Goal: Task Accomplishment & Management: Manage account settings

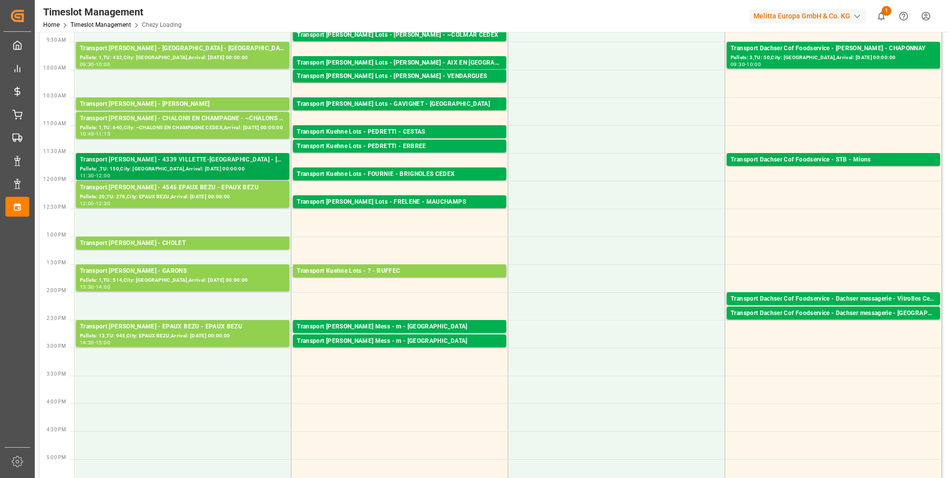
scroll to position [149, 0]
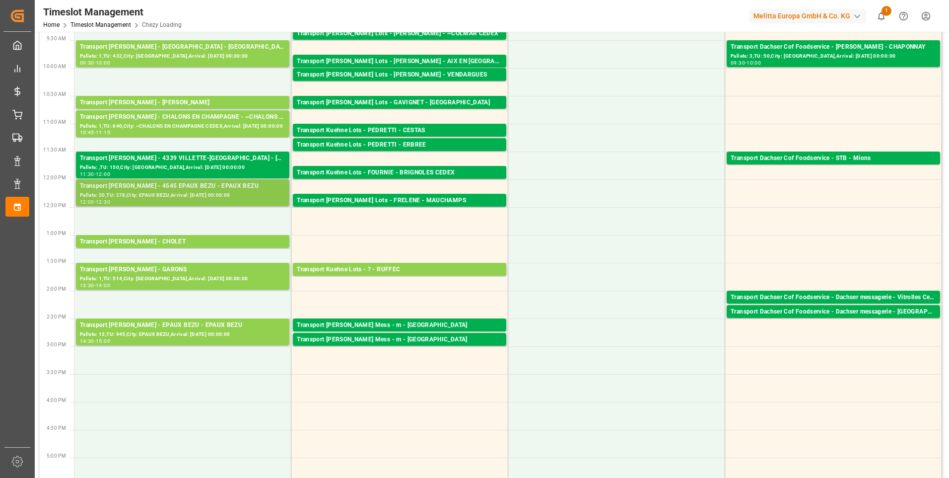
click at [194, 188] on div "Transport [PERSON_NAME] - 4545 EPAUX BEZU - EPAUX BEZU" at bounding box center [183, 186] width 206 height 10
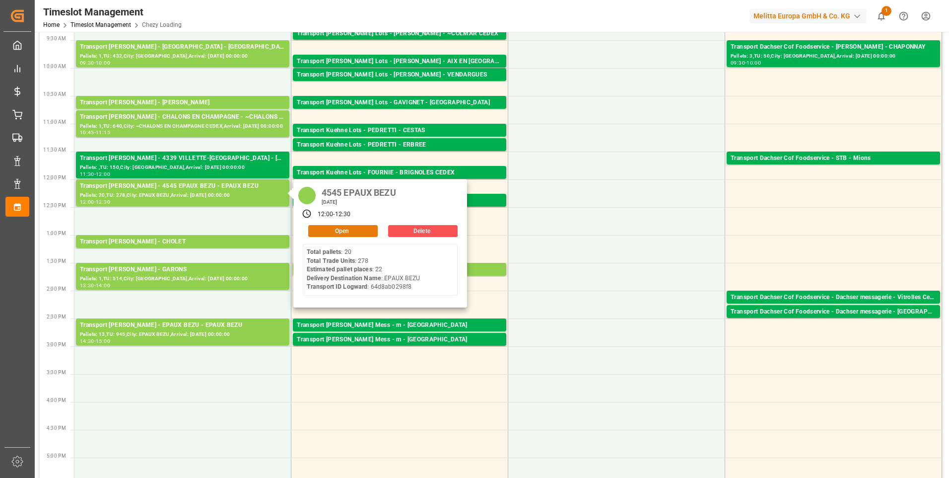
click at [358, 232] on button "Open" at bounding box center [343, 231] width 70 height 12
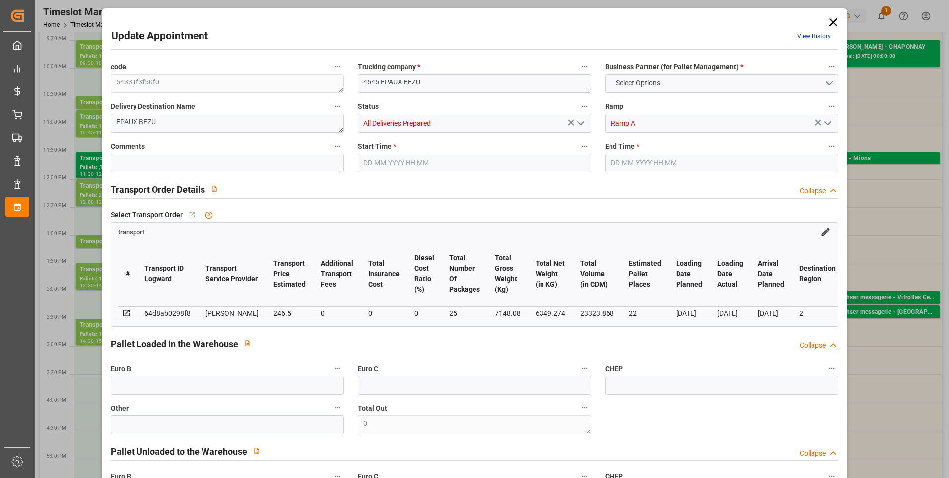
type input "22"
type input "246.5"
type input "0"
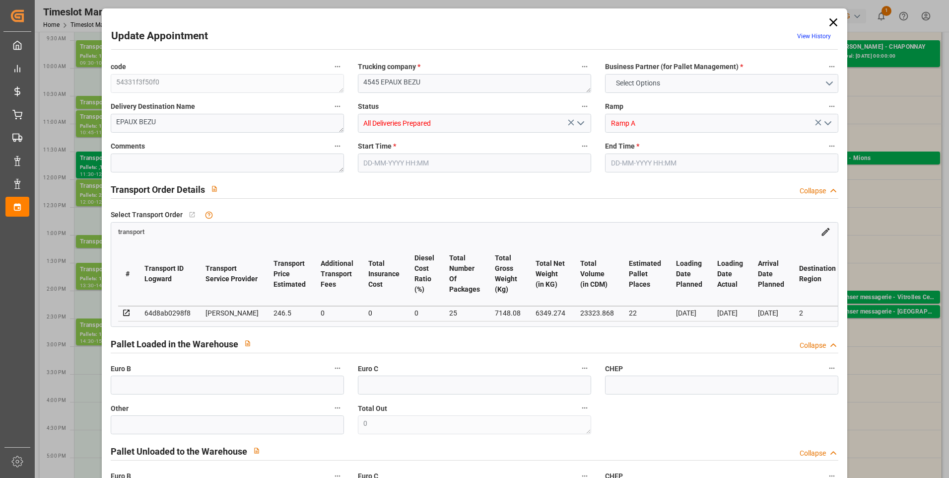
type input "238.1683"
type input "-8.3317"
type input "25"
type input "6349.274"
type input "8208.122"
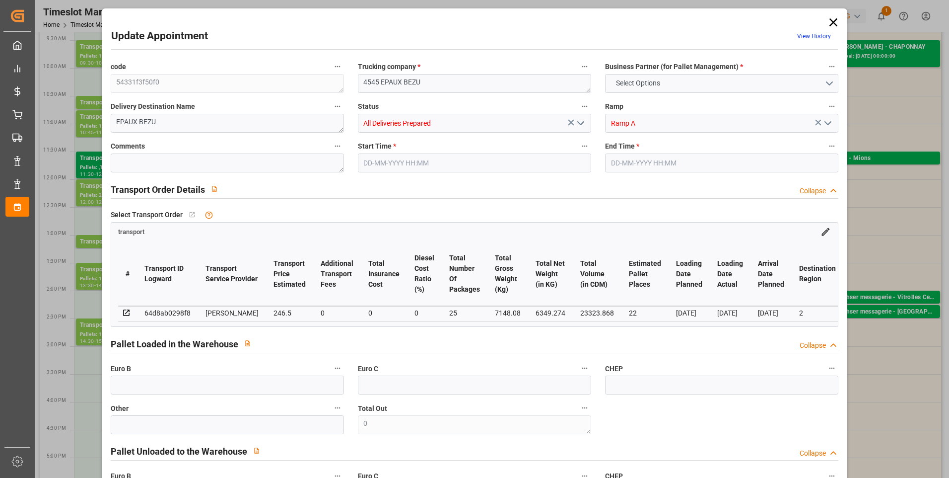
type input "23323.868"
type input "2"
type input "20"
type input "278"
type input "25"
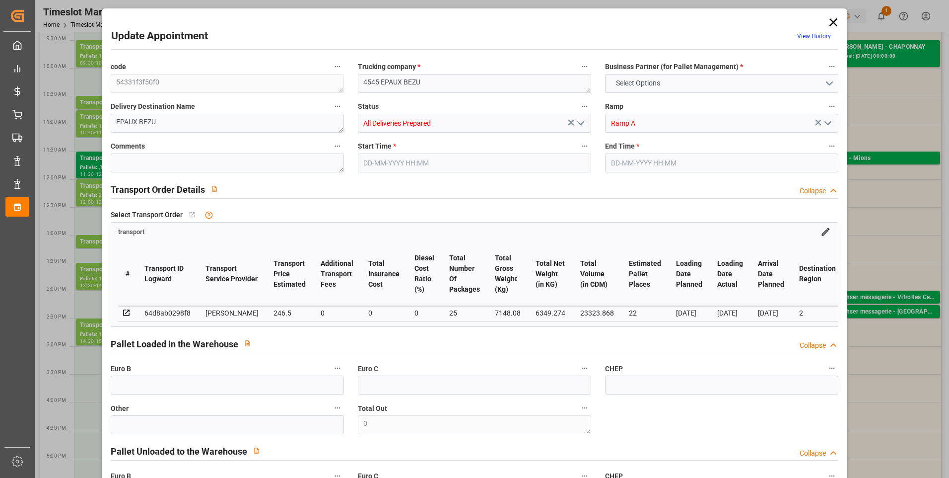
type input "101"
type input "7148.08"
type input "0"
type input "4710.8598"
type input "0"
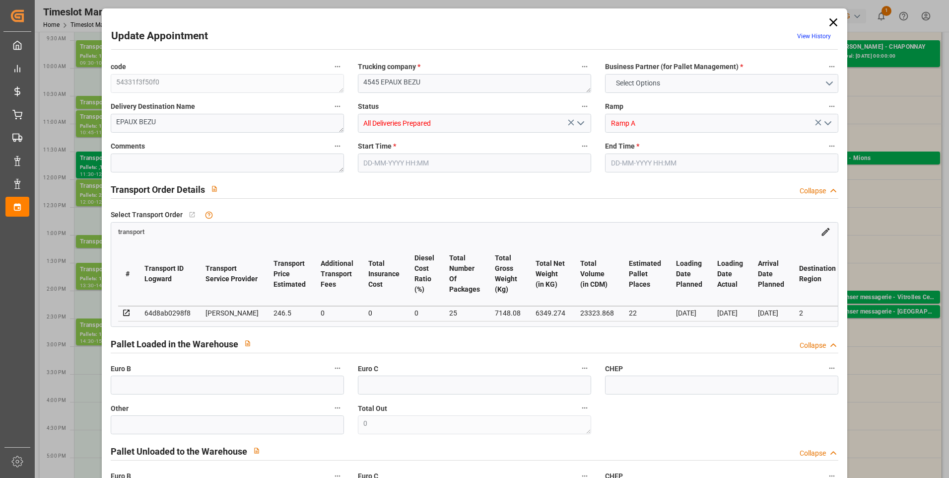
type input "0"
type input "21"
type input "35"
type input "08-09-2025 12:00"
type input "08-09-2025 12:30"
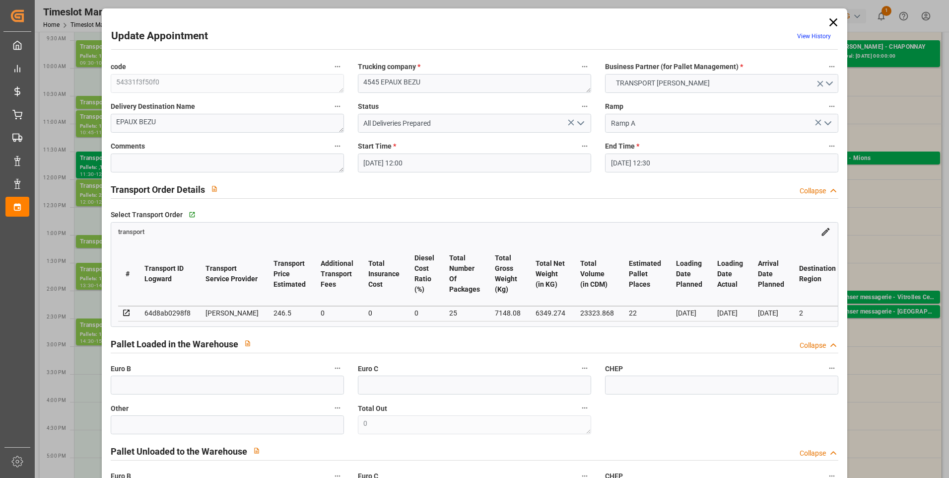
type input "04-09-2025 11:54"
type input "04-09-2025 11:23"
type input "[DATE]"
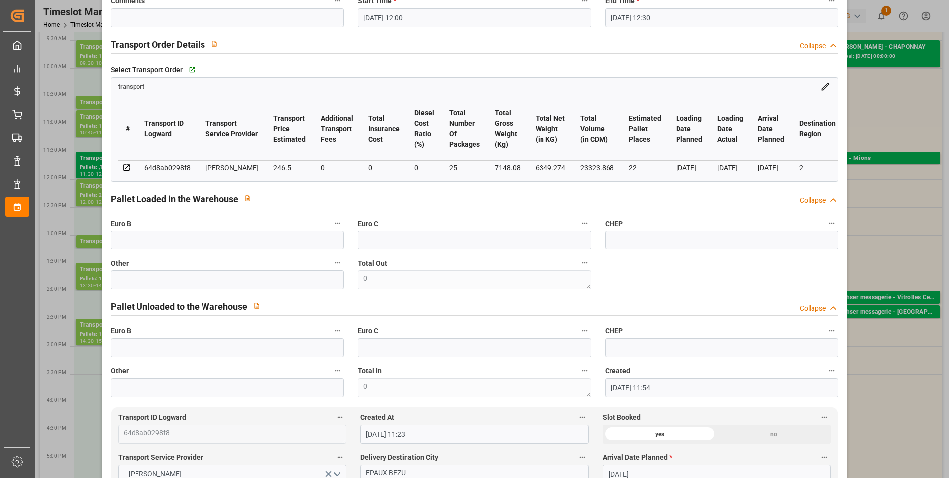
scroll to position [0, 0]
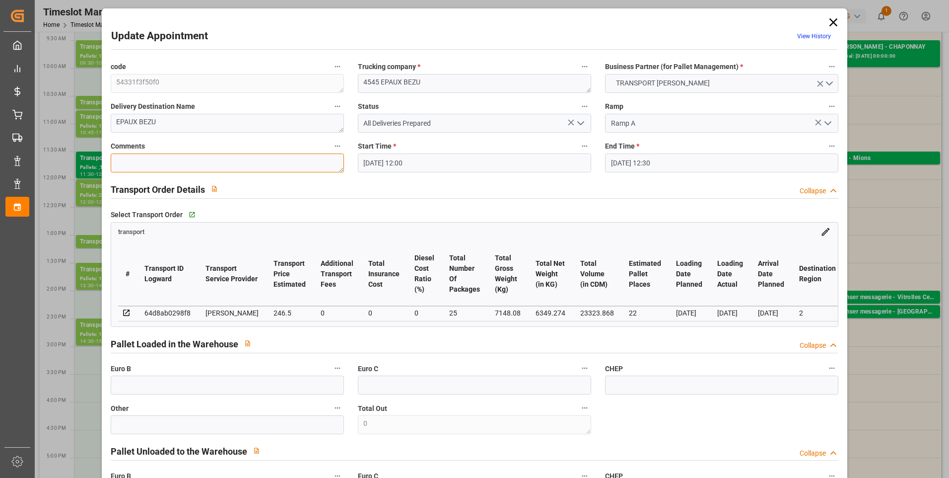
drag, startPoint x: 162, startPoint y: 156, endPoint x: 163, endPoint y: 149, distance: 6.5
click at [162, 156] on textarea at bounding box center [227, 162] width 233 height 19
type textarea "JN 22"
click at [210, 387] on input "text" at bounding box center [227, 384] width 233 height 19
type input "25"
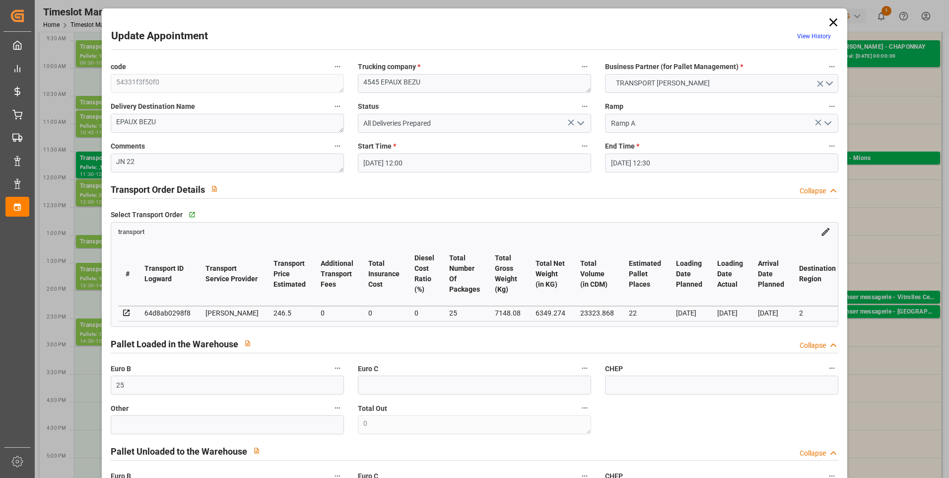
click at [580, 124] on polyline "open menu" at bounding box center [581, 123] width 6 height 3
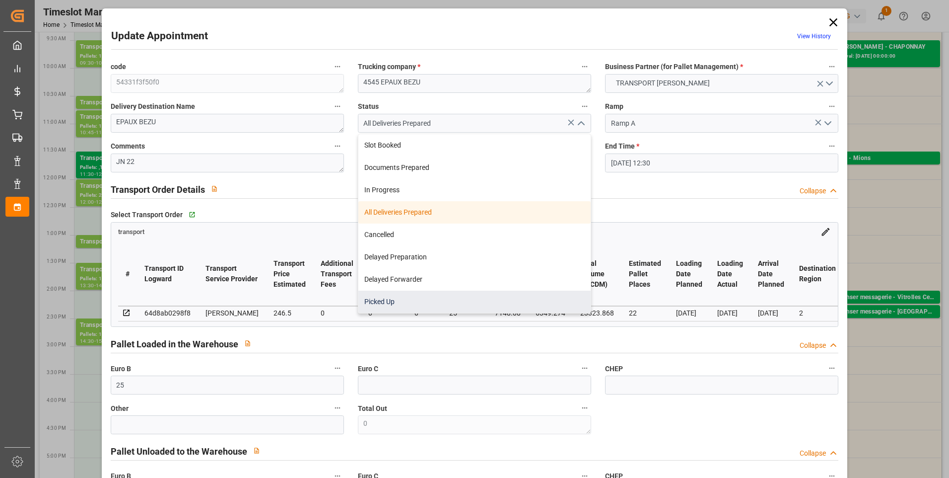
click at [389, 300] on div "Picked Up" at bounding box center [474, 301] width 232 height 22
type input "Picked Up"
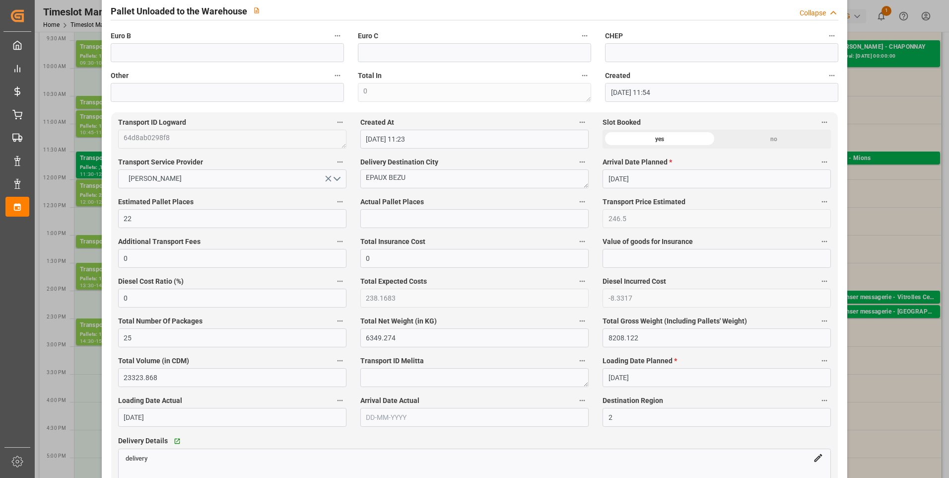
scroll to position [447, 0]
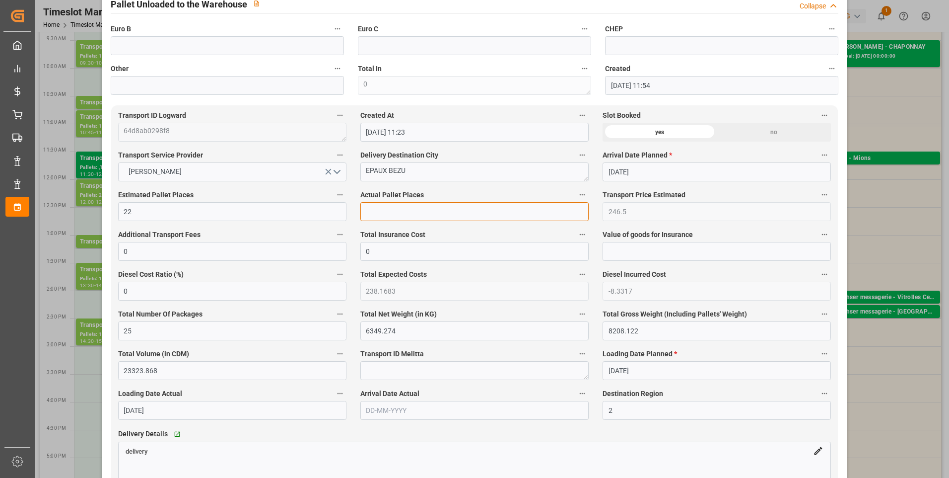
click at [387, 218] on input "text" at bounding box center [474, 211] width 228 height 19
type input "22"
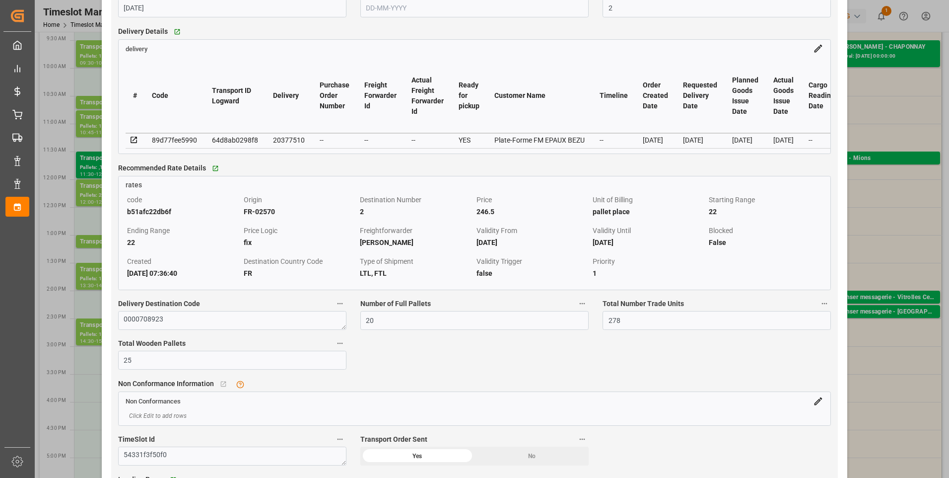
scroll to position [993, 0]
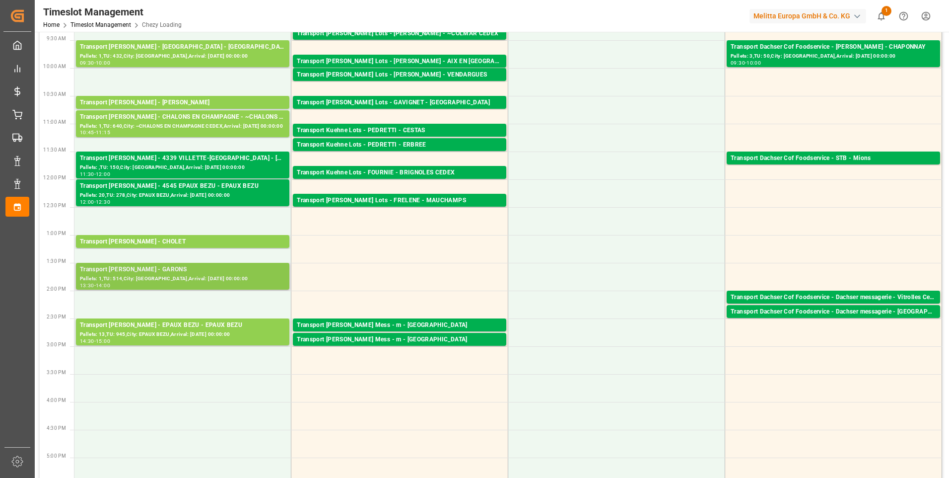
click at [183, 275] on div "Pallets: 1,TU: 514,City: GARONS,Arrival: 2025-09-10 00:00:00" at bounding box center [183, 279] width 206 height 8
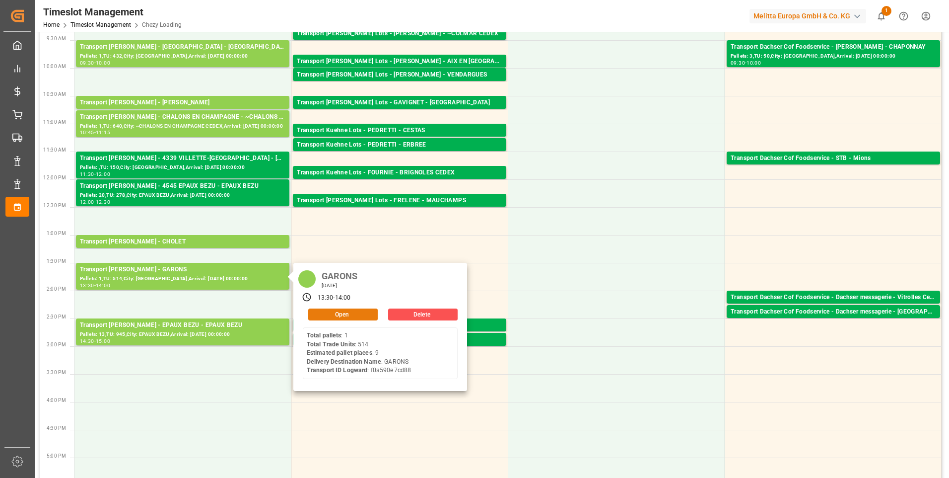
click at [327, 313] on button "Open" at bounding box center [343, 314] width 70 height 12
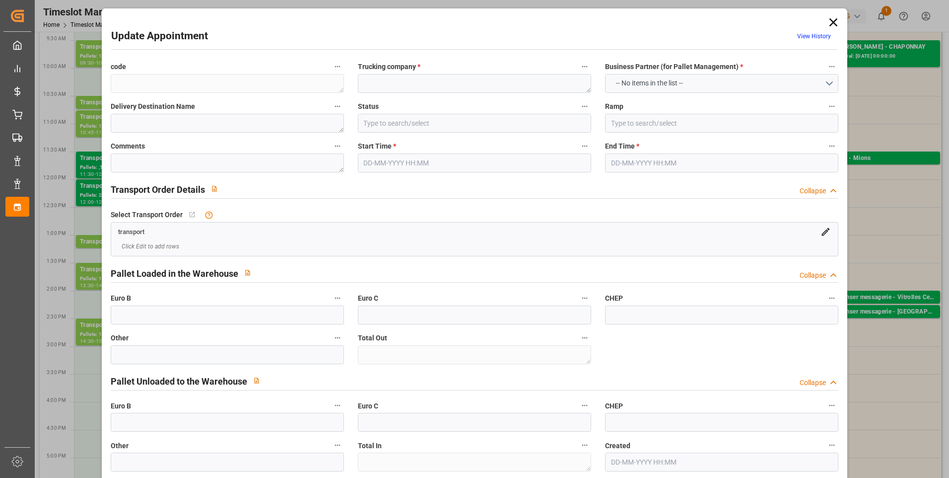
type textarea "a89980679ddd"
type textarea "GARONS"
type input "All Deliveries Prepared"
type input "Ramp A"
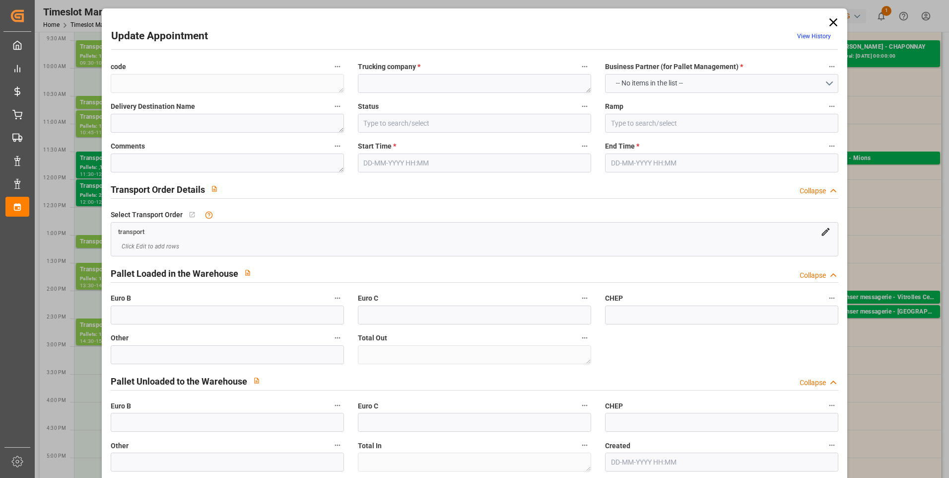
type textarea "0"
type textarea "f0a590e7cd88"
type textarea "GARONS"
type textarea "0000722507"
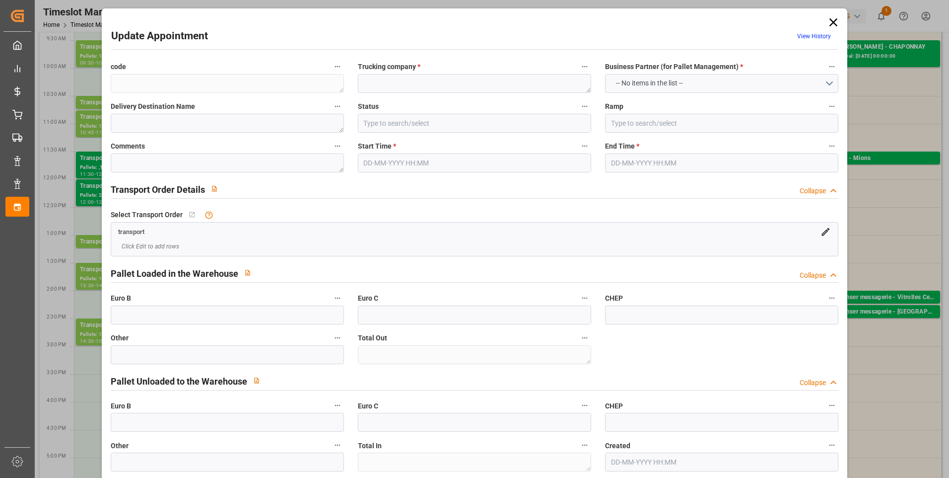
type textarea "a89980679ddd"
type textarea "FR-02570"
type textarea "FR"
type input "Road"
type input "FR"
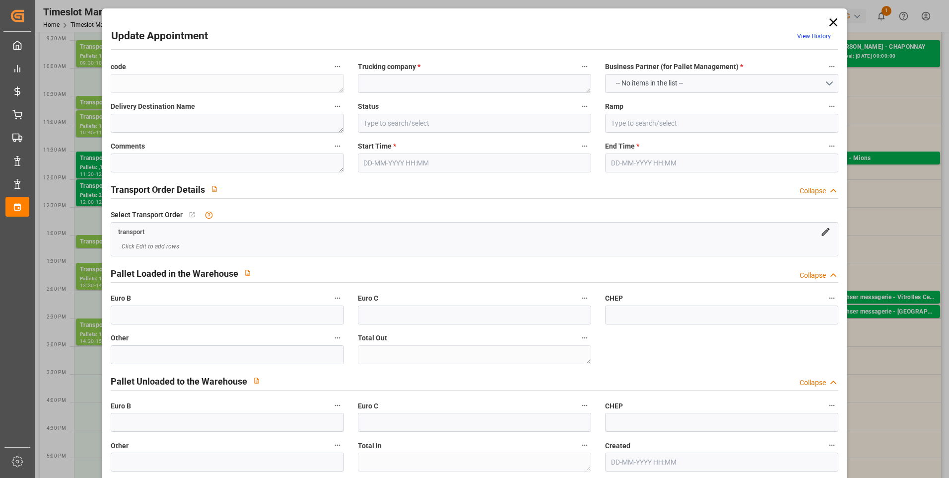
type input "02570"
type input "FR"
type input "30128"
type input "Small Shipment"
type input "3.5-7.5 t"
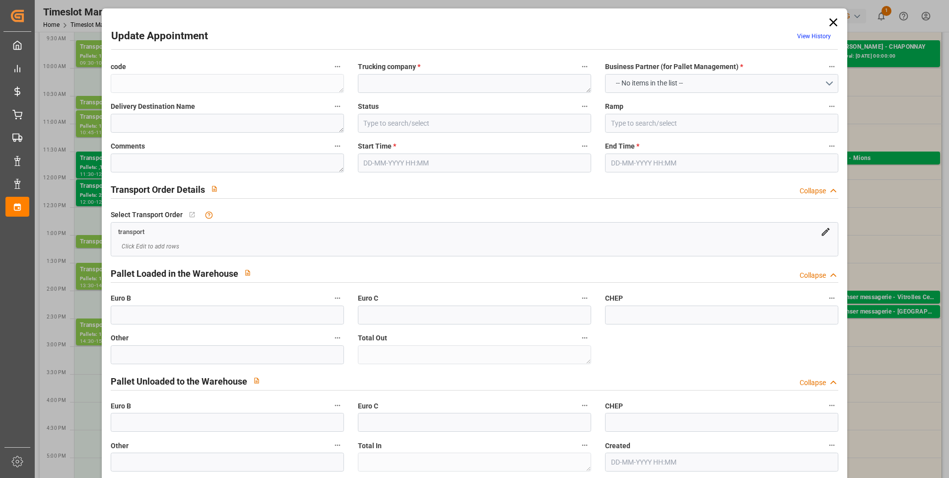
type input "EURO 6"
type input "Diesel"
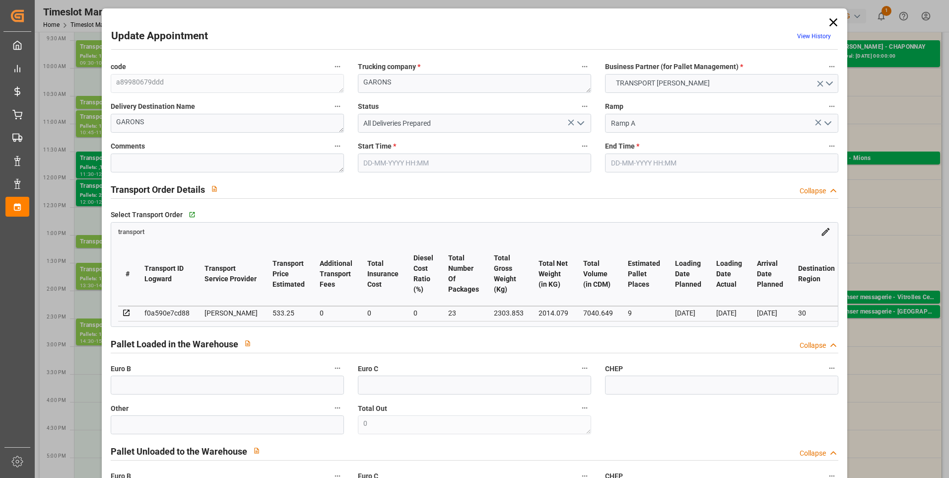
type input "9"
type input "533.25"
type input "0"
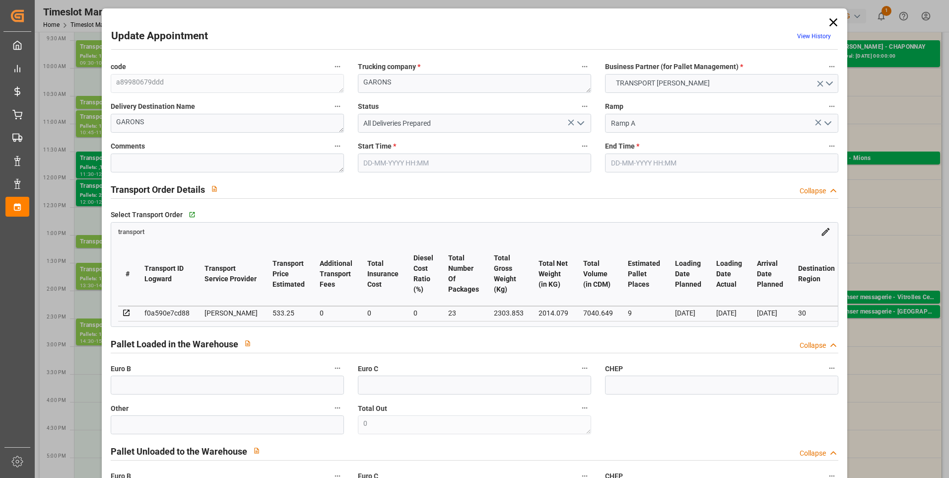
type input "515.2262"
type input "-18.0238"
type input "23"
type input "2014.079"
type input "3113.533"
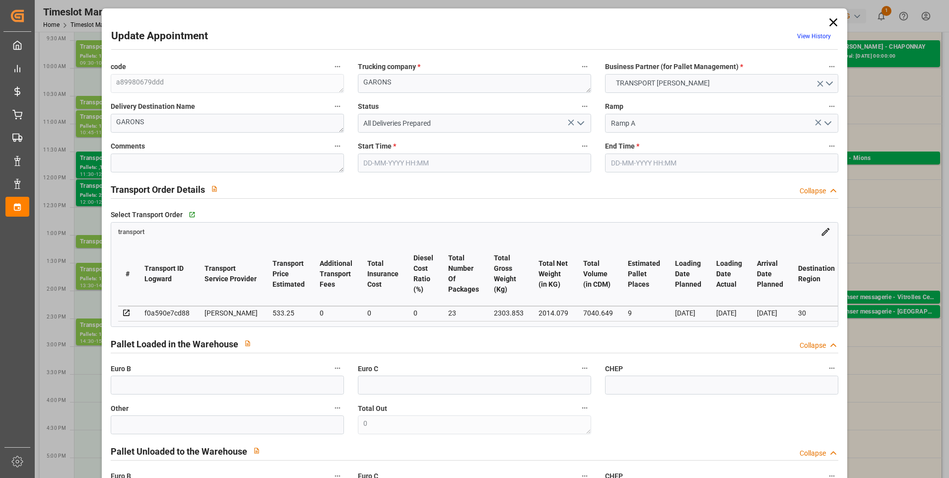
type input "7040.649"
type input "30"
type input "1"
type input "514"
type input "34"
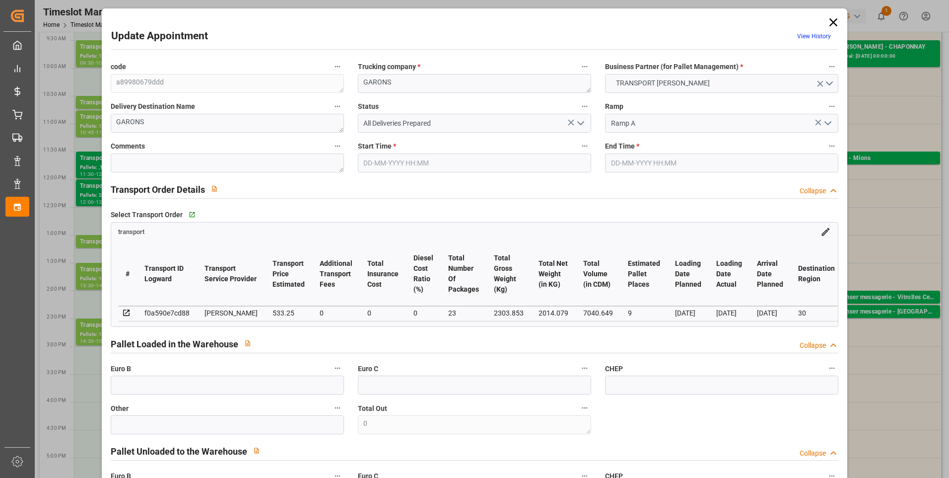
type input "101"
type input "2303.853"
type input "0"
type input "4710.8598"
type input "0"
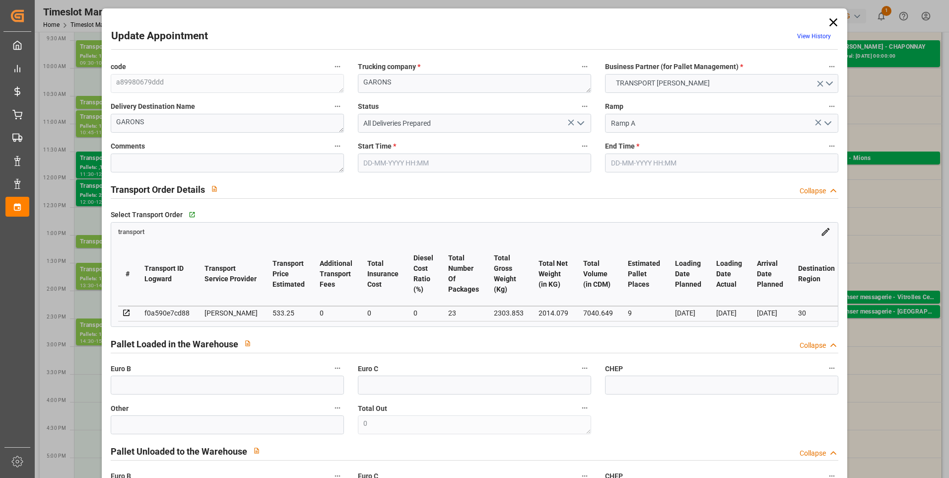
type input "0"
type input "21"
type input "35"
type input "08-09-2025 13:30"
type input "08-09-2025 14:00"
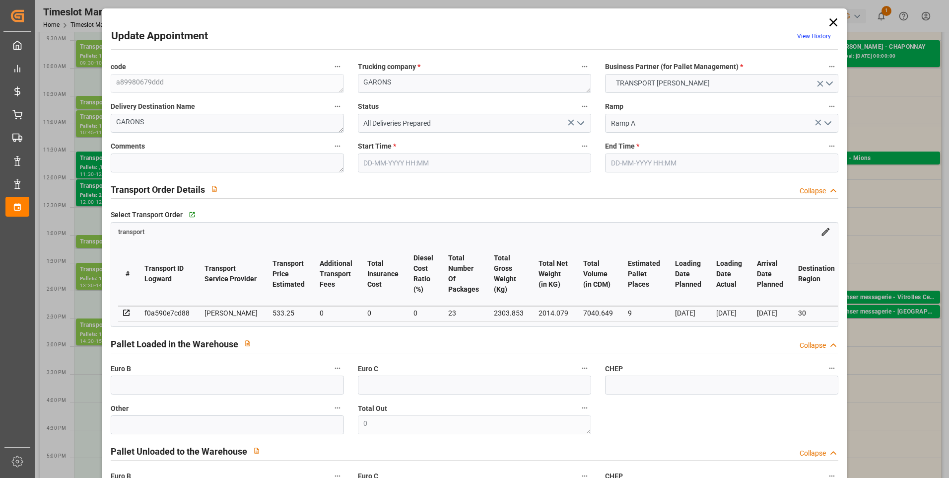
type input "04-09-2025 13:23"
type input "04-09-2025 11:23"
type input "10-09-2025"
type input "[DATE]"
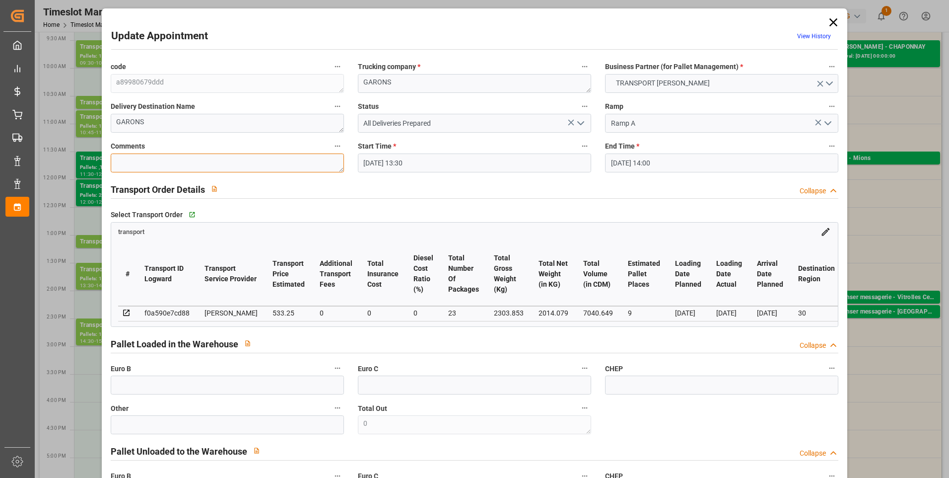
click at [143, 165] on textarea at bounding box center [227, 162] width 233 height 19
type textarea "LOIC 8"
click at [158, 393] on input "text" at bounding box center [227, 384] width 233 height 19
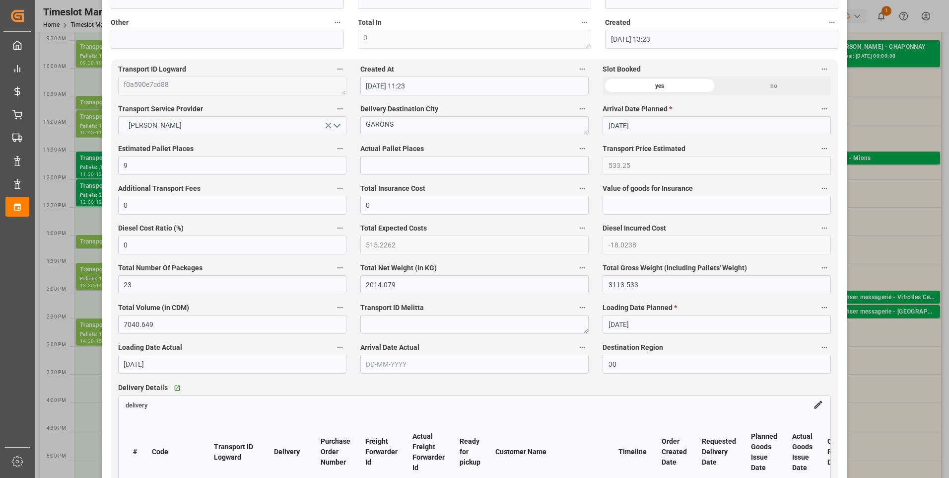
scroll to position [496, 0]
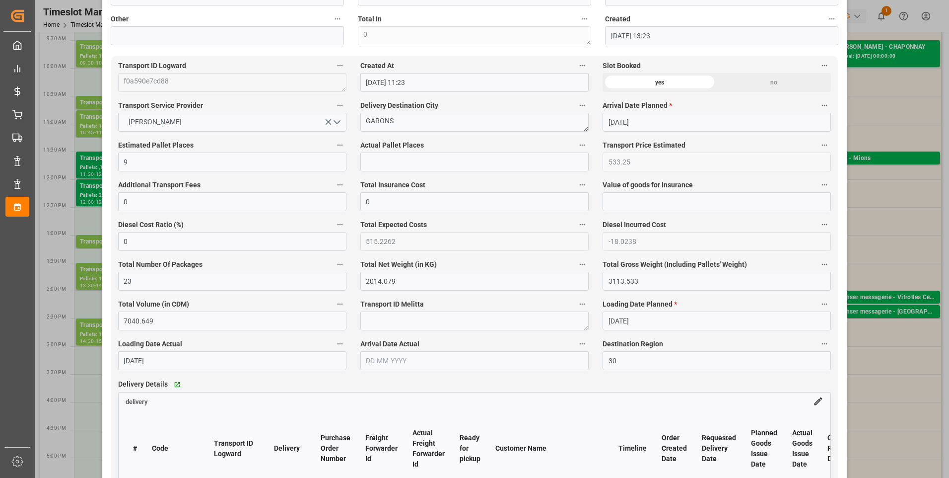
type input "23"
click at [390, 156] on input "text" at bounding box center [474, 161] width 228 height 19
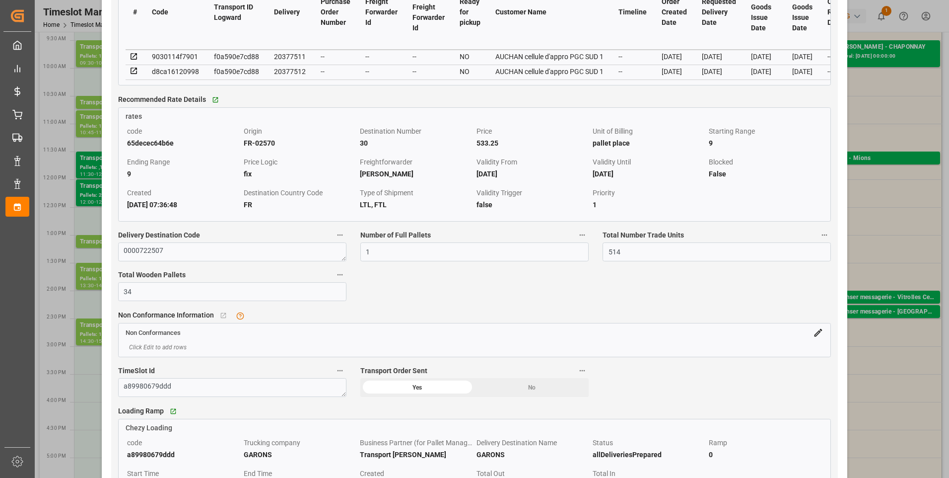
scroll to position [943, 0]
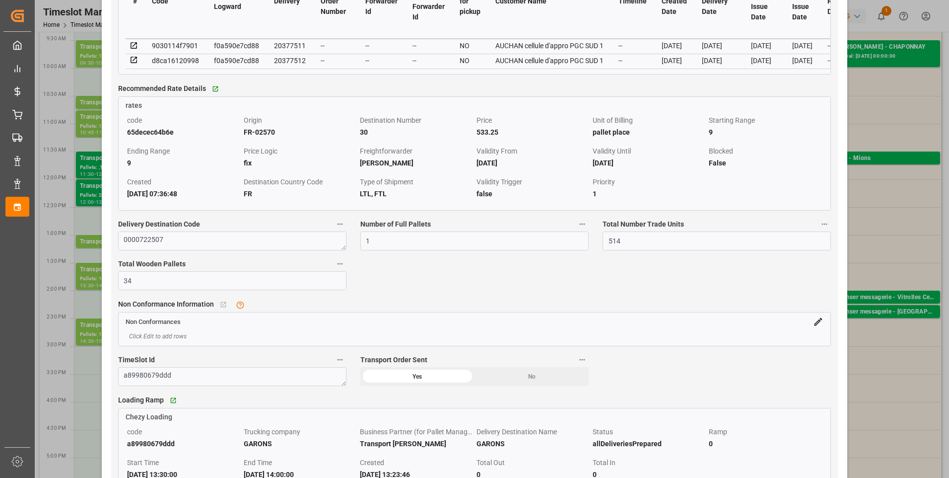
type input "8"
click at [134, 47] on icon at bounding box center [134, 45] width 9 height 9
click at [134, 60] on icon at bounding box center [134, 60] width 9 height 9
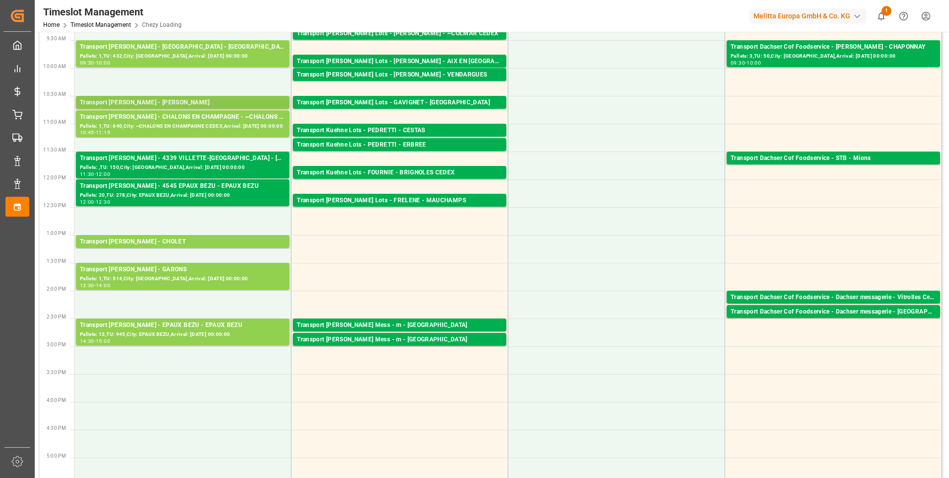
click at [189, 100] on div "Transport Delisle - RECY - RECY" at bounding box center [183, 103] width 206 height 10
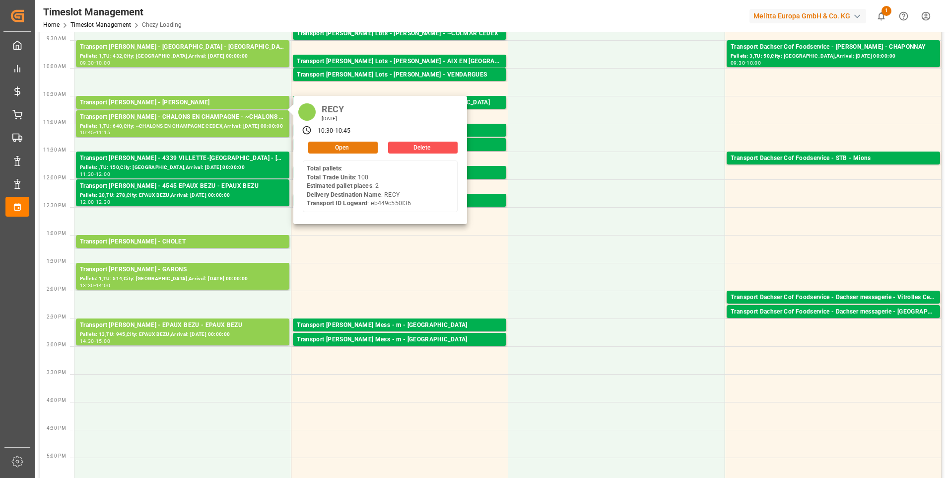
click at [352, 146] on button "Open" at bounding box center [343, 147] width 70 height 12
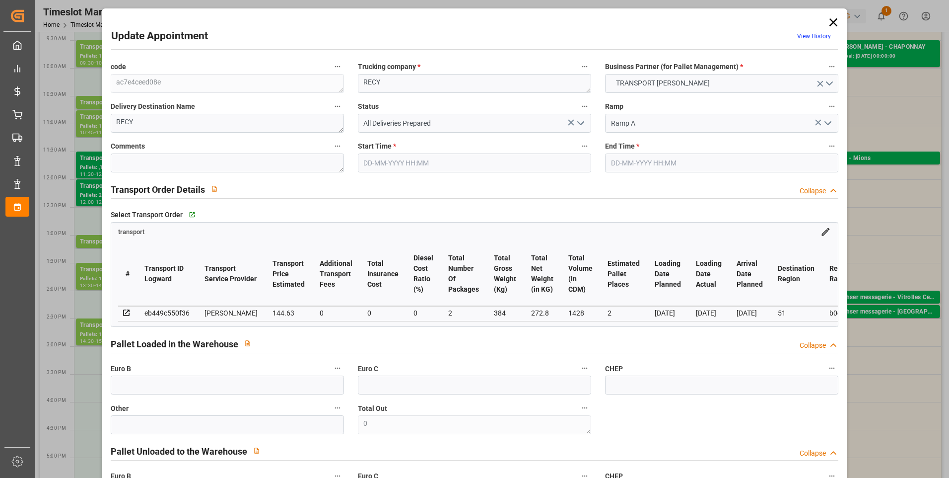
type input "2"
type input "144.63"
type input "0"
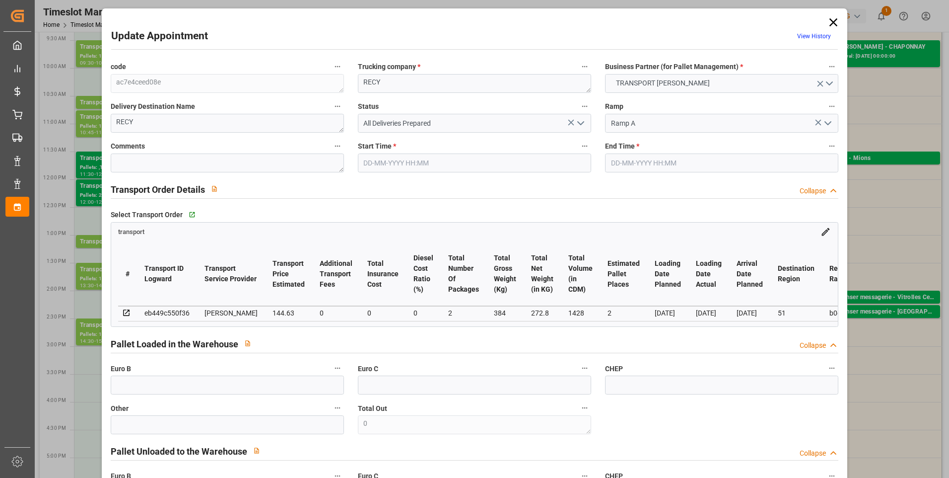
type input "139.7415"
type input "-4.8885"
type input "2"
type input "272.8"
type input "430"
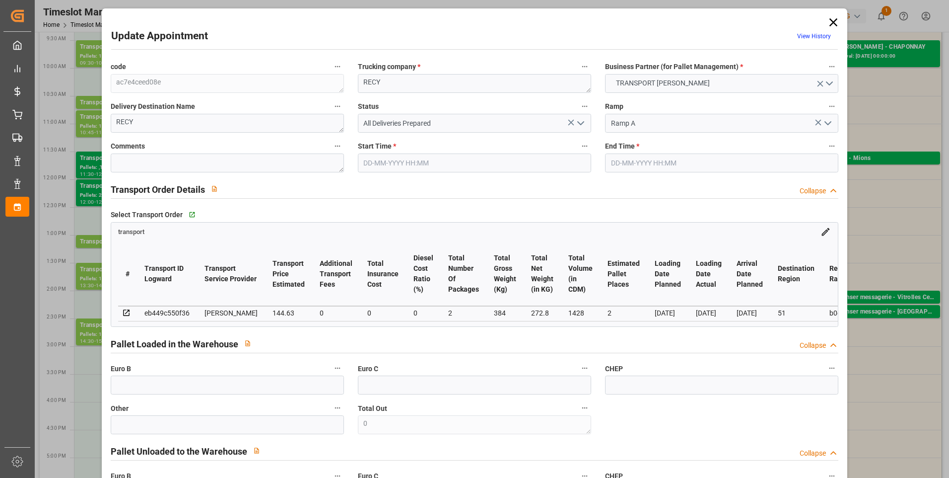
type input "1428"
type input "51"
type input "0"
type input "100"
type input "2"
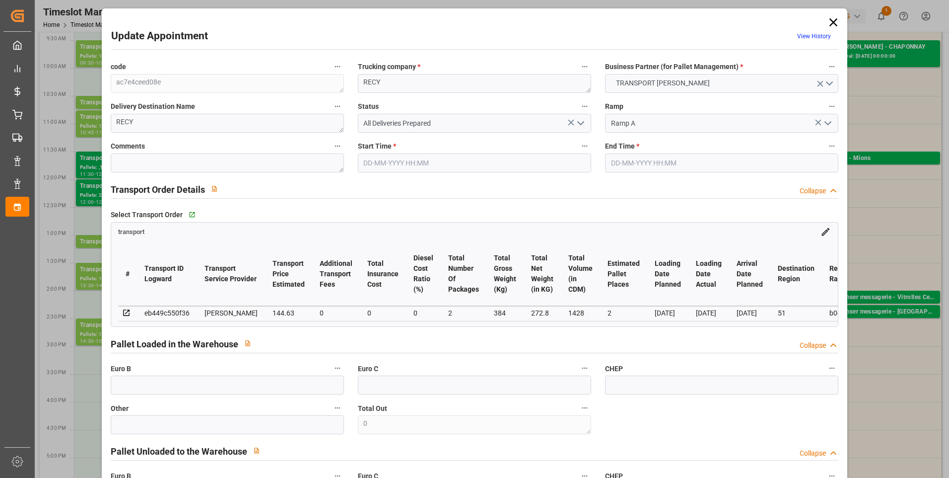
type input "101"
type input "384"
type input "0"
type input "4710.8598"
type input "0"
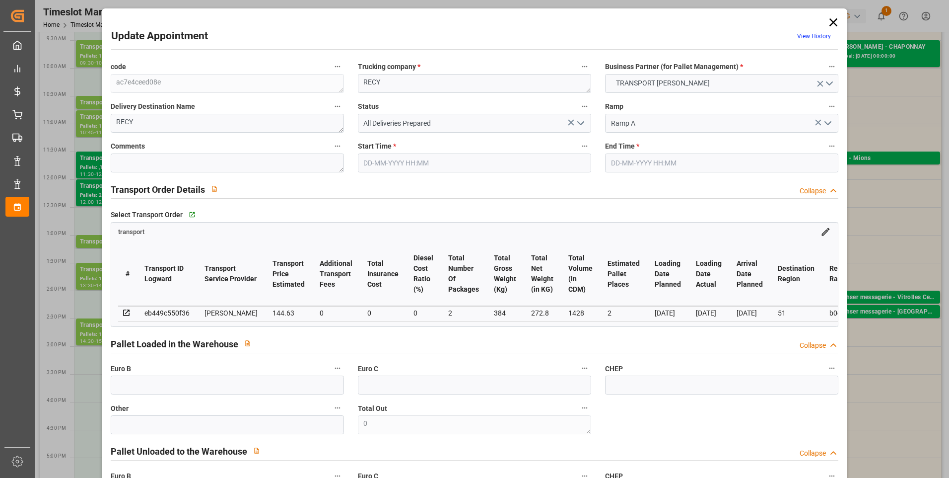
type input "0"
type input "21"
type input "35"
type input "08-09-2025 10:30"
type input "08-09-2025 10:45"
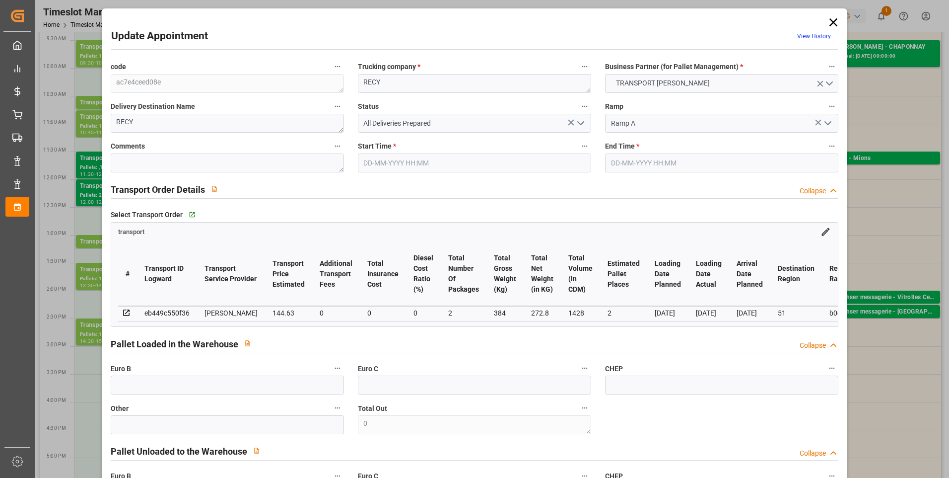
type input "02-09-2025 14:56"
type input "02-09-2025 11:26"
type input "[DATE]"
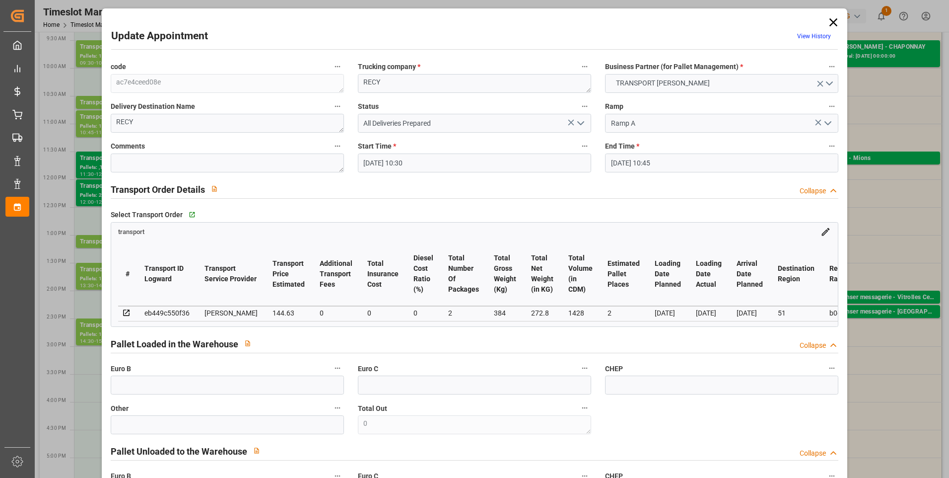
click at [575, 124] on icon "open menu" at bounding box center [581, 123] width 12 height 12
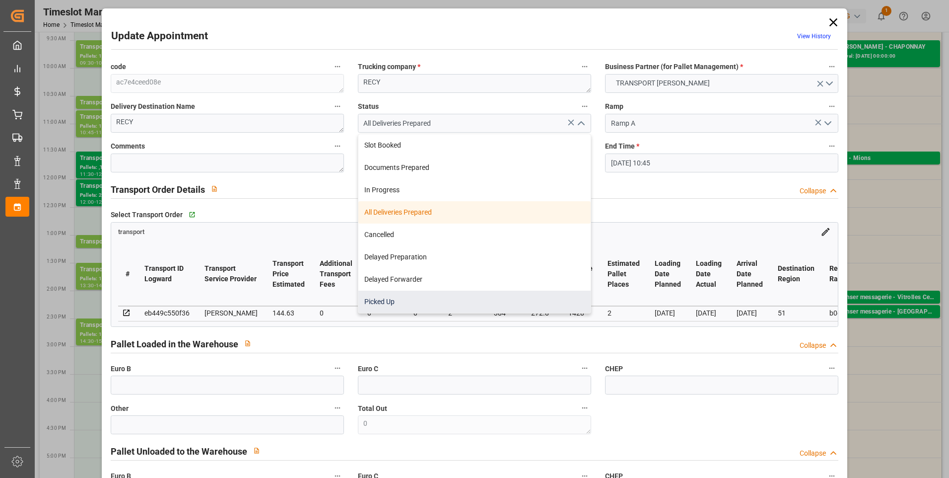
click at [386, 302] on div "Picked Up" at bounding box center [474, 301] width 232 height 22
type input "Picked Up"
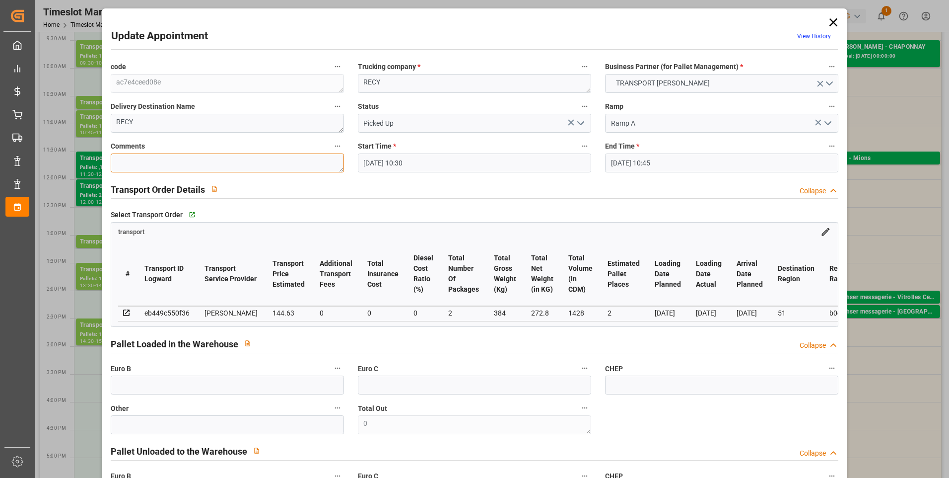
click at [131, 159] on textarea at bounding box center [227, 162] width 233 height 19
type textarea "LOIC 2"
click at [180, 384] on input "text" at bounding box center [227, 384] width 233 height 19
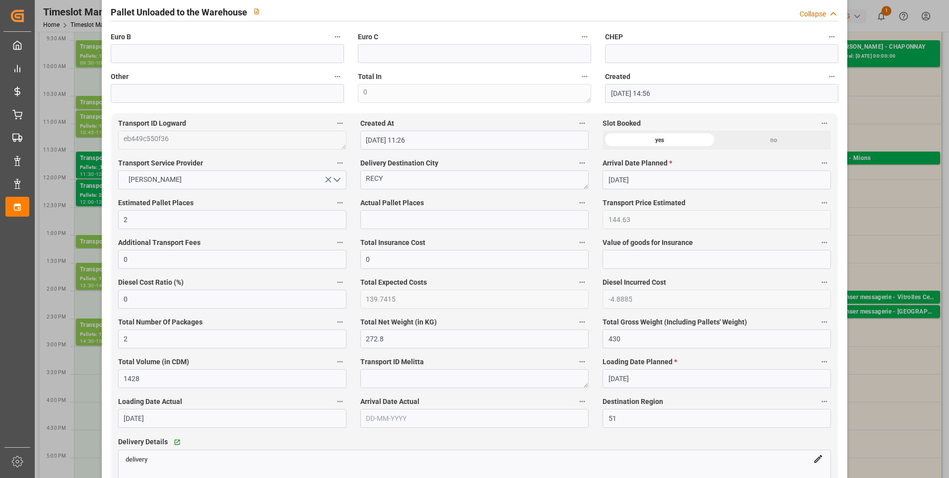
scroll to position [447, 0]
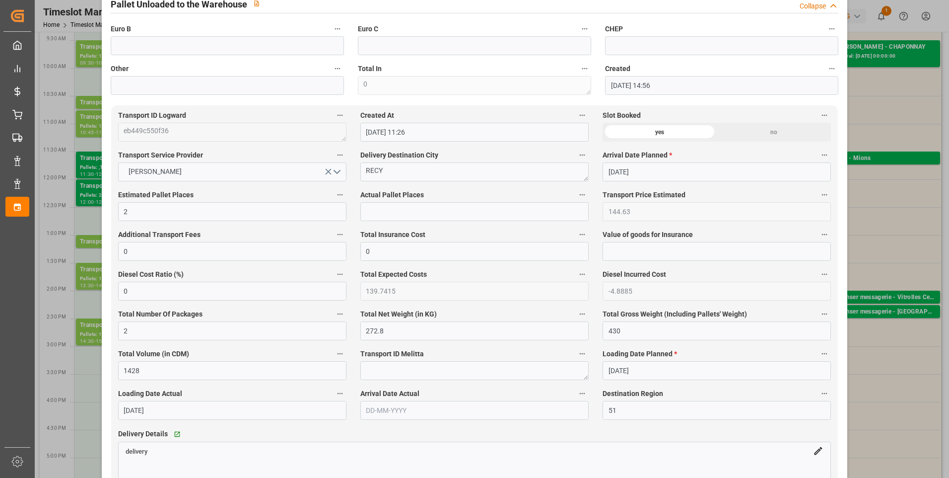
type input "2"
click at [380, 215] on input "text" at bounding box center [474, 211] width 228 height 19
type input "2"
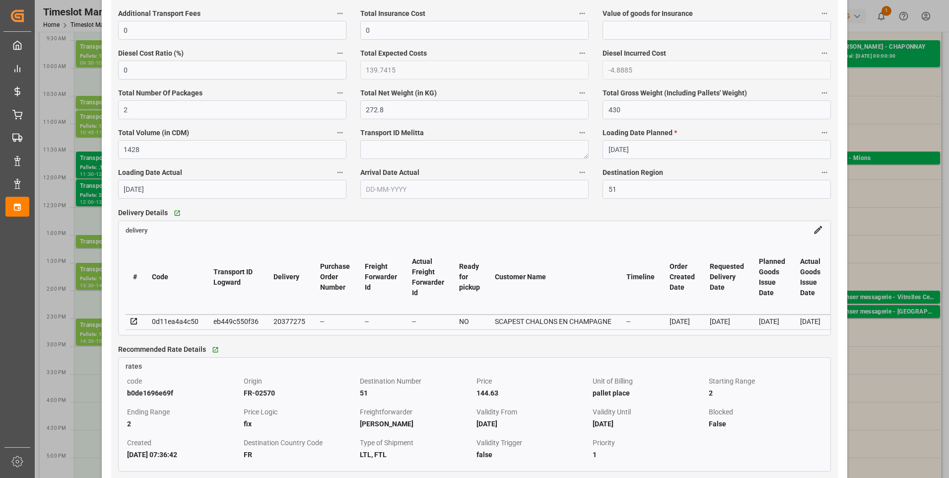
scroll to position [745, 0]
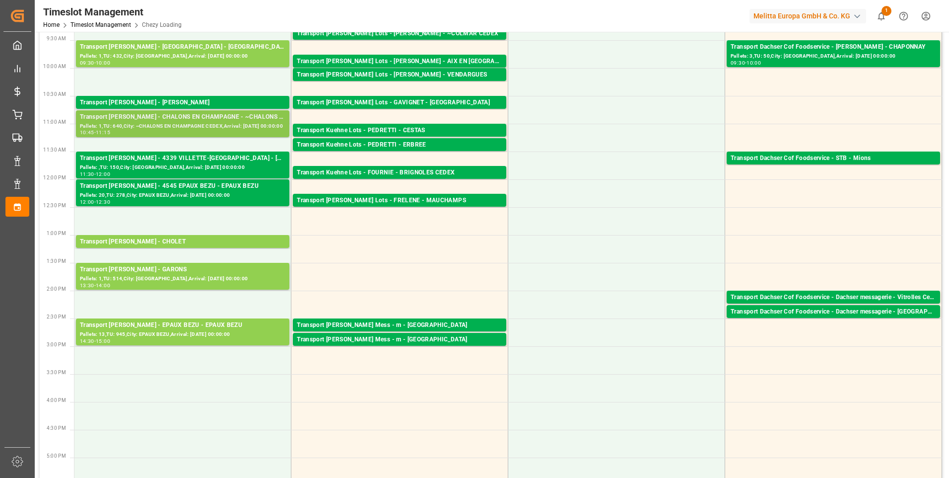
click at [198, 121] on div "Transport Delisle - CHALONS EN CHAMPAGNE - ~CHALONS EN CHAMPAGNE CEDEX" at bounding box center [183, 117] width 206 height 10
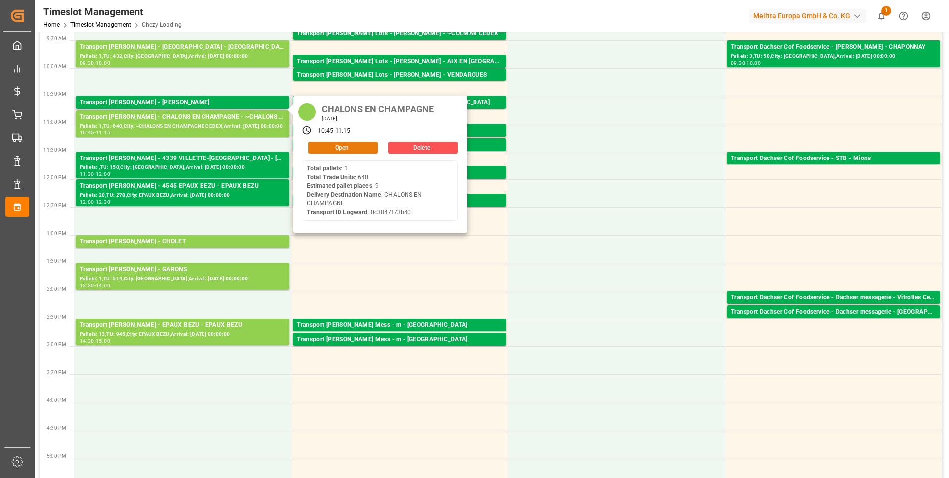
click at [352, 146] on button "Open" at bounding box center [343, 147] width 70 height 12
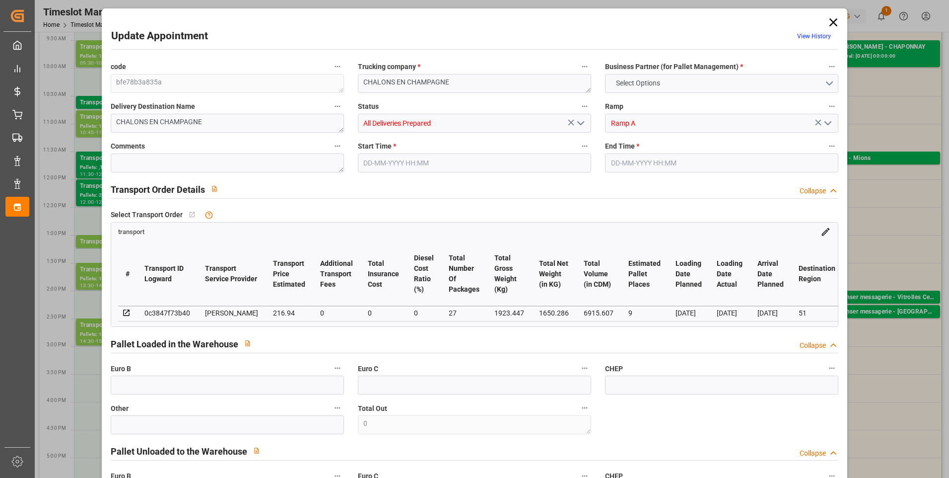
type input "9"
type input "216.94"
type input "0"
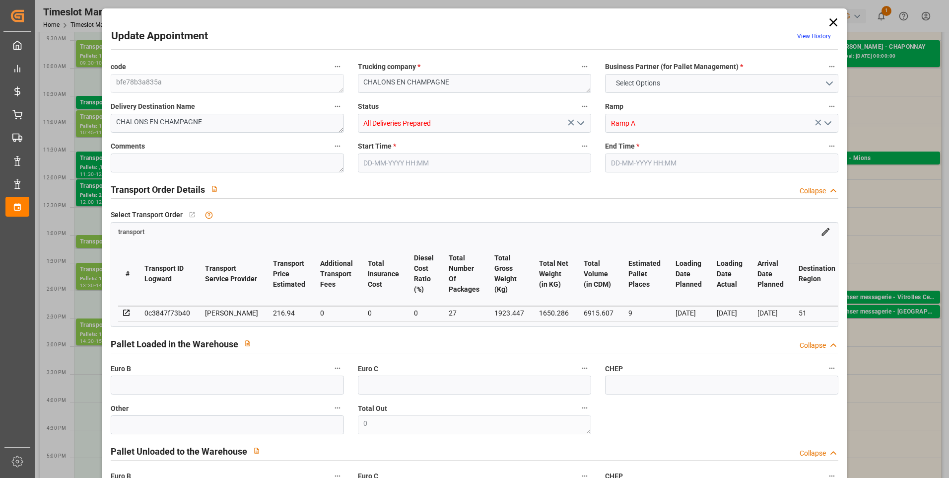
type input "209.6074"
type input "-7.3326"
type input "27"
type input "1650.286"
type input "2760.391"
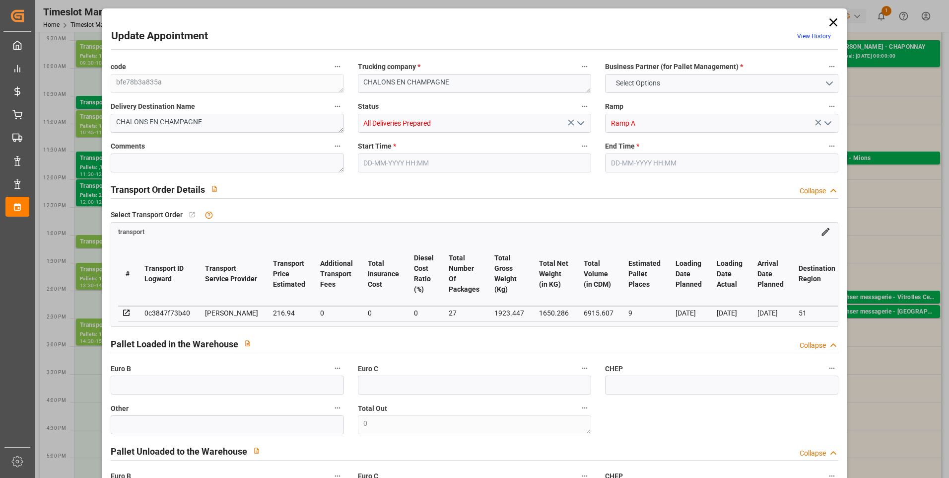
type input "6915.607"
type input "51"
type input "1"
type input "640"
type input "36"
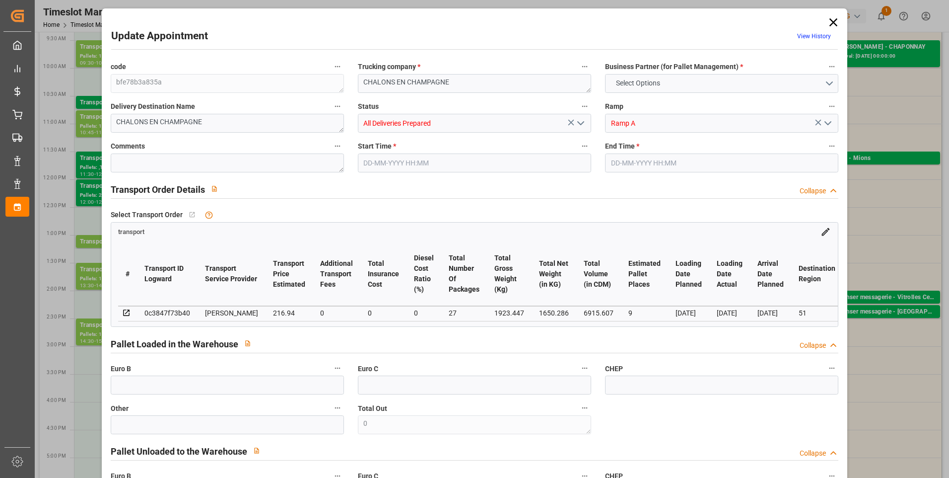
type input "101"
type input "1923.447"
type input "0"
type input "4710.8598"
type input "0"
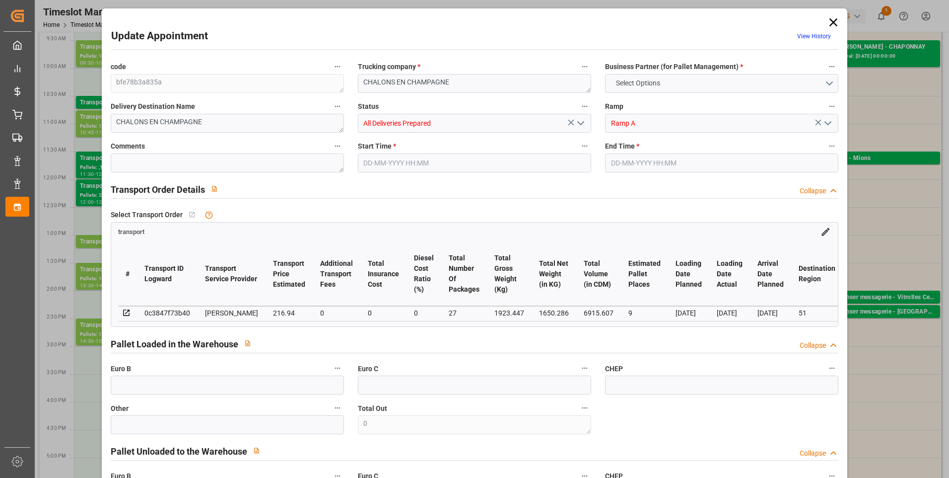
type input "0"
type input "21"
type input "35"
type input "08-09-2025 10:45"
type input "08-09-2025 11:15"
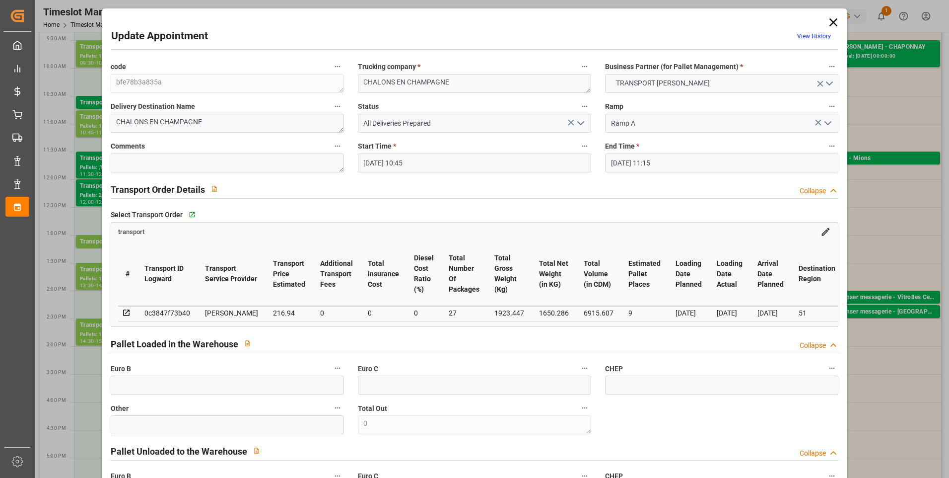
type input "02-09-2025 14:56"
type input "02-09-2025 11:26"
type input "[DATE]"
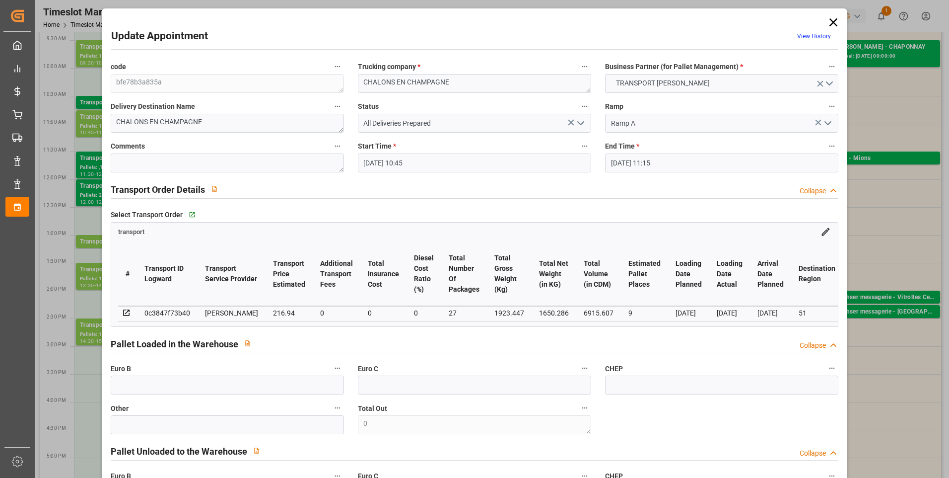
click at [579, 121] on icon "open menu" at bounding box center [581, 123] width 12 height 12
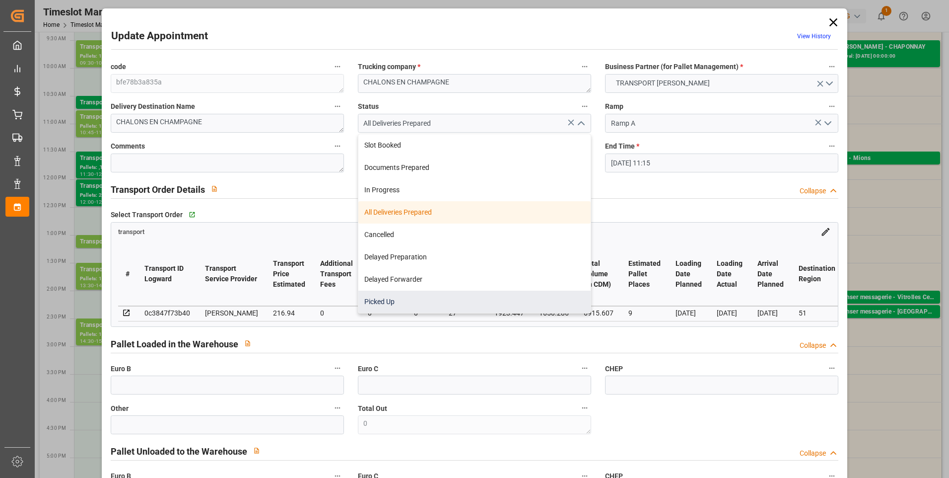
drag, startPoint x: 393, startPoint y: 299, endPoint x: 278, endPoint y: 224, distance: 136.7
click at [390, 298] on div "Picked Up" at bounding box center [474, 301] width 232 height 22
type input "Picked Up"
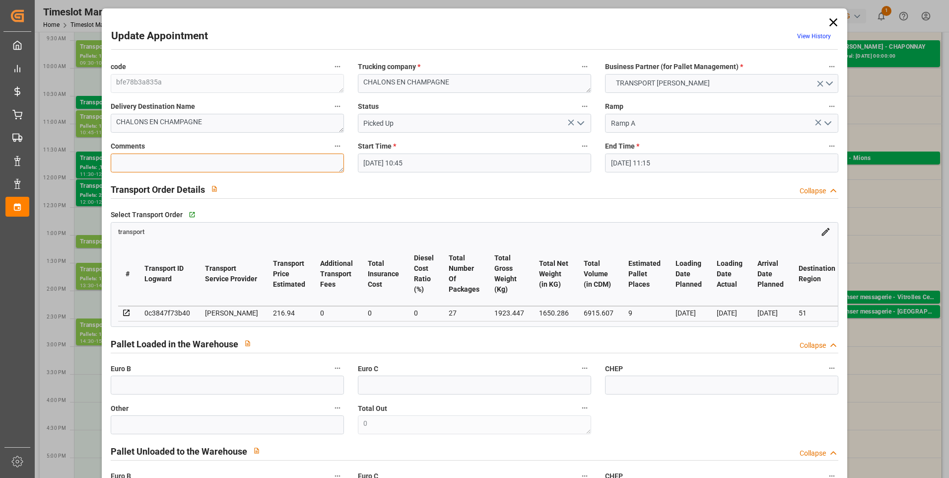
click at [179, 158] on textarea at bounding box center [227, 162] width 233 height 19
type textarea "LOIC 7"
click at [164, 393] on input "text" at bounding box center [227, 384] width 233 height 19
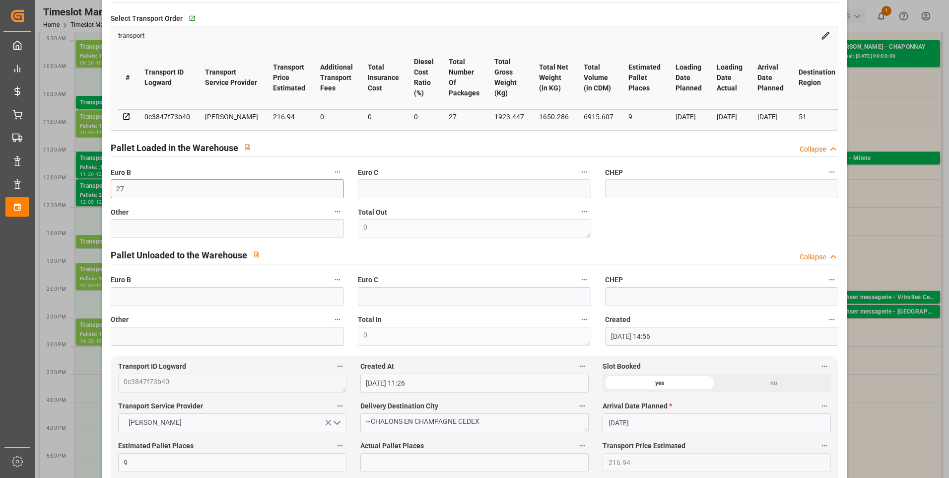
scroll to position [496, 0]
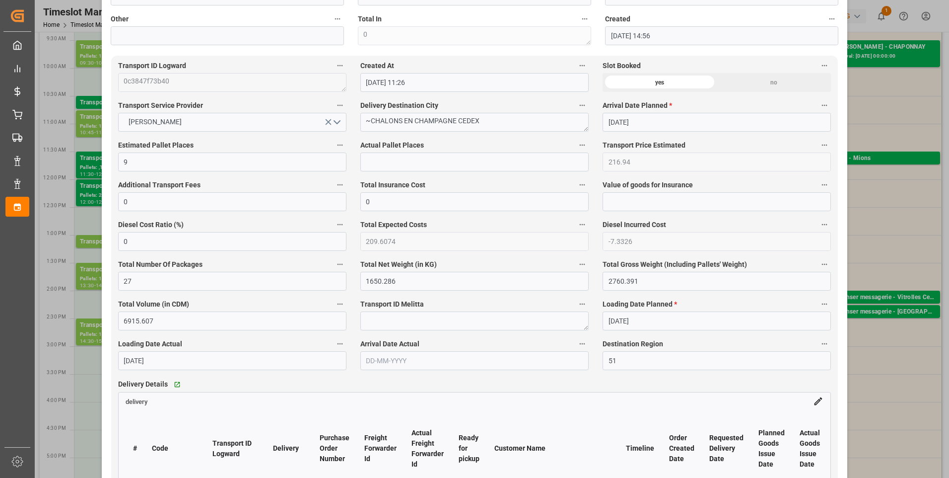
type input "27"
click at [394, 171] on input "text" at bounding box center [474, 161] width 228 height 19
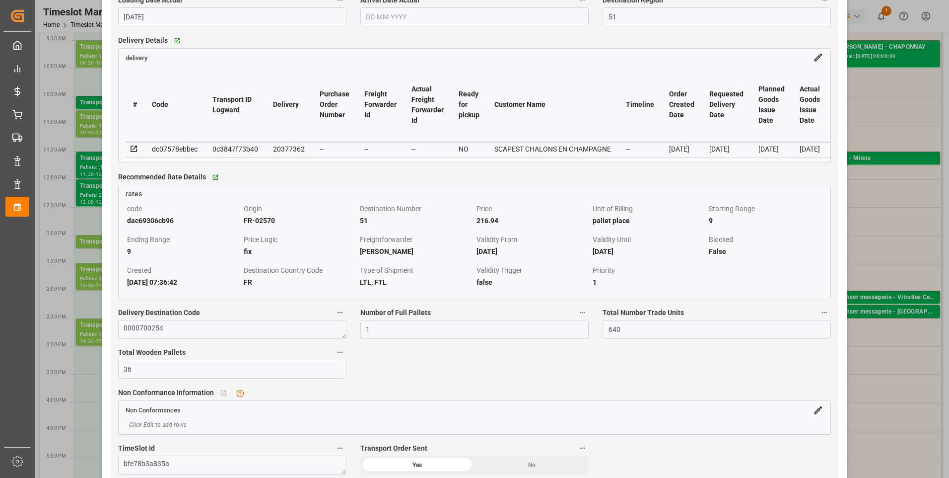
scroll to position [844, 0]
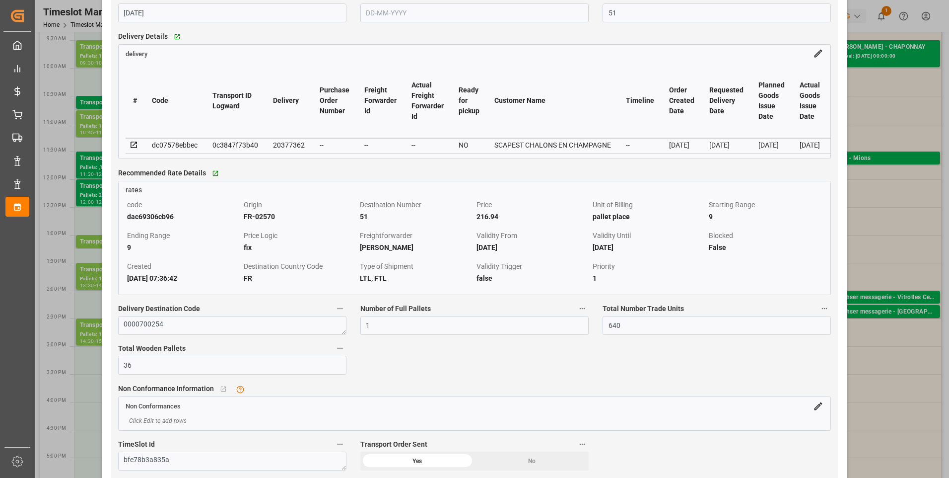
type input "7"
click at [132, 149] on icon at bounding box center [134, 144] width 9 height 9
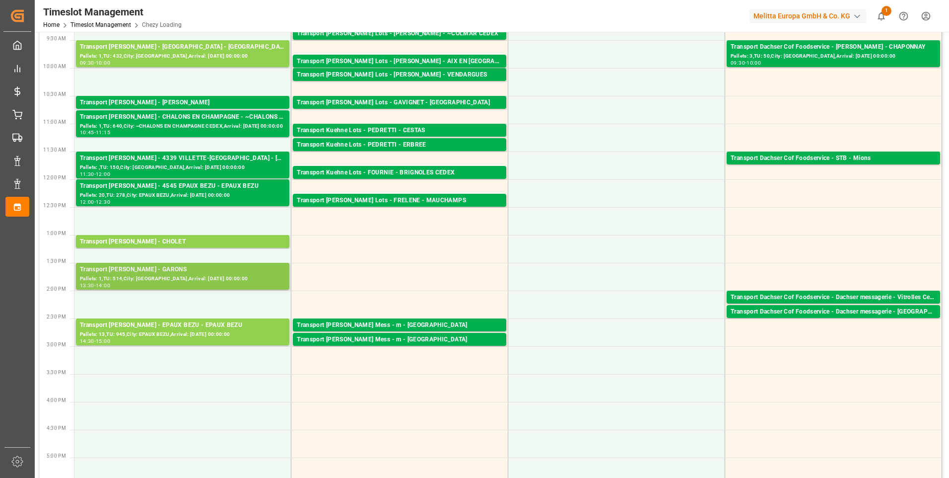
click at [152, 284] on div "13:30 - 14:00" at bounding box center [183, 285] width 206 height 5
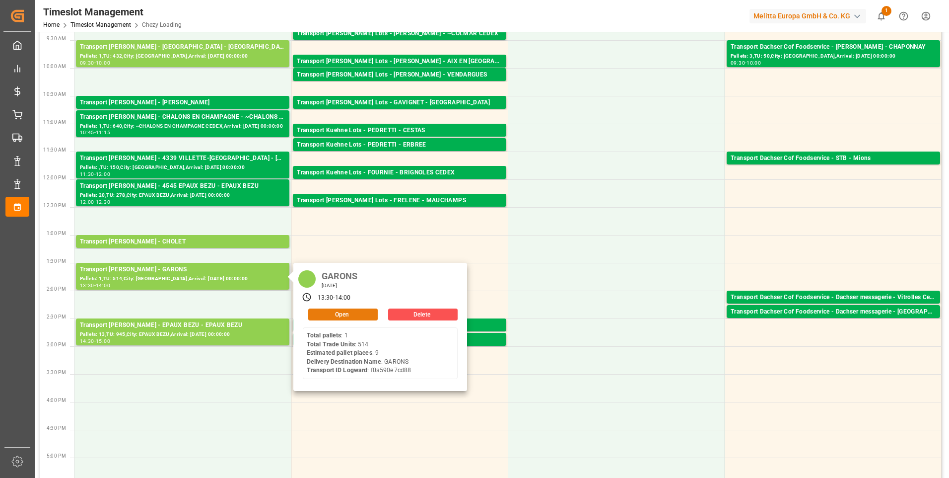
click at [350, 318] on button "Open" at bounding box center [343, 314] width 70 height 12
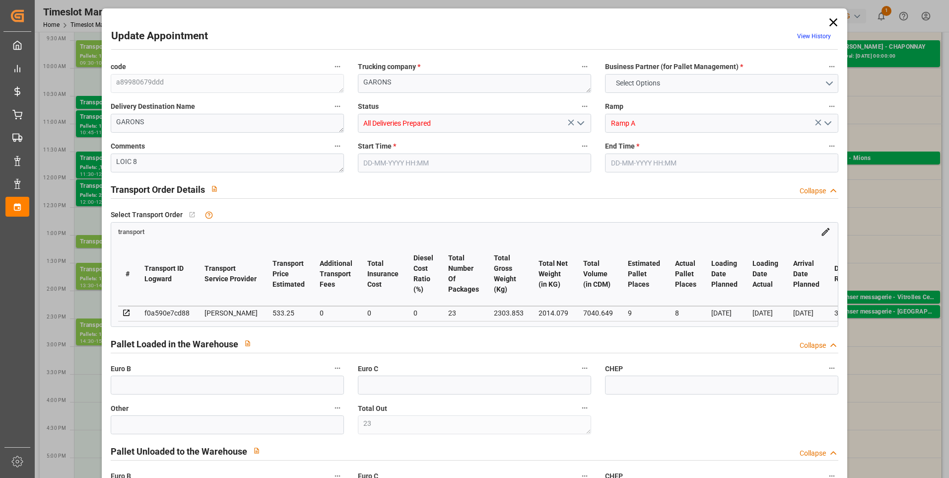
type input "23"
type input "9"
type input "8"
type input "533.25"
type input "0"
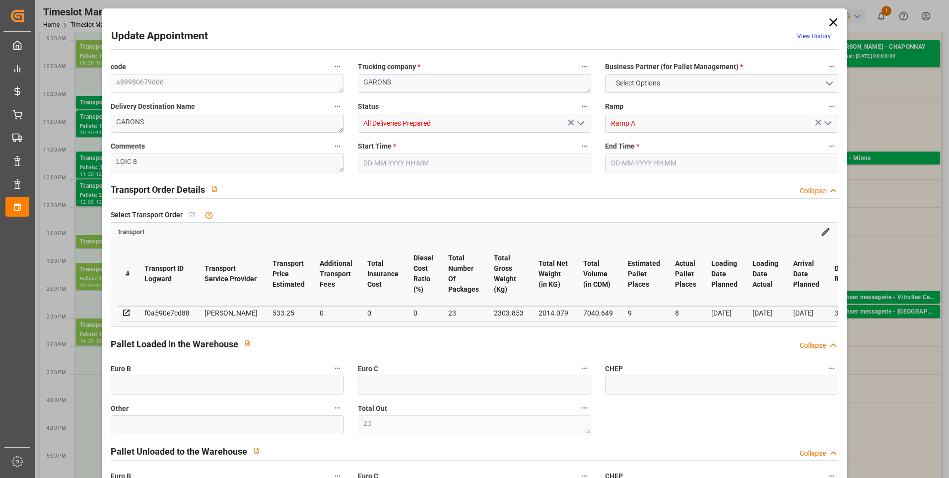
type input "0"
type input "515.2262"
type input "-18.0238"
type input "23"
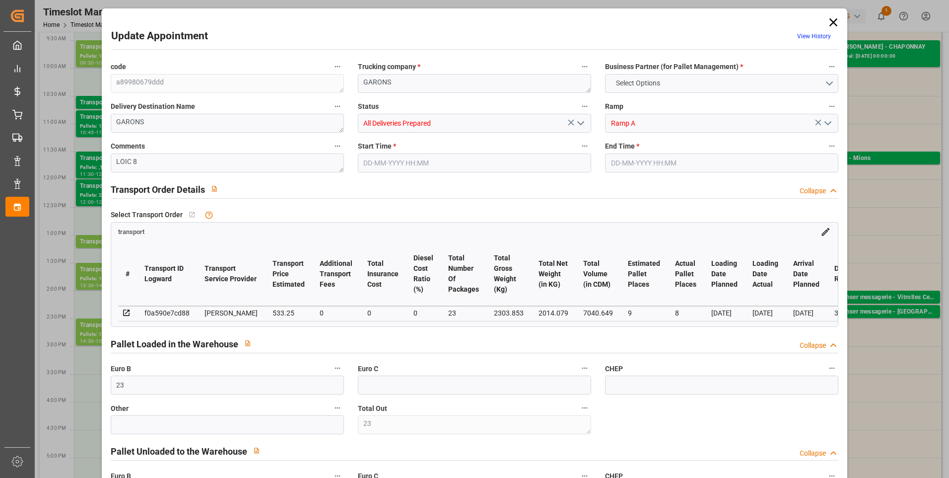
type input "2014.079"
type input "3113.533"
type input "7040.649"
type input "30"
type input "1"
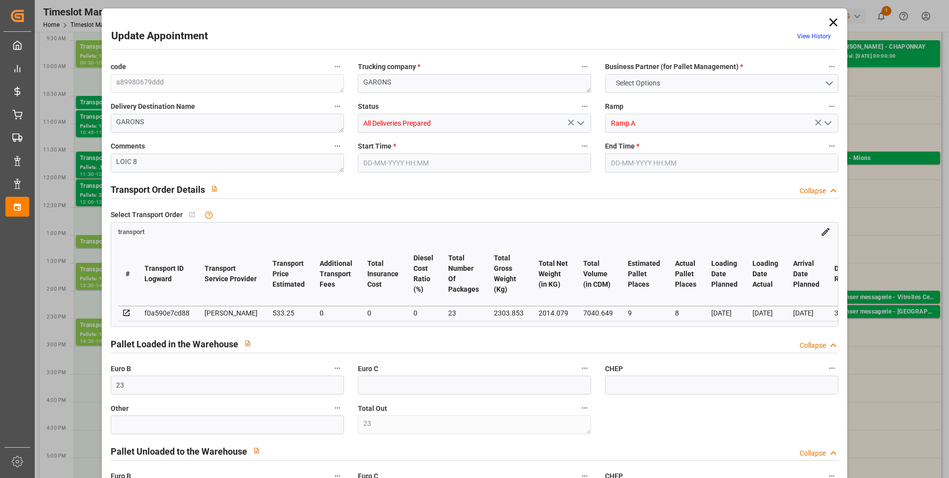
type input "514"
type input "23"
type input "101"
type input "2303.853"
type input "0"
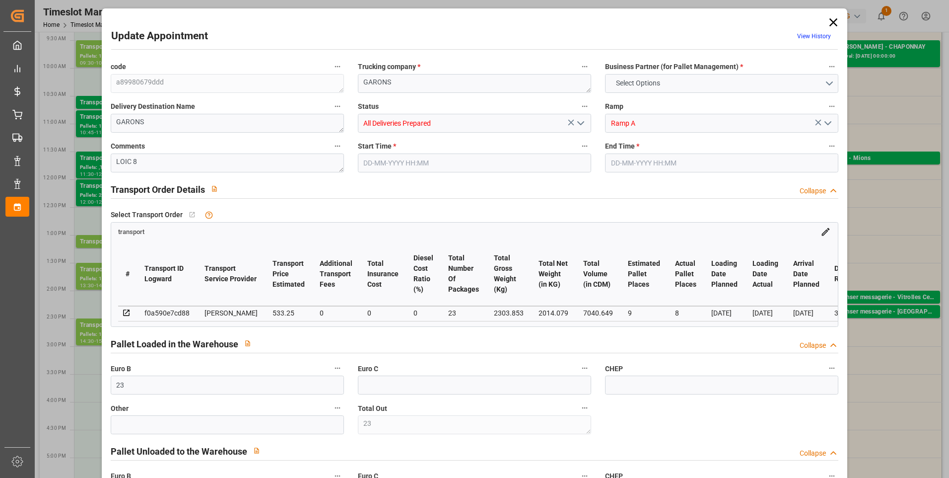
type input "10767.6795"
type input "0"
type input "21"
type input "80"
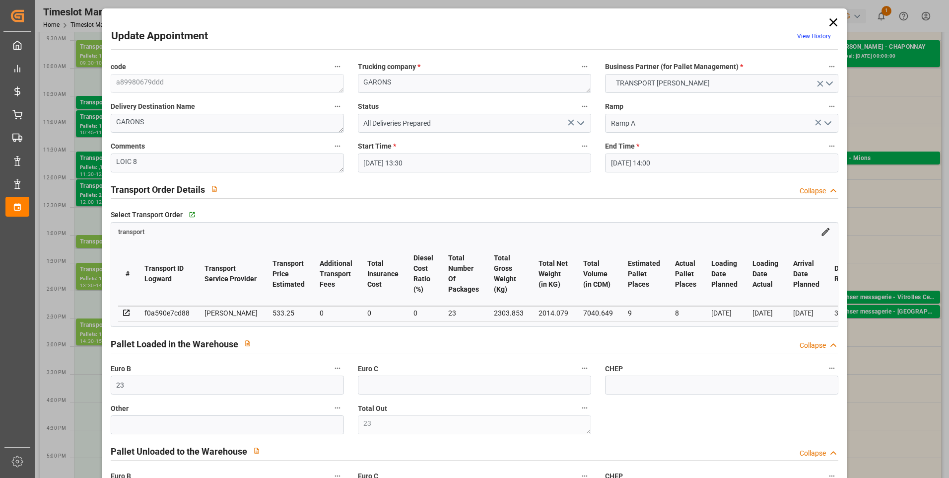
type input "08-09-2025 13:30"
type input "08-09-2025 14:00"
type input "04-09-2025 13:23"
type input "04-09-2025 11:23"
type input "10-09-2025"
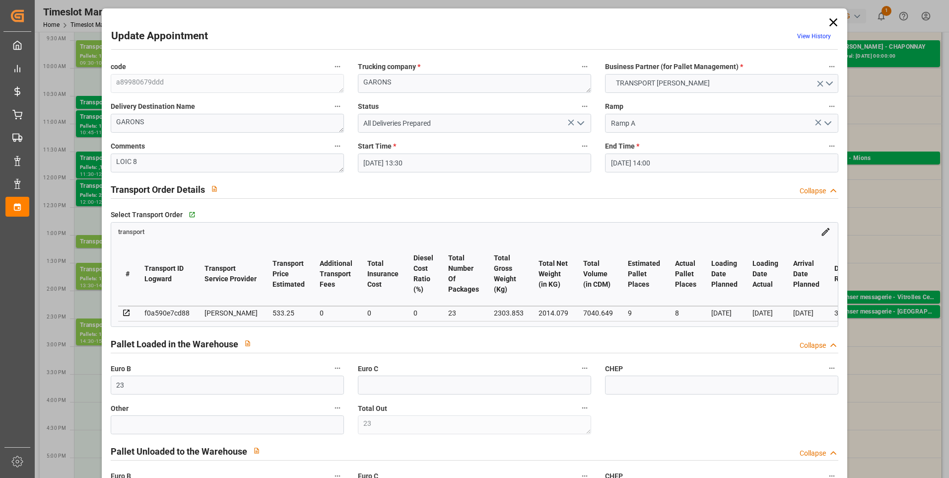
type input "[DATE]"
click at [598, 120] on div "Ramp A" at bounding box center [722, 123] width 248 height 19
click at [562, 124] on input "All Deliveries Prepared" at bounding box center [474, 123] width 233 height 19
click at [580, 124] on icon "open menu" at bounding box center [581, 123] width 12 height 12
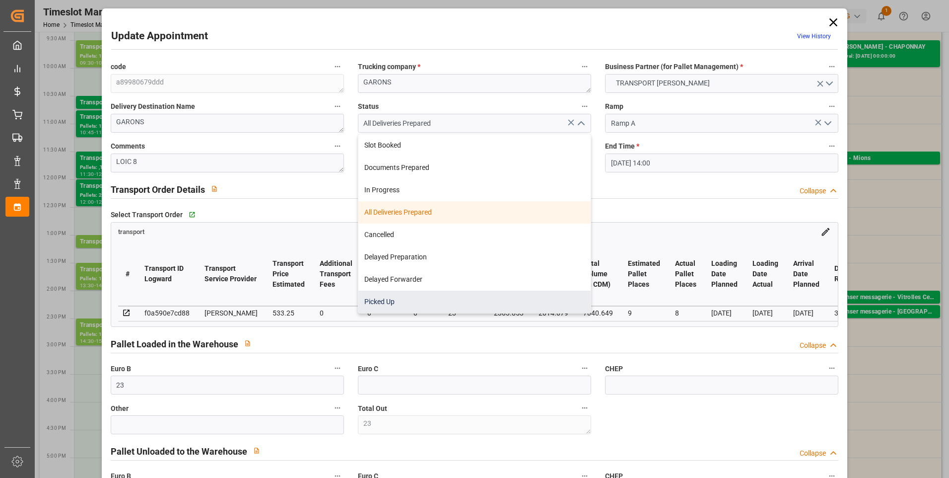
click at [390, 300] on div "Picked Up" at bounding box center [474, 301] width 232 height 22
type input "Picked Up"
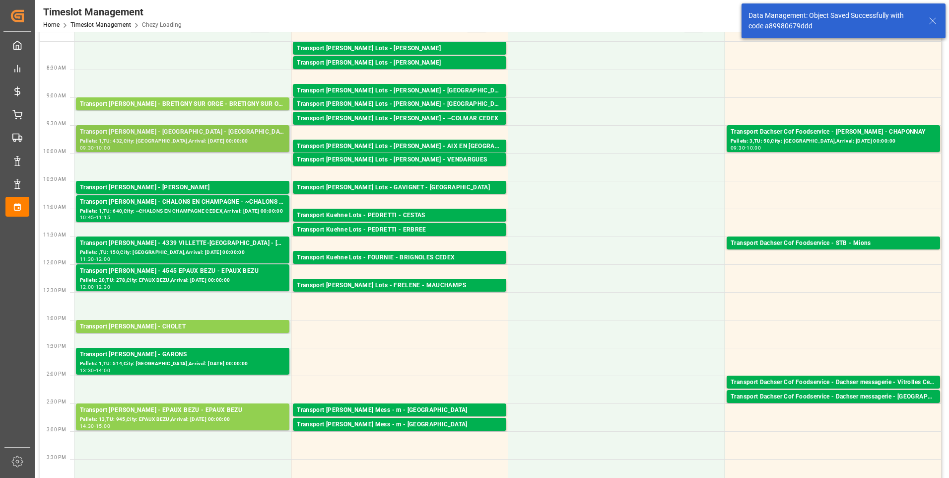
scroll to position [0, 0]
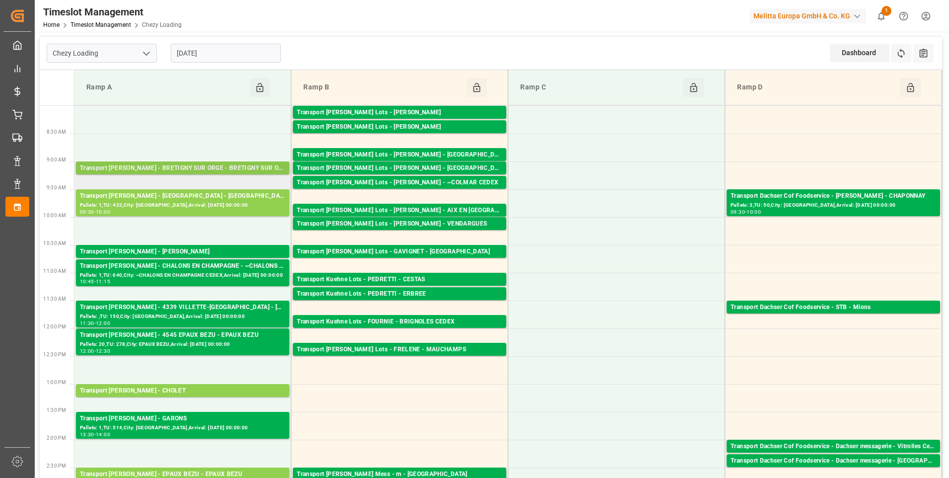
click at [185, 163] on div "Transport Delisle - BRETIGNY SUR ORGE - BRETIGNY SUR ORGE" at bounding box center [183, 168] width 206 height 10
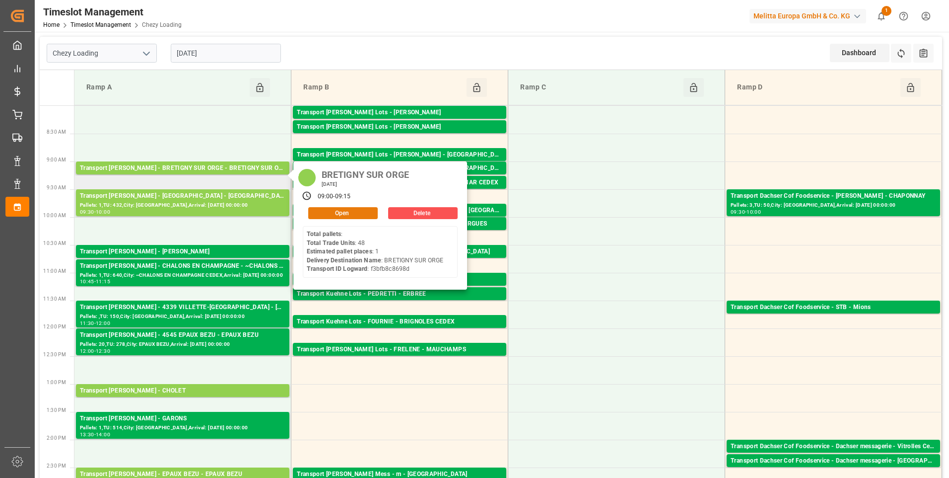
click at [330, 210] on button "Open" at bounding box center [343, 213] width 70 height 12
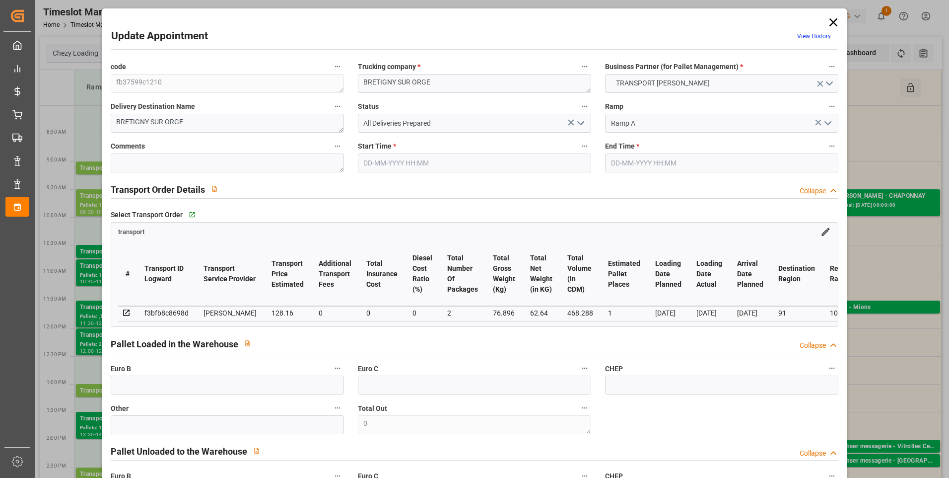
type input "08-09-2025 09:00"
type input "08-09-2025 09:15"
type input "02-09-2025 14:53"
type input "02-09-2025 11:28"
type input "[DATE]"
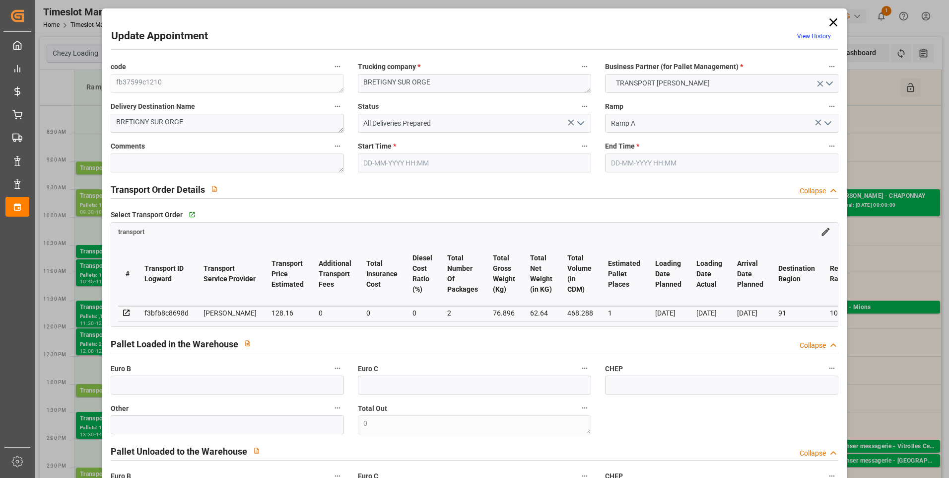
type input "[DATE]"
click at [582, 117] on icon "open menu" at bounding box center [581, 123] width 12 height 12
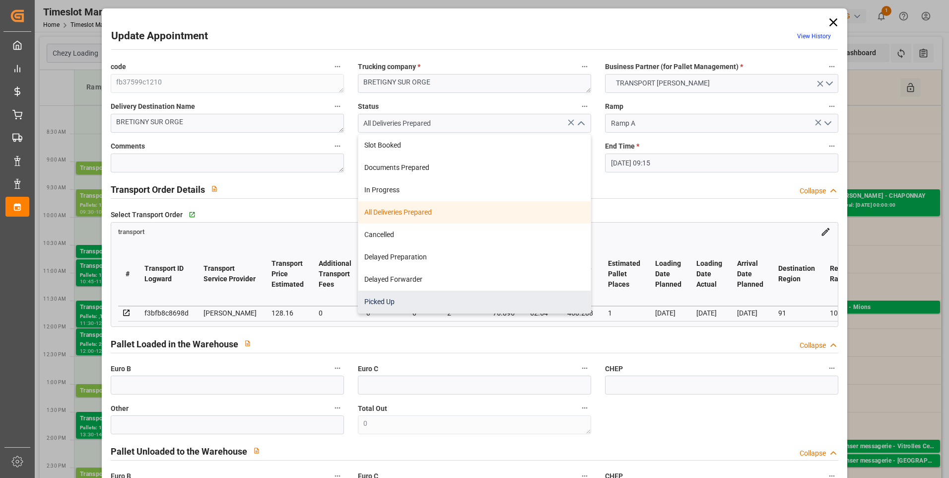
click at [384, 297] on div "Picked Up" at bounding box center [474, 301] width 232 height 22
type input "Picked Up"
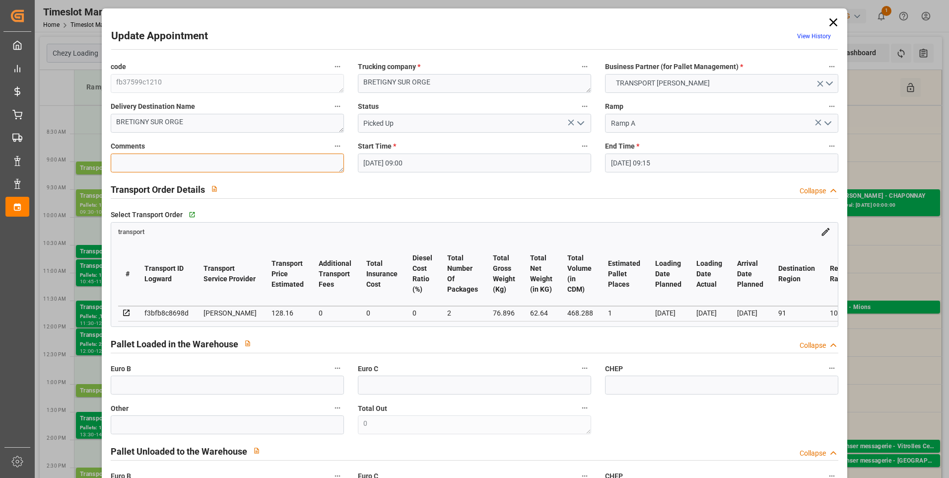
click at [201, 156] on textarea at bounding box center [227, 162] width 233 height 19
type textarea "LOIC 1"
click at [196, 391] on input "text" at bounding box center [227, 384] width 233 height 19
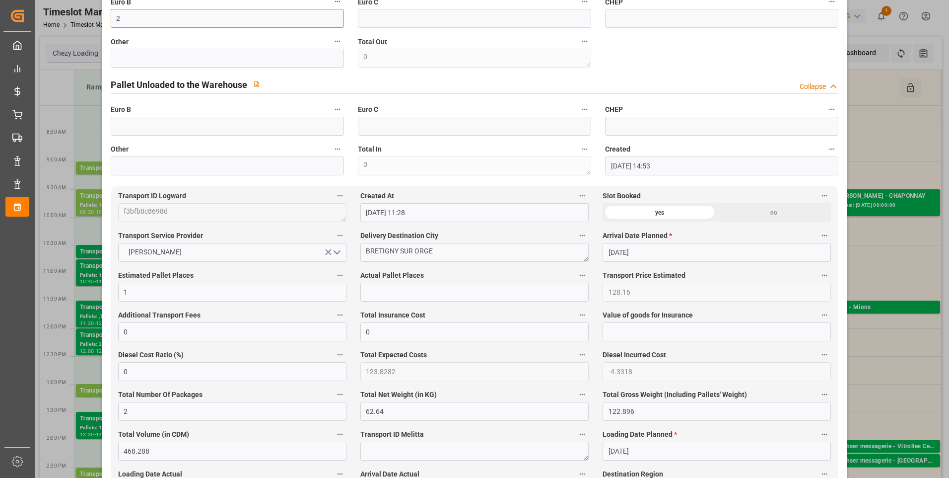
scroll to position [397, 0]
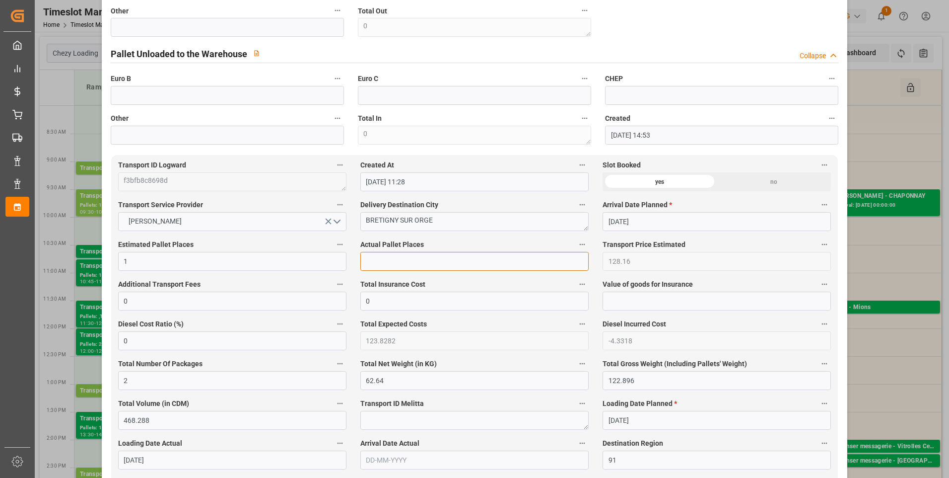
click at [407, 271] on input "text" at bounding box center [474, 261] width 228 height 19
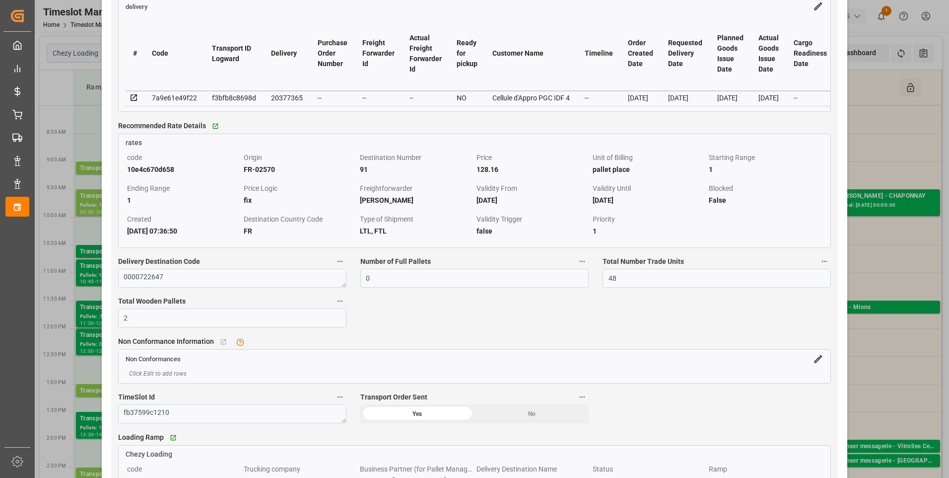
scroll to position [894, 0]
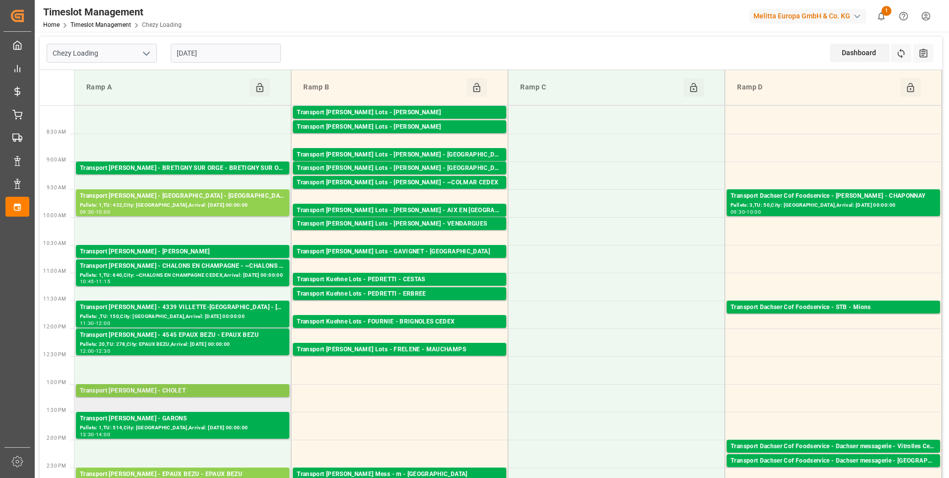
click at [191, 391] on div "Transport Delisle - CHOLET - CHOLET" at bounding box center [183, 391] width 206 height 10
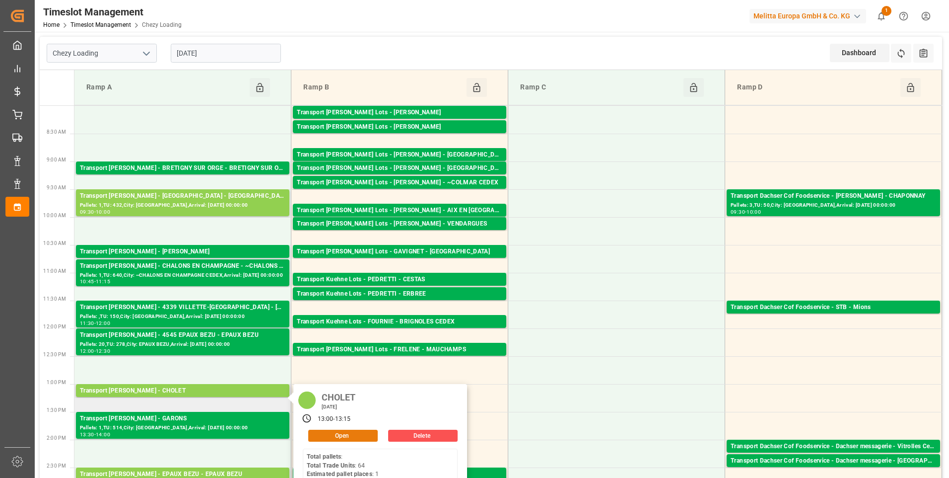
click at [360, 432] on button "Open" at bounding box center [343, 435] width 70 height 12
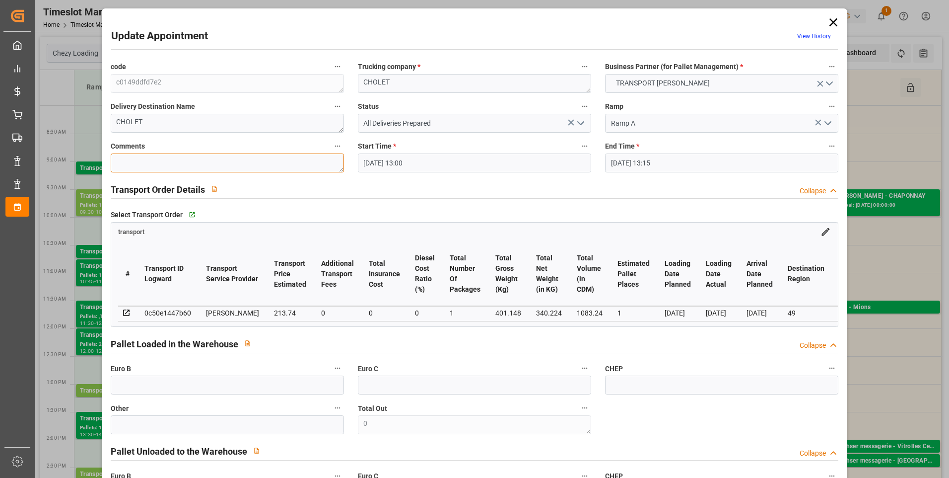
click at [145, 166] on textarea at bounding box center [227, 162] width 233 height 19
click at [578, 116] on button "open menu" at bounding box center [580, 123] width 15 height 15
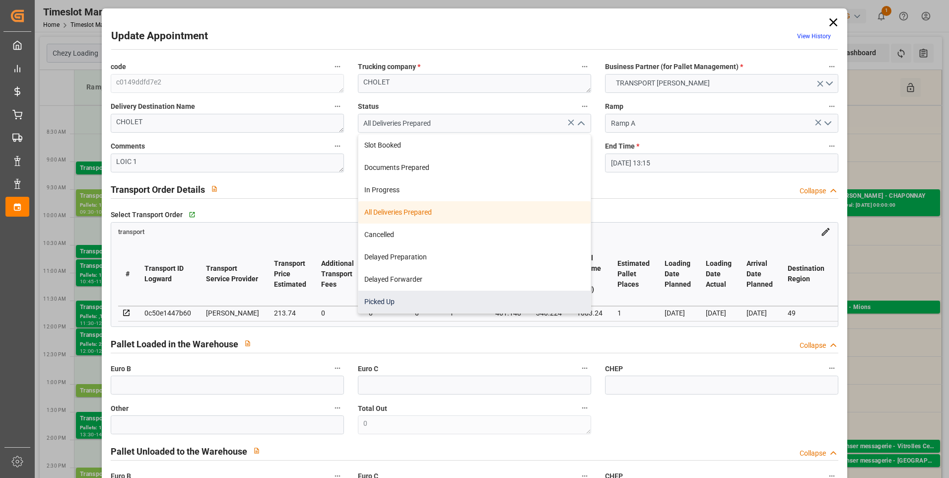
click at [385, 301] on div "Picked Up" at bounding box center [474, 301] width 232 height 22
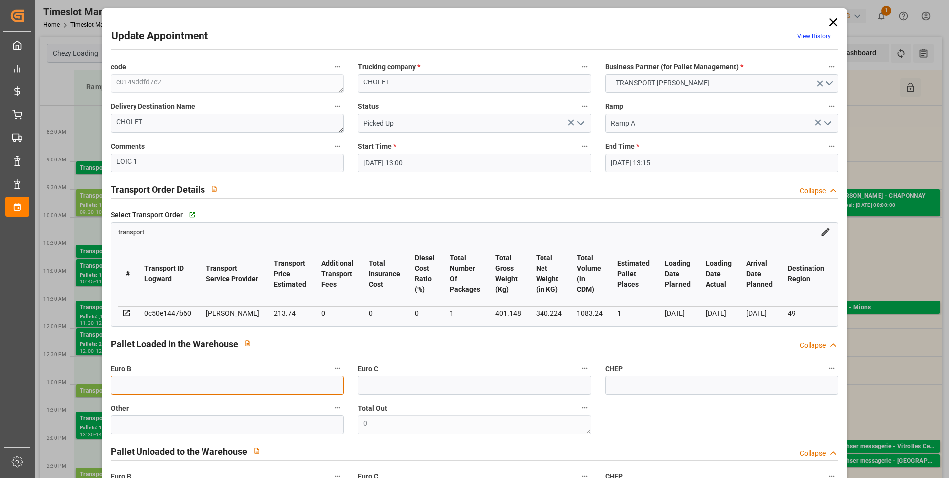
click at [131, 384] on input "text" at bounding box center [227, 384] width 233 height 19
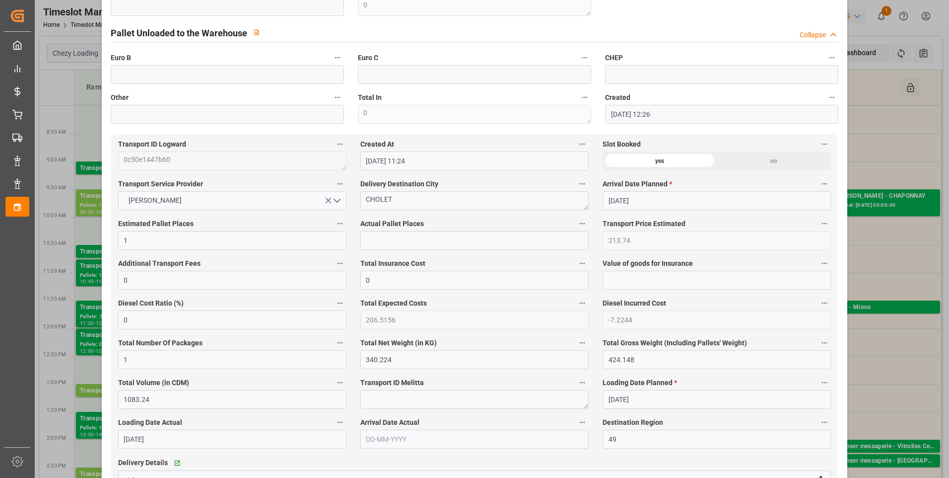
scroll to position [447, 0]
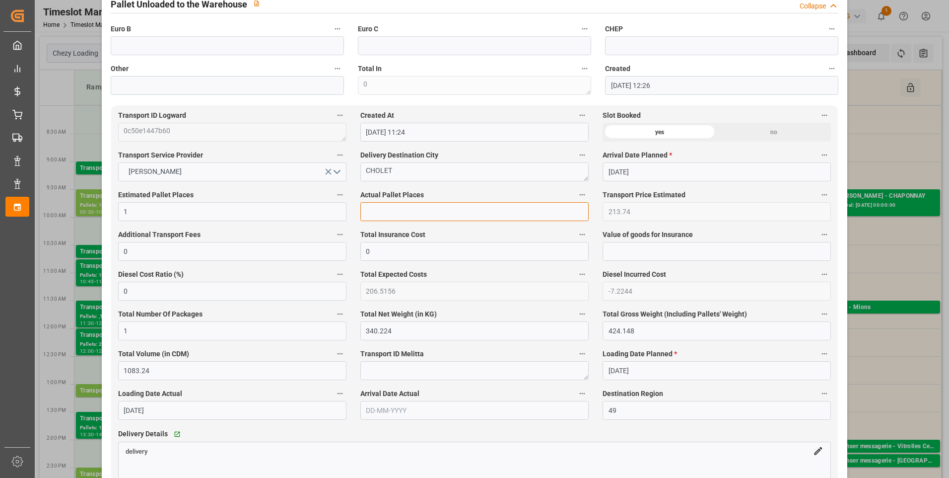
click at [379, 212] on input "text" at bounding box center [474, 211] width 228 height 19
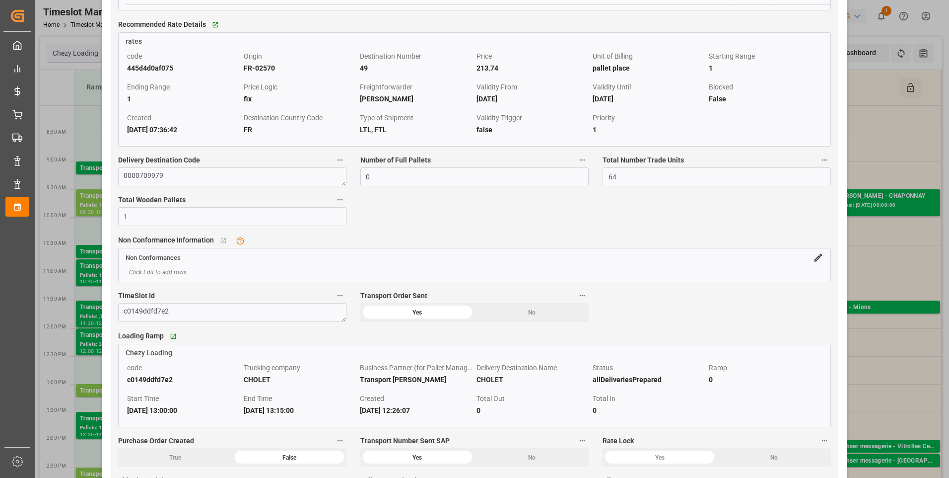
scroll to position [993, 0]
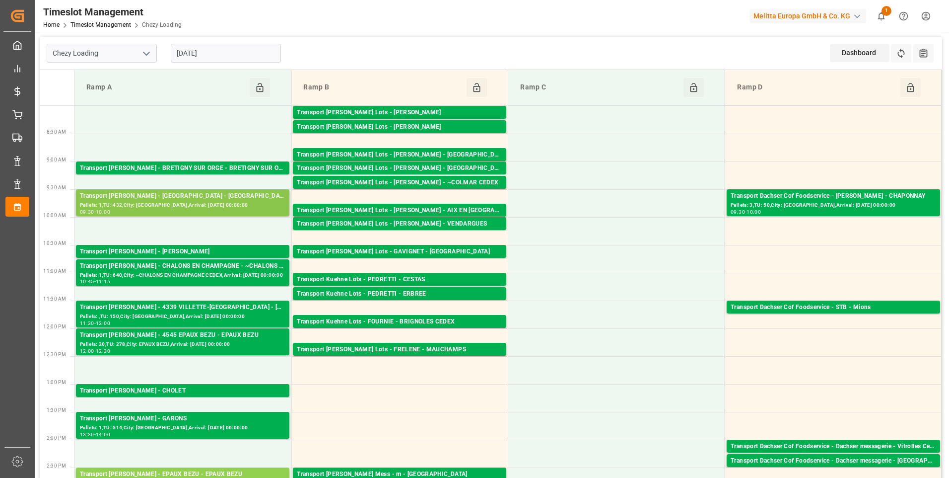
click at [217, 201] on div "Pallets: 1,TU: 432,City: AMIENS,Arrival: 2025-09-09 00:00:00" at bounding box center [183, 205] width 206 height 8
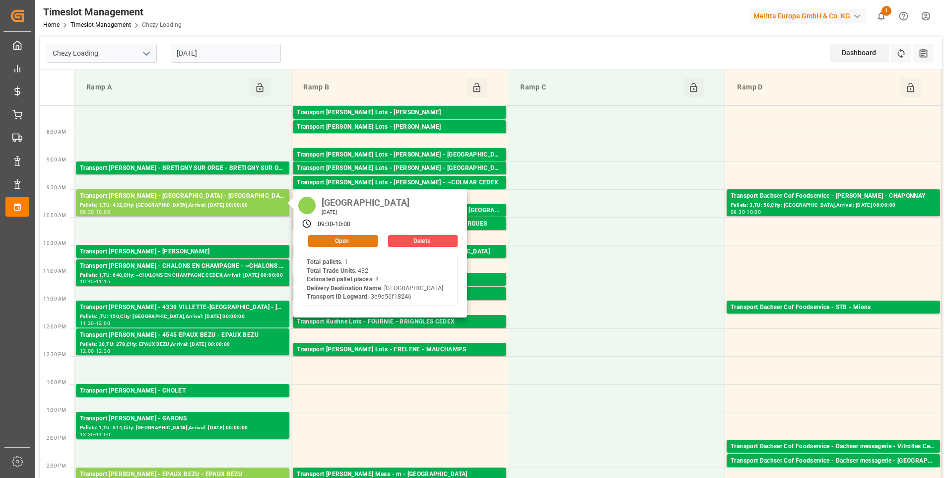
click at [333, 235] on button "Open" at bounding box center [343, 241] width 70 height 12
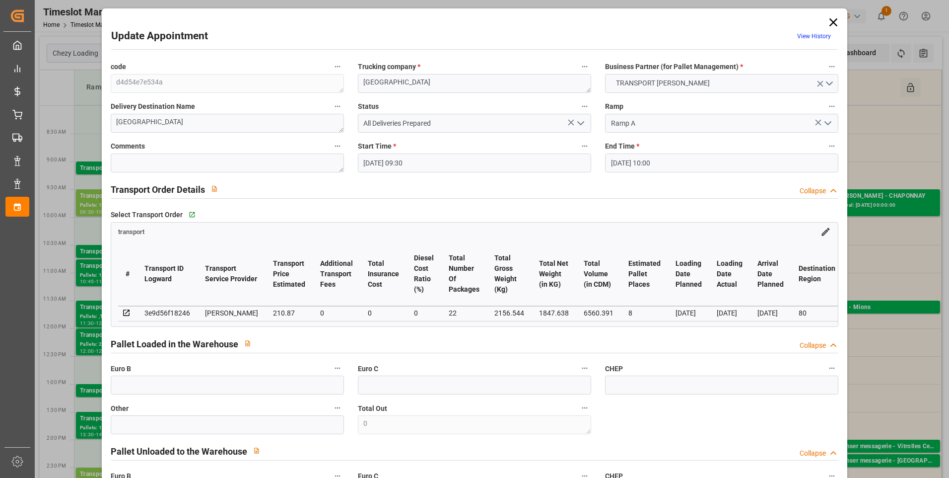
click at [576, 119] on icon "open menu" at bounding box center [581, 123] width 12 height 12
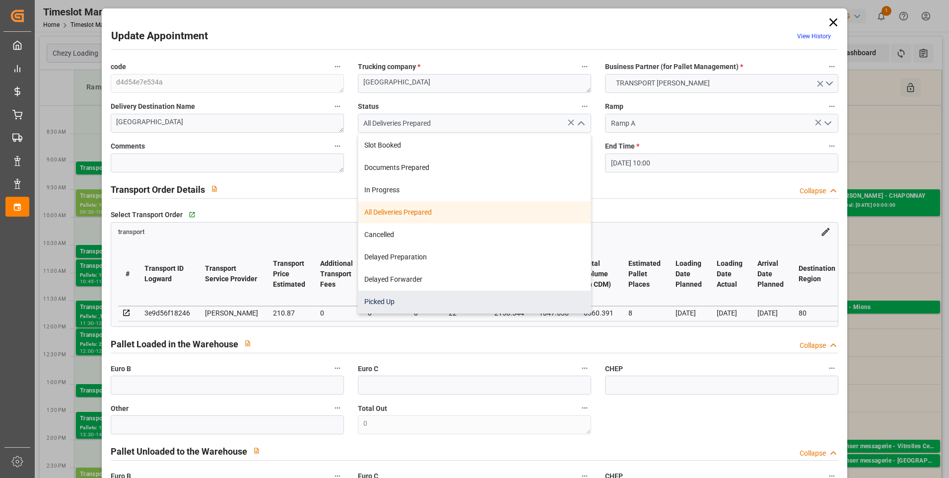
click at [372, 295] on div "Picked Up" at bounding box center [474, 301] width 232 height 22
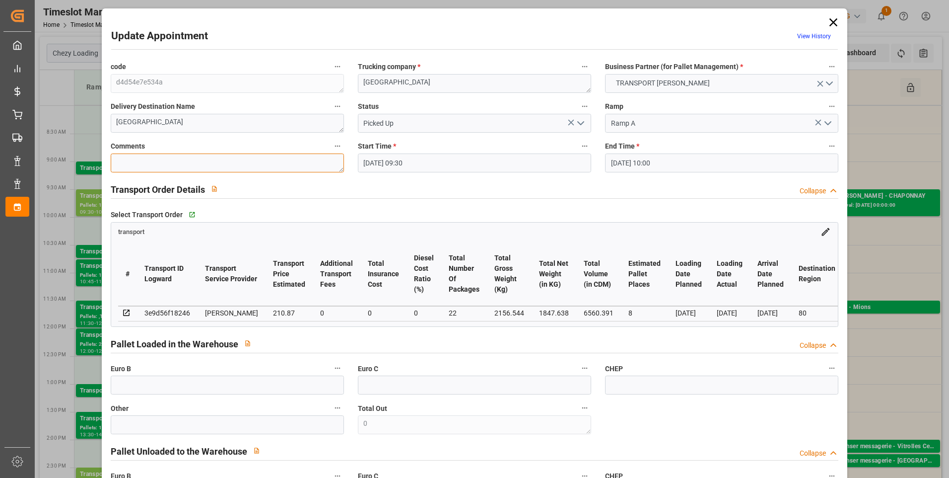
click at [169, 163] on textarea at bounding box center [227, 162] width 233 height 19
click at [178, 393] on input "text" at bounding box center [227, 384] width 233 height 19
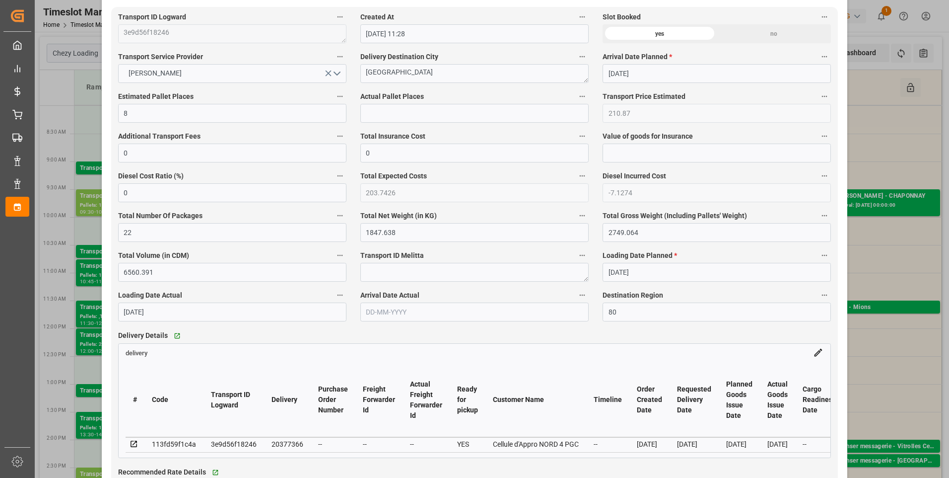
scroll to position [546, 0]
click at [391, 111] on input "text" at bounding box center [474, 112] width 228 height 19
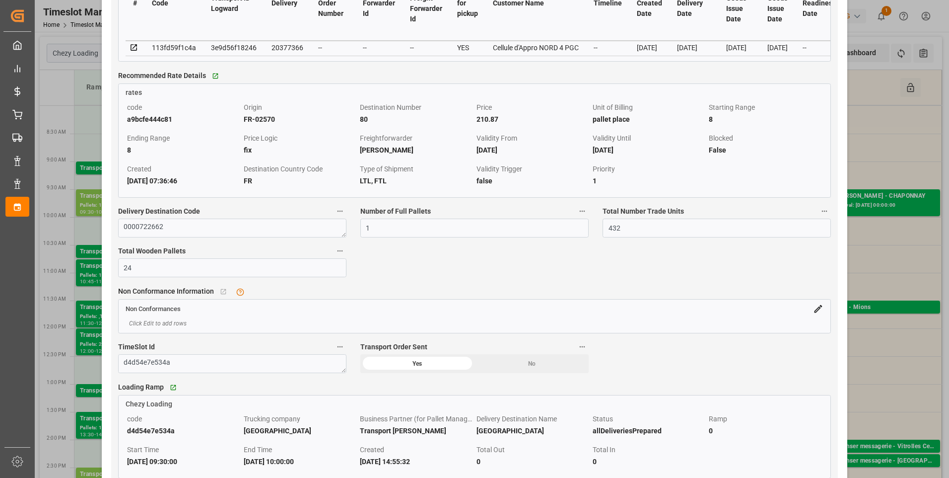
scroll to position [943, 0]
click at [136, 49] on icon at bounding box center [134, 45] width 6 height 6
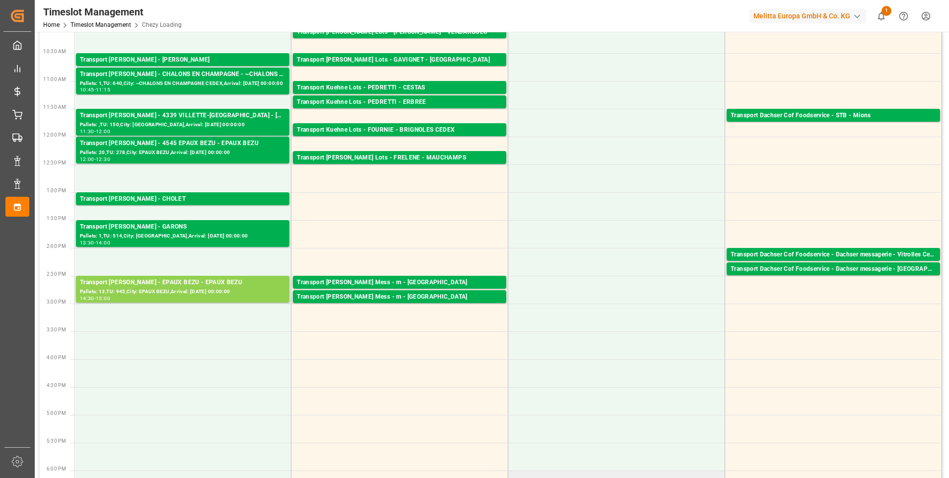
scroll to position [50, 0]
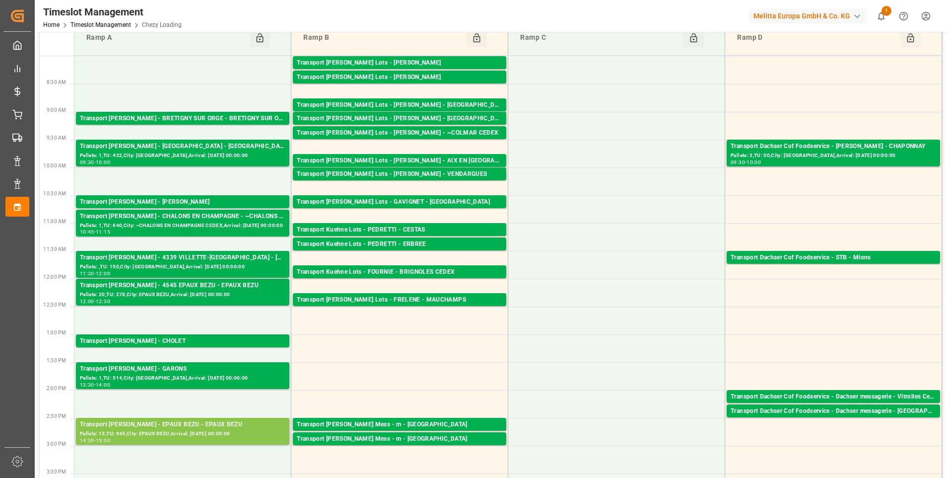
click at [217, 431] on div "Pallets: 13,TU: 945,City: EPAUX BEZU,Arrival: 2025-09-09 00:00:00" at bounding box center [183, 433] width 206 height 8
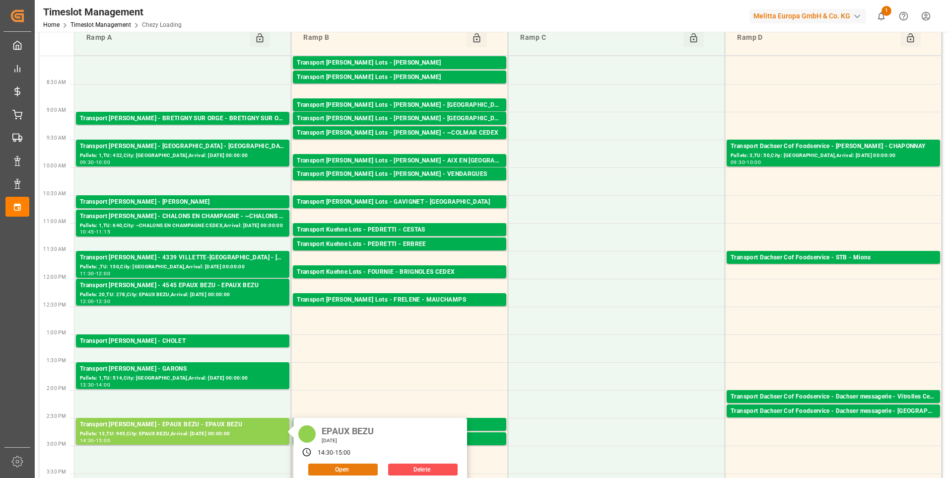
click at [363, 465] on button "Open" at bounding box center [343, 469] width 70 height 12
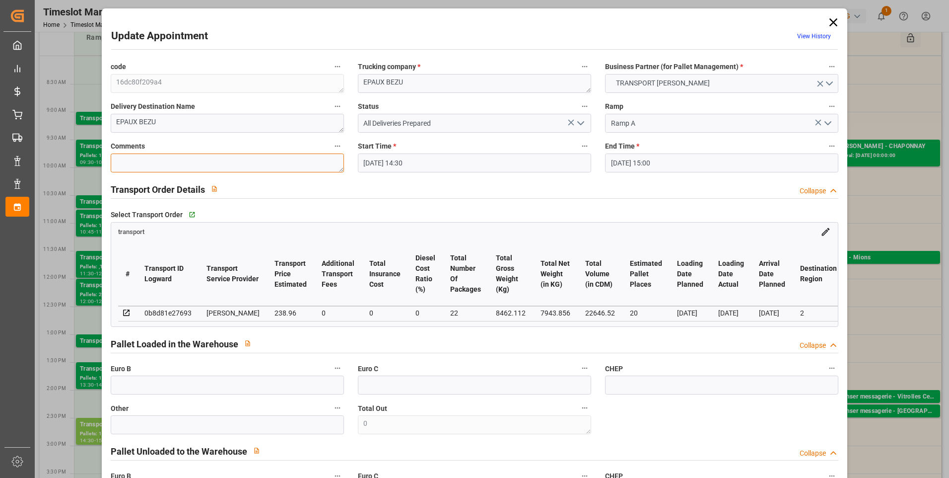
click at [127, 165] on textarea at bounding box center [227, 162] width 233 height 19
click at [135, 381] on input "text" at bounding box center [227, 384] width 233 height 19
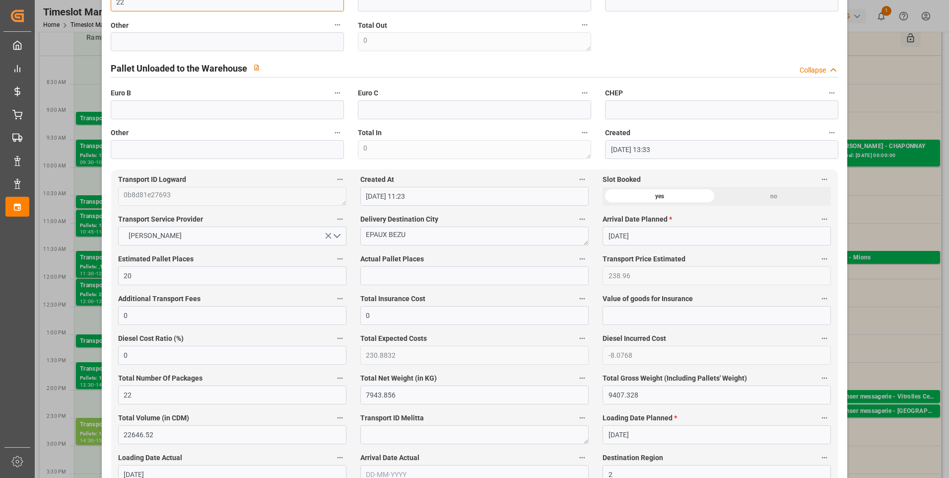
scroll to position [447, 0]
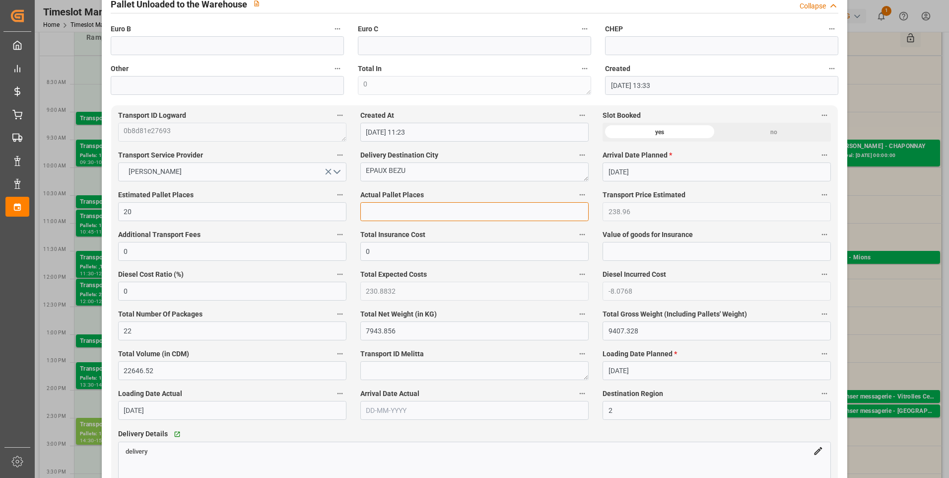
click at [380, 218] on input "text" at bounding box center [474, 211] width 228 height 19
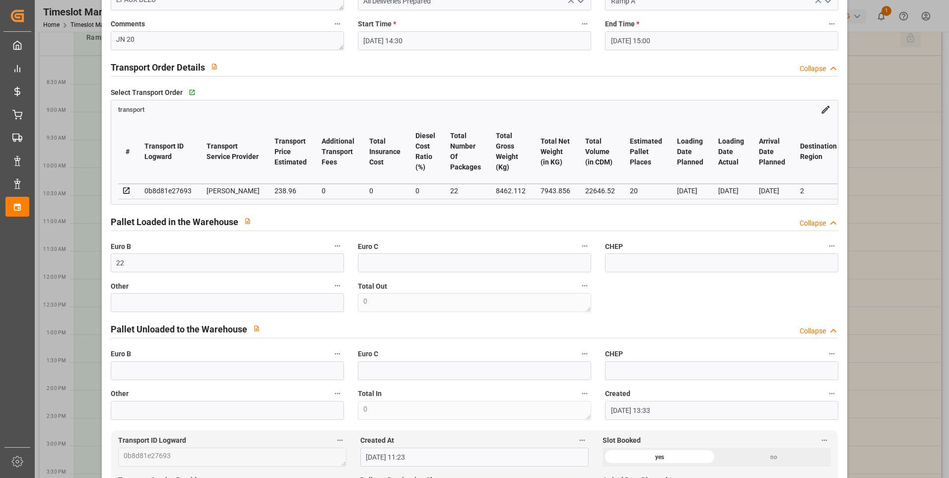
scroll to position [0, 0]
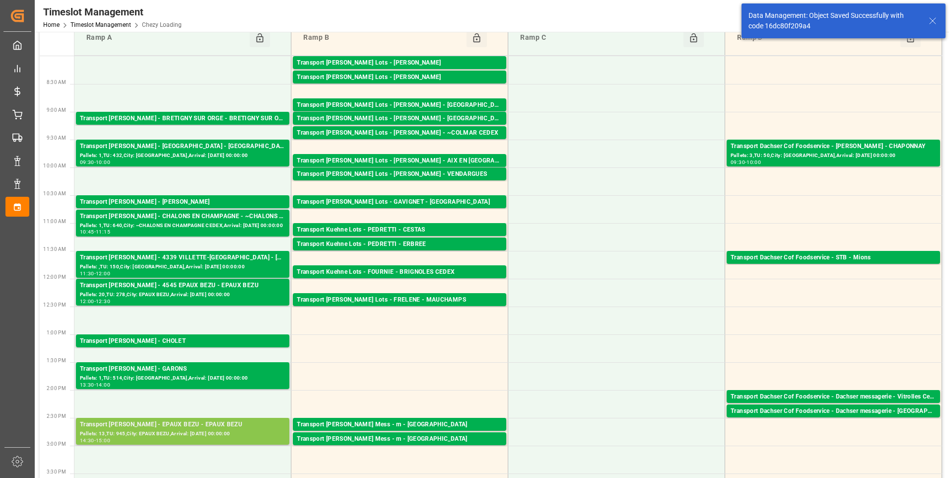
click at [229, 429] on div "Pallets: 13,TU: 945,City: EPAUX BEZU,Arrival: 2025-09-09 00:00:00" at bounding box center [183, 433] width 206 height 8
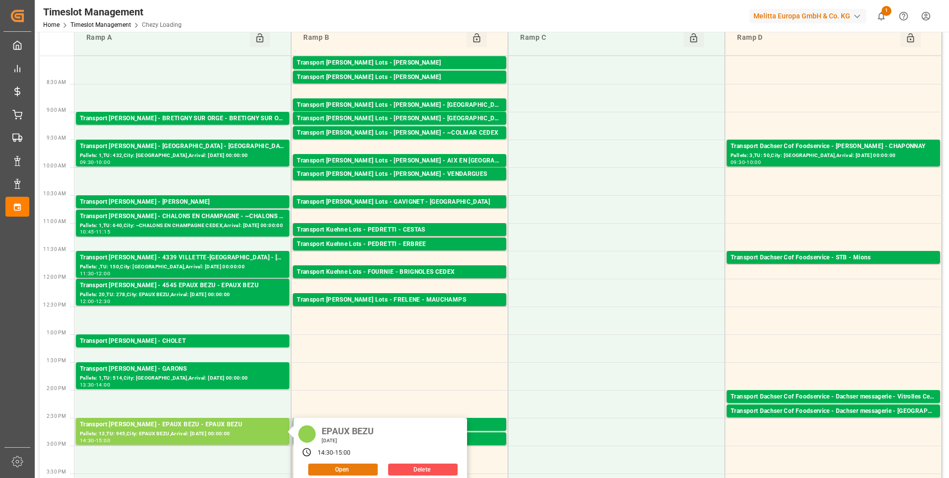
click at [361, 471] on button "Open" at bounding box center [343, 469] width 70 height 12
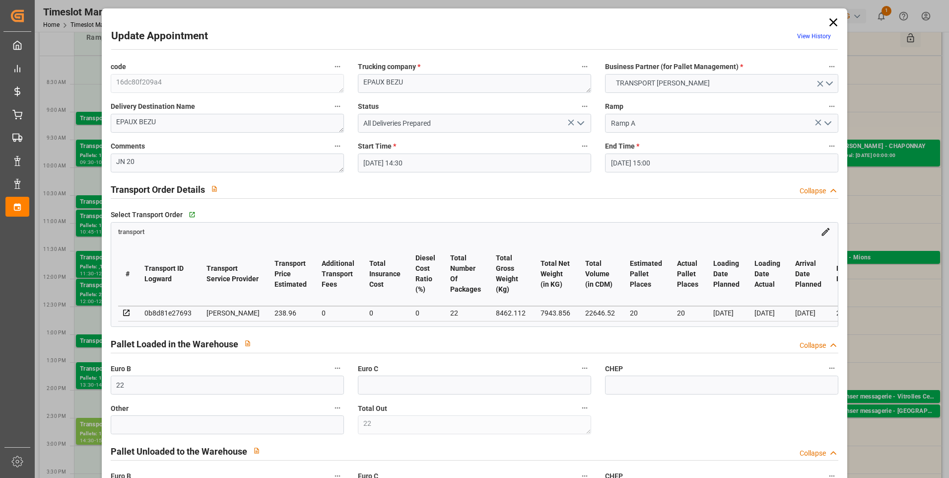
click at [579, 126] on icon "open menu" at bounding box center [581, 123] width 12 height 12
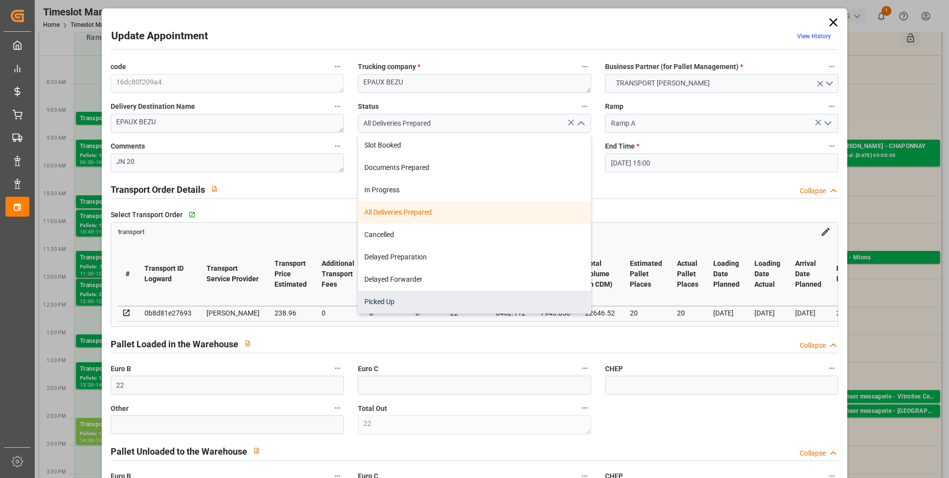
click at [383, 305] on div "Picked Up" at bounding box center [474, 301] width 232 height 22
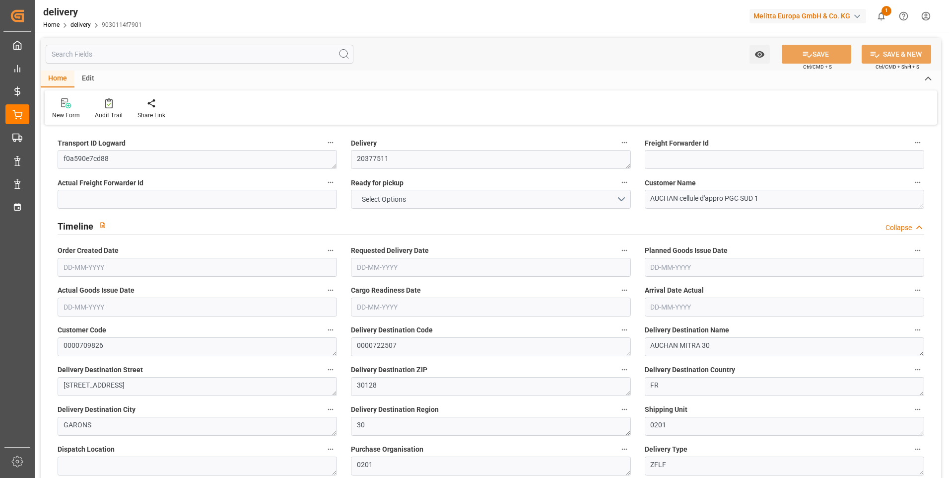
type input "22"
type input "1913.637"
type input "2811.121"
type input "6607.376"
type input "458"
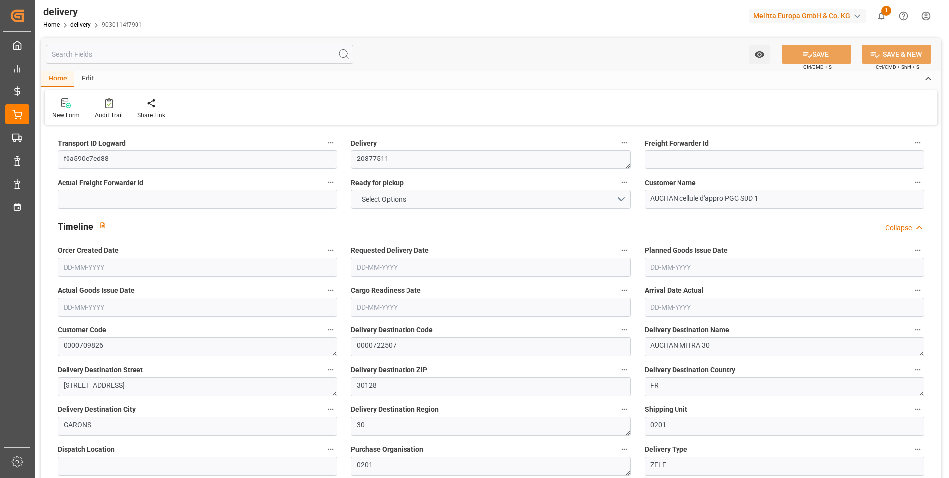
type input "26"
type input "1"
type input "8"
type input "0"
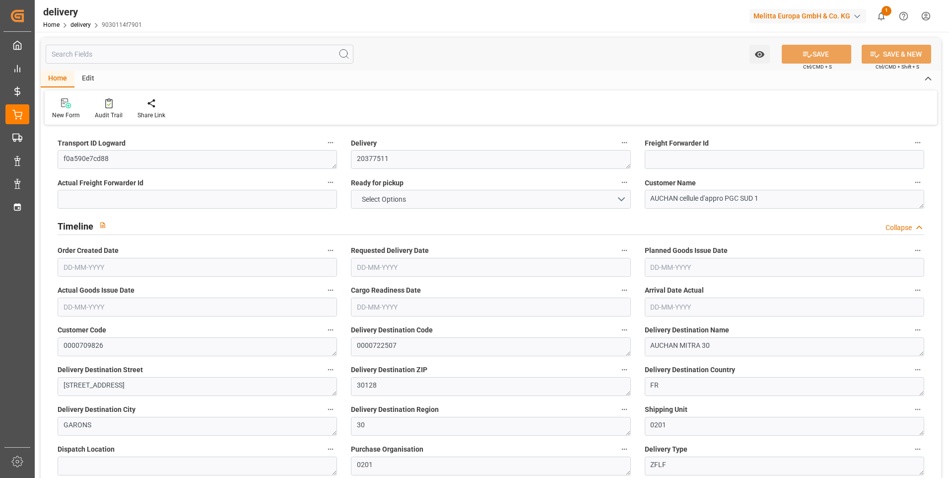
type input "-16.0212"
type input "474"
type input "457.9788"
type input "2.45"
type input "164.88"
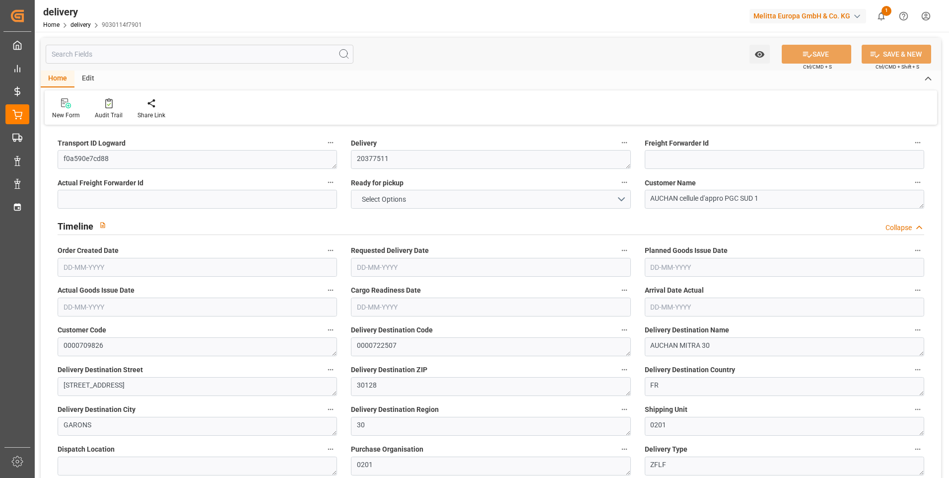
type input "1.5"
type input "1.3"
type input "0"
type input "39"
type input "2185.441"
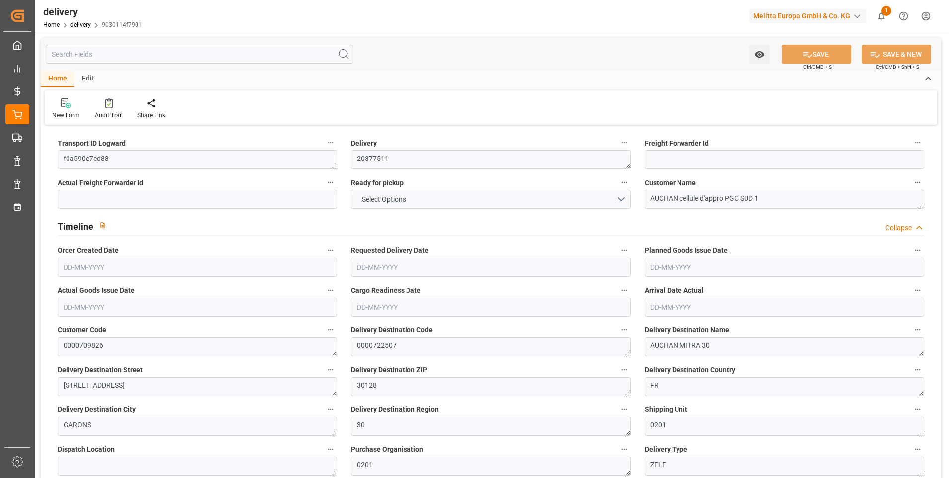
type input "101"
type input "14126.7645"
type input "0.906"
type input "0"
type input "[DATE]"
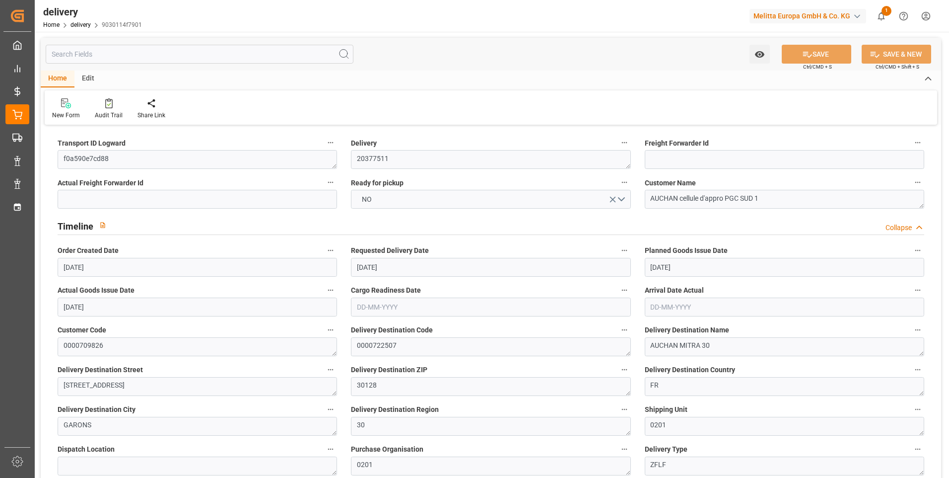
type input "[DATE]"
type input "04-09-2025 11:00"
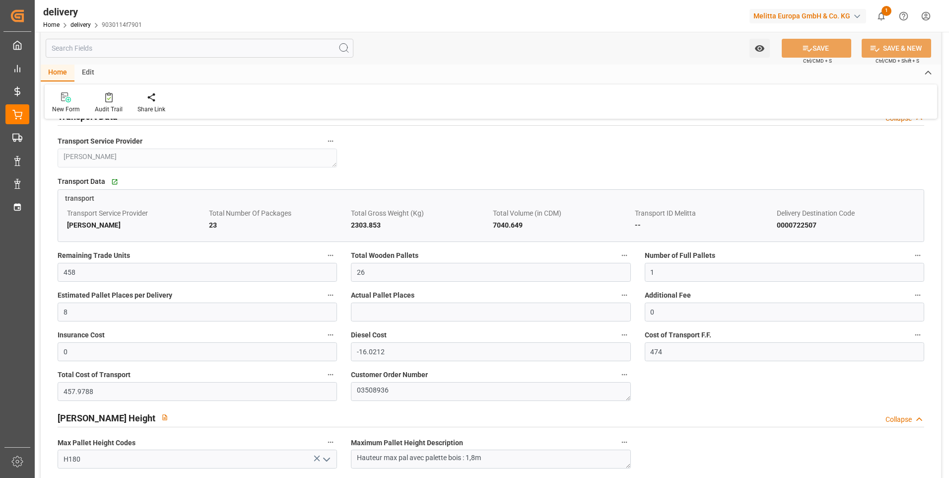
scroll to position [993, 0]
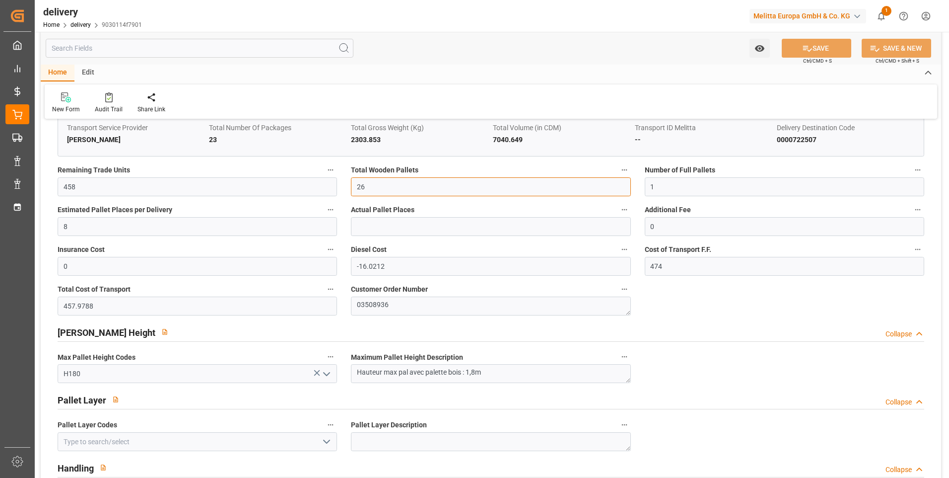
click at [356, 179] on input "26" at bounding box center [491, 186] width 280 height 19
click at [368, 183] on input "26" at bounding box center [491, 186] width 280 height 19
type input "2"
type input "22"
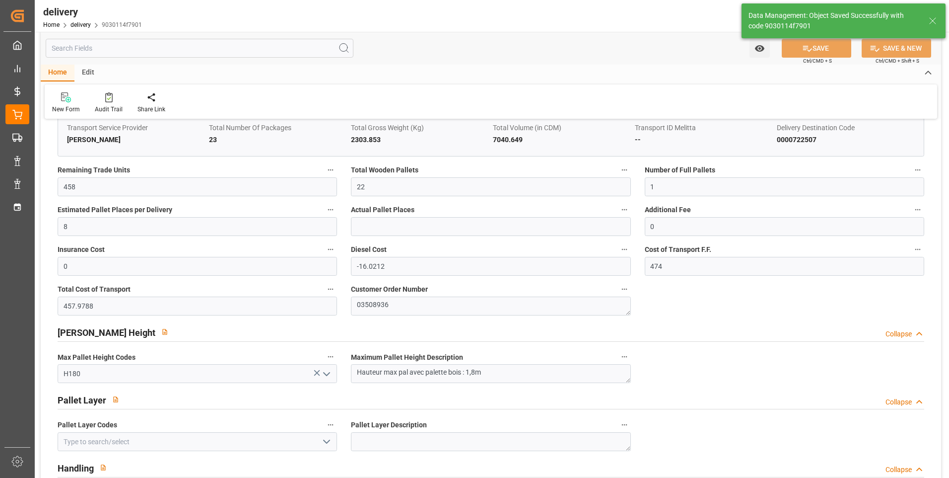
type input "33"
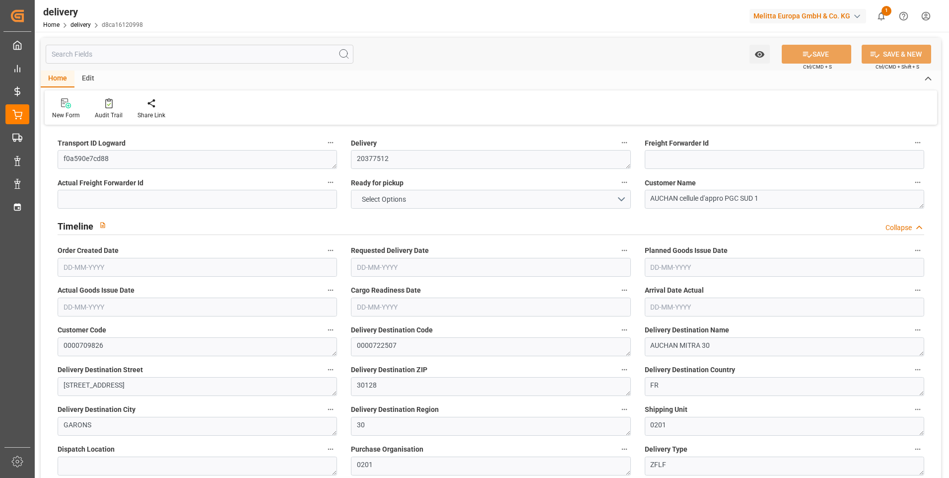
type input "1"
type input "100.442"
type input "302.412"
type input "433.273"
type input "56"
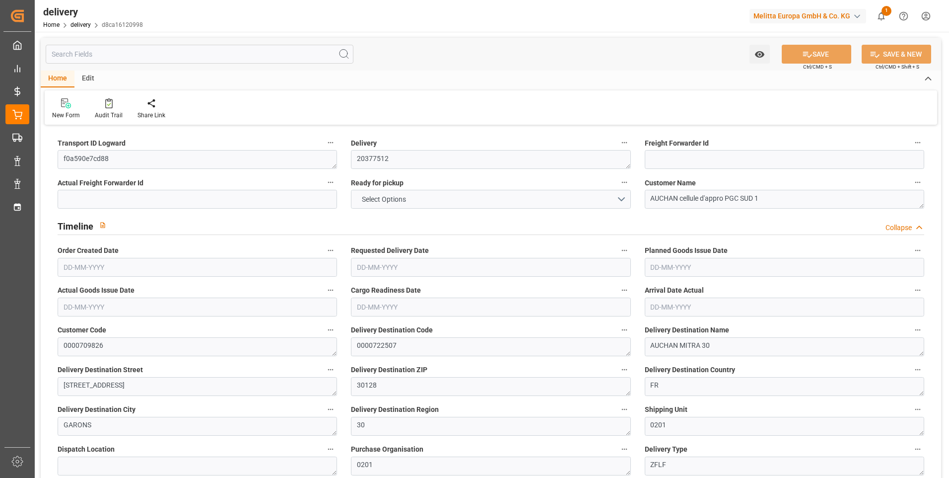
type input "8"
type input "0"
type input "1"
type input "0"
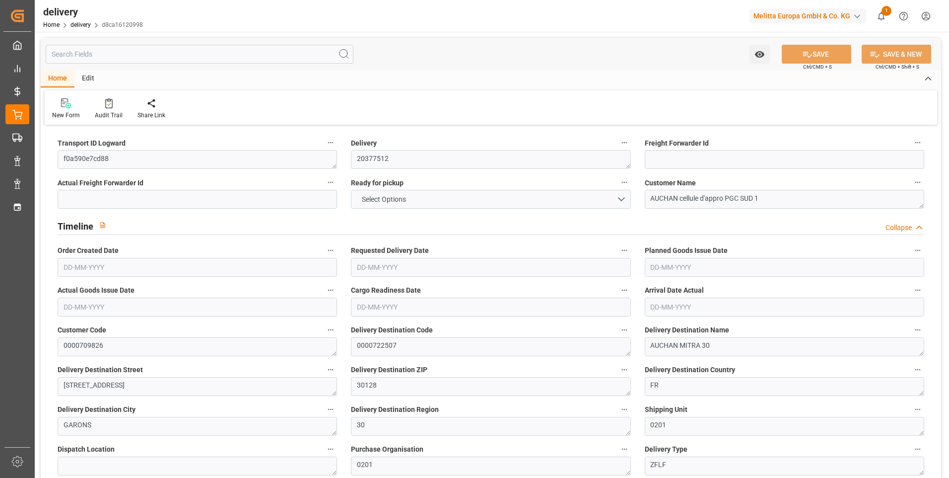
type input "-2.0027"
type input "59.25"
type input "57.2473"
type input "0"
type input "20.16"
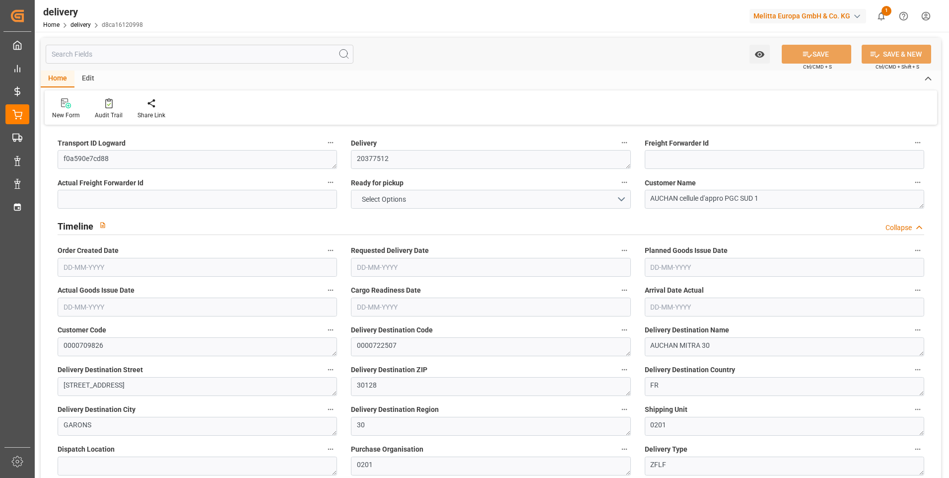
type input "1.5"
type input "1.3"
type input "0"
type input "12"
type input "118.412"
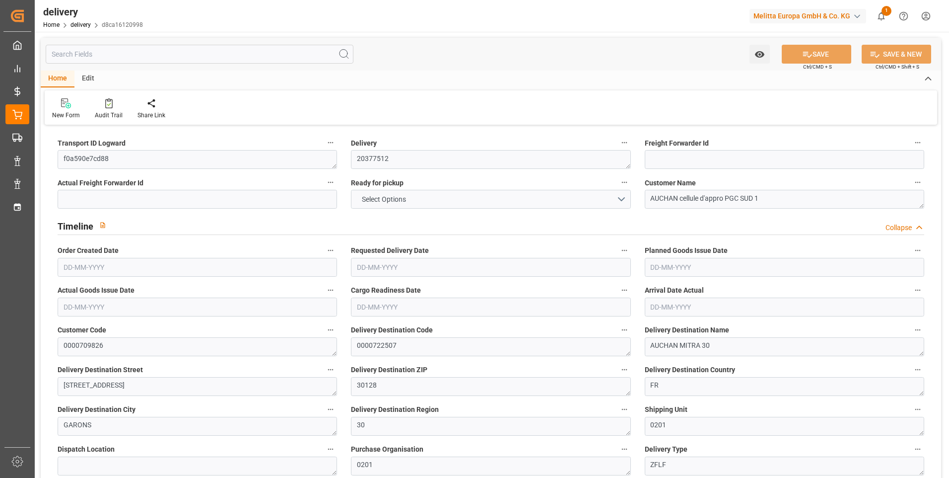
type input "101"
type input "926.3504"
type input "0.0594"
type input "0"
type input "[DATE]"
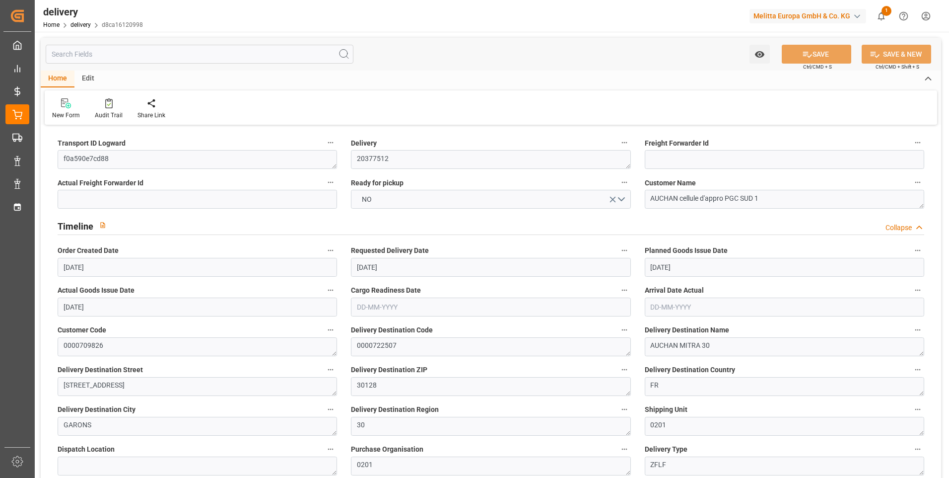
type input "[DATE]"
type input "04-09-2025 11:00"
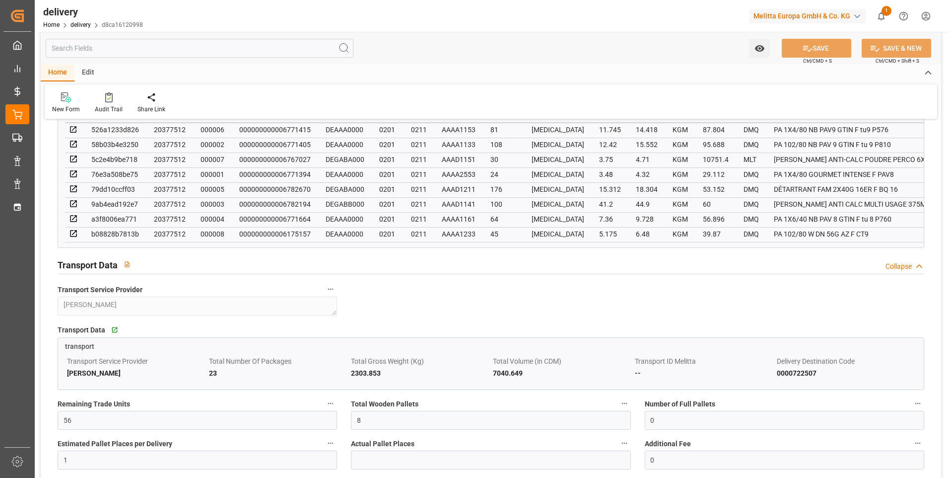
scroll to position [596, 0]
click at [379, 423] on input "8" at bounding box center [491, 419] width 280 height 19
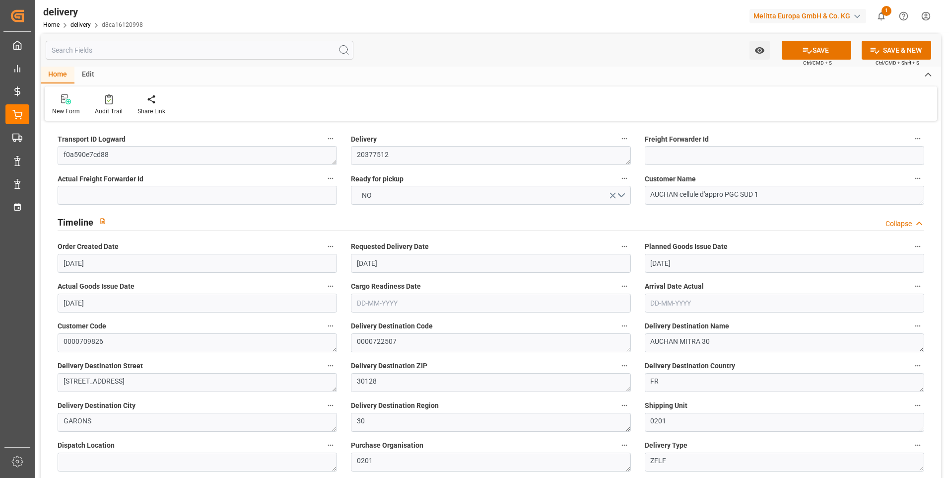
scroll to position [0, 0]
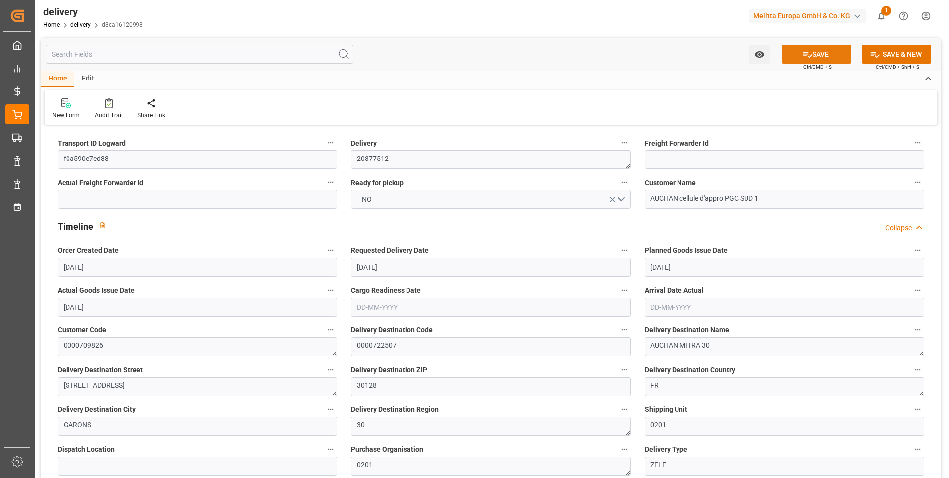
type input "1"
click at [807, 50] on icon at bounding box center [807, 54] width 10 height 10
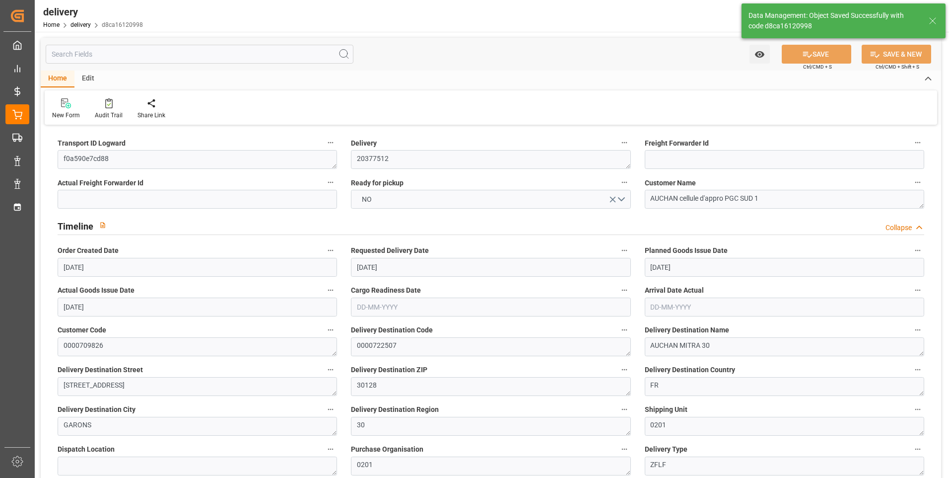
type input "1.5"
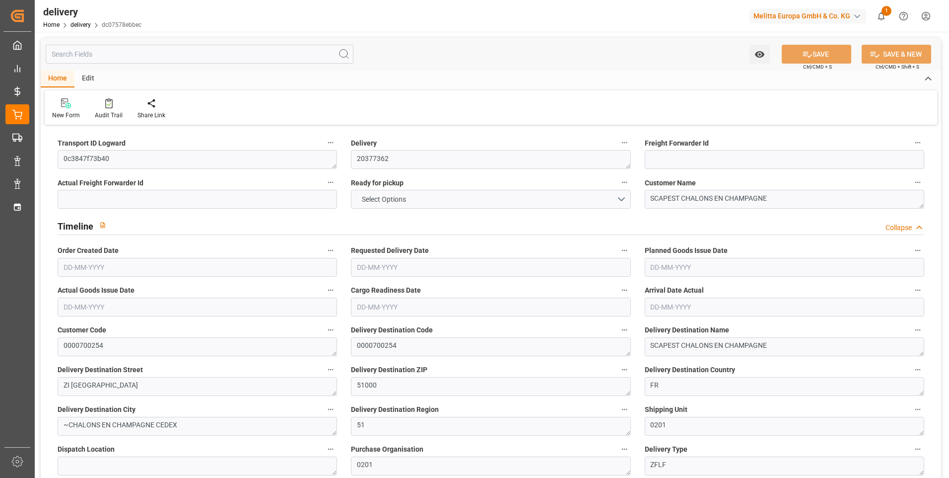
type input "27"
type input "1650.286"
type input "2760.391"
type input "6915.607"
type input "640"
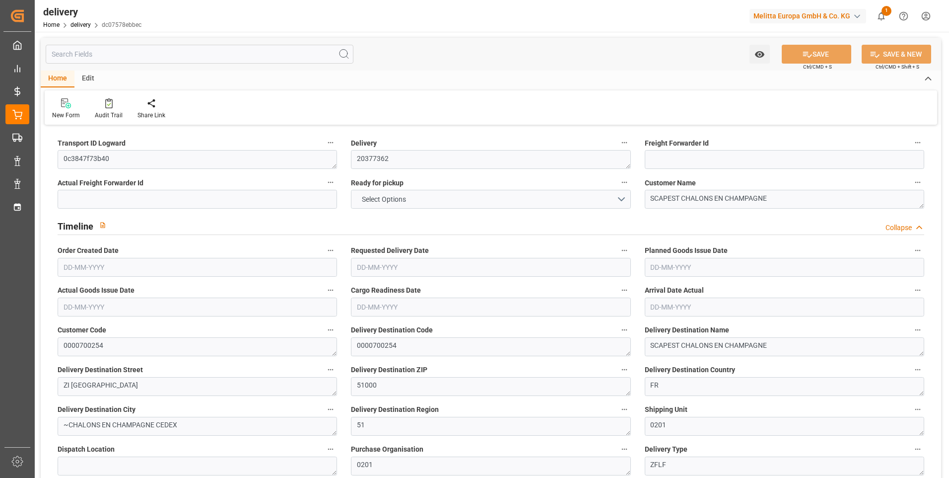
type input "36"
type input "1"
type input "9"
type input "0"
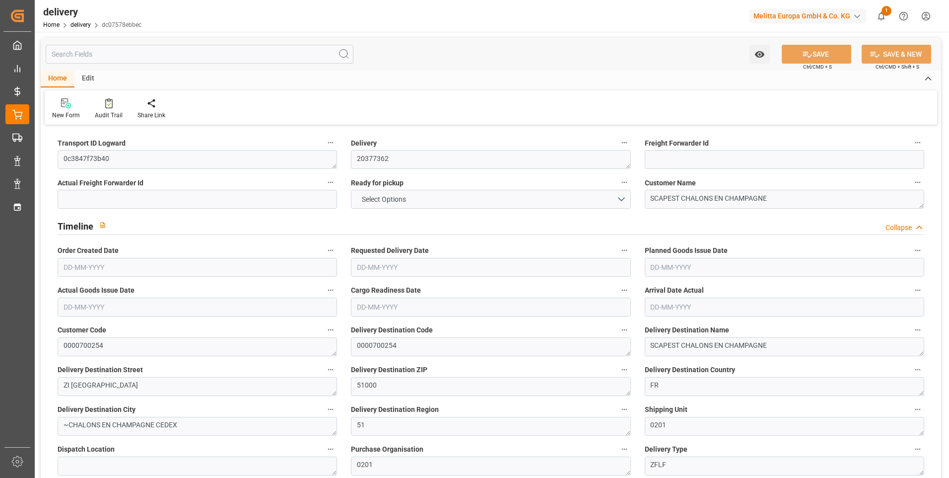
type input "-7.3326"
type input "216.94"
type input "209.6074"
type input "2.45"
type input "230.4"
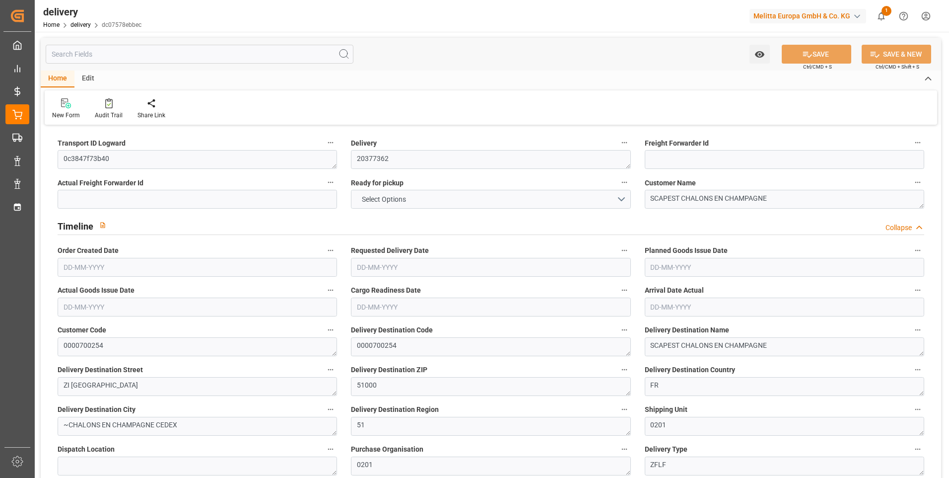
type input "1.5"
type input "1.3"
type input "0"
type input "54"
type input "1923.447"
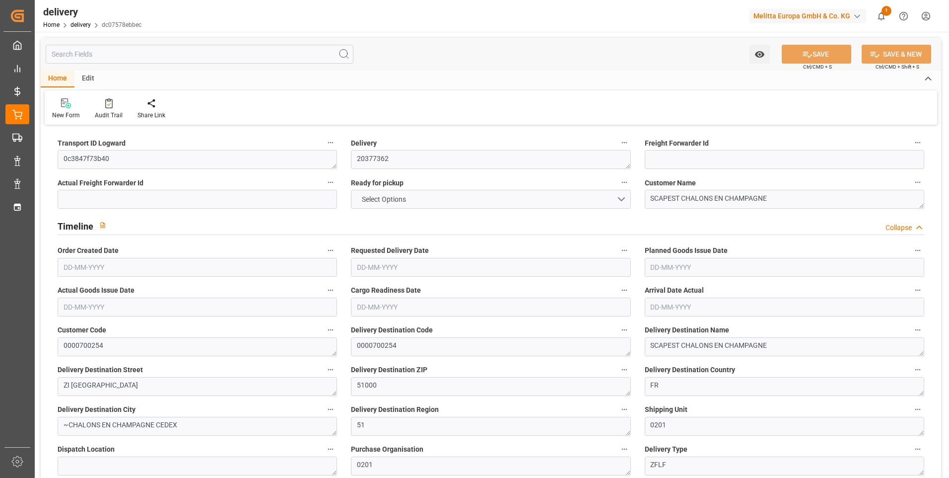
type input "101"
type input "1302.2223"
type input "0.0837"
type input "0"
type input "[DATE]"
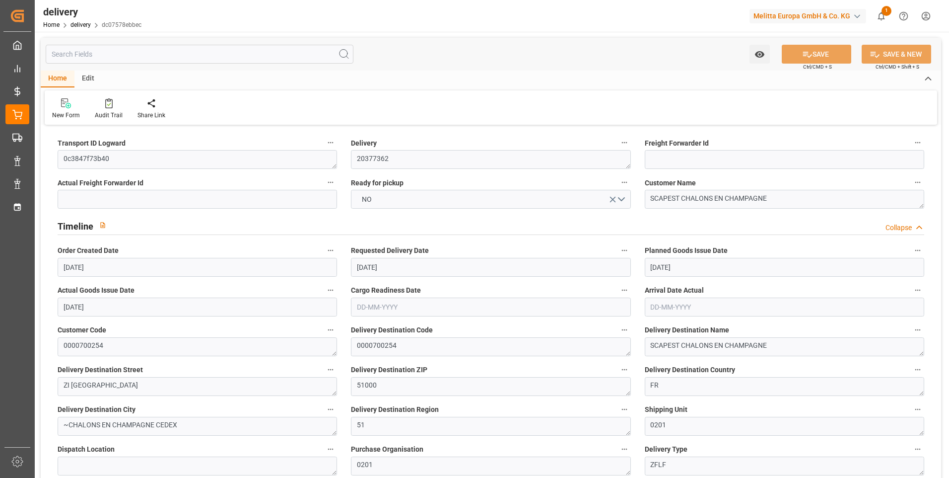
type input "[DATE]"
type input "02-09-2025 11:02"
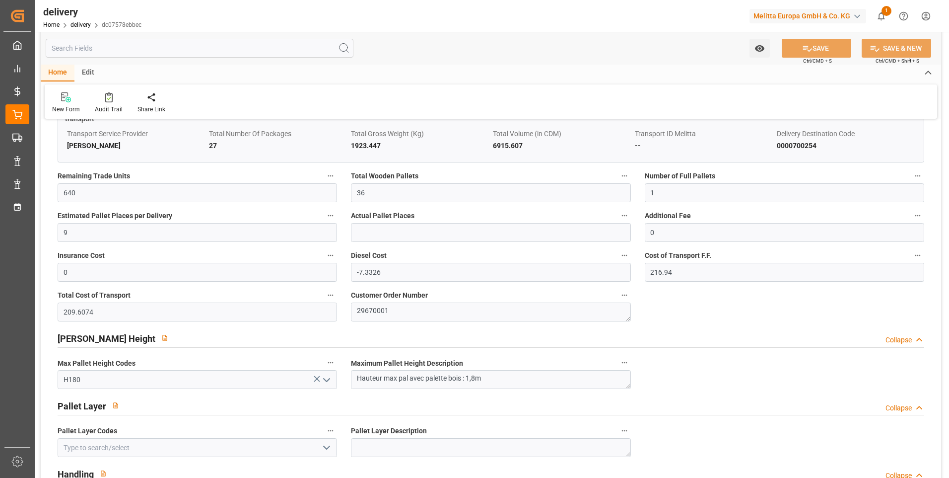
scroll to position [993, 0]
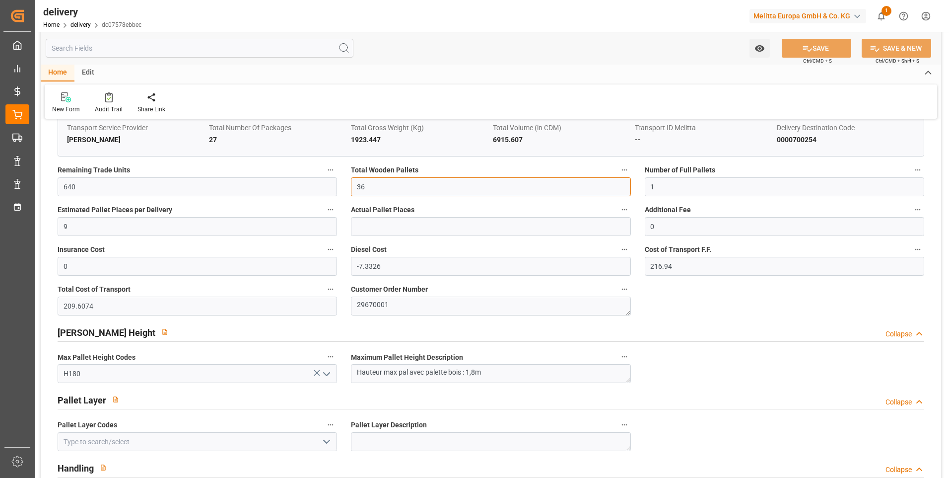
click at [376, 181] on input "36" at bounding box center [491, 186] width 280 height 19
type input "3"
type input "27"
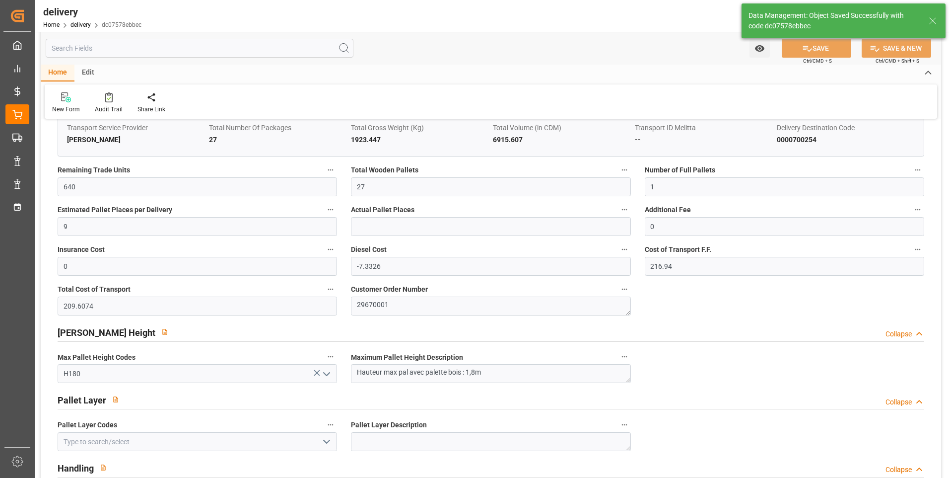
type input "40.5"
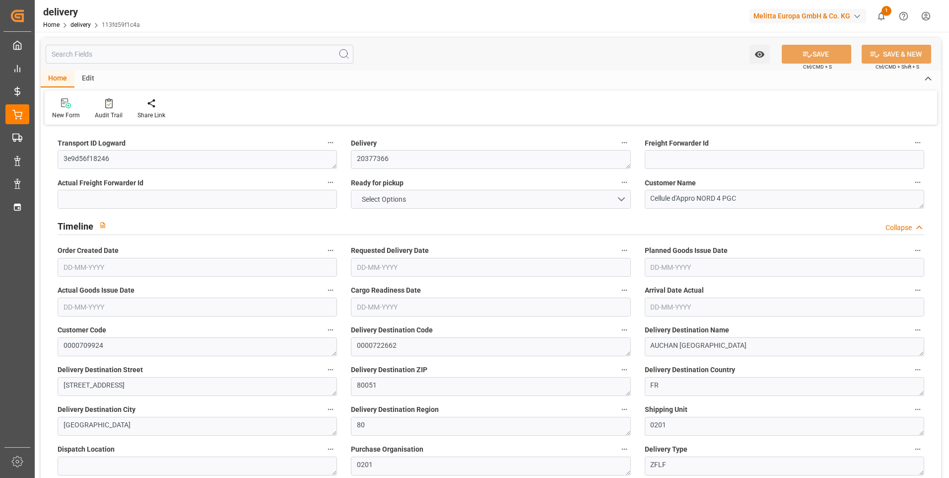
type input "22"
type input "1847.638"
type input "2749.064"
type input "6560.391"
type input "432"
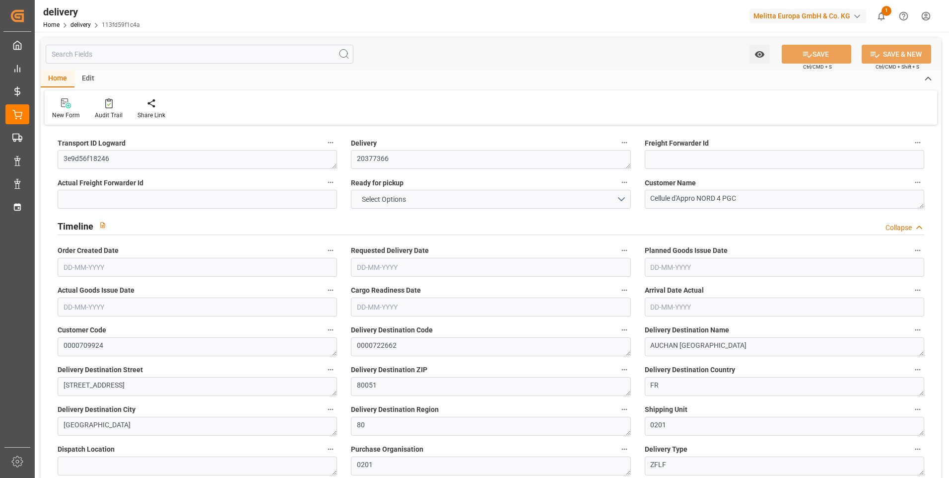
type input "24"
type input "1"
type input "8"
type input "0"
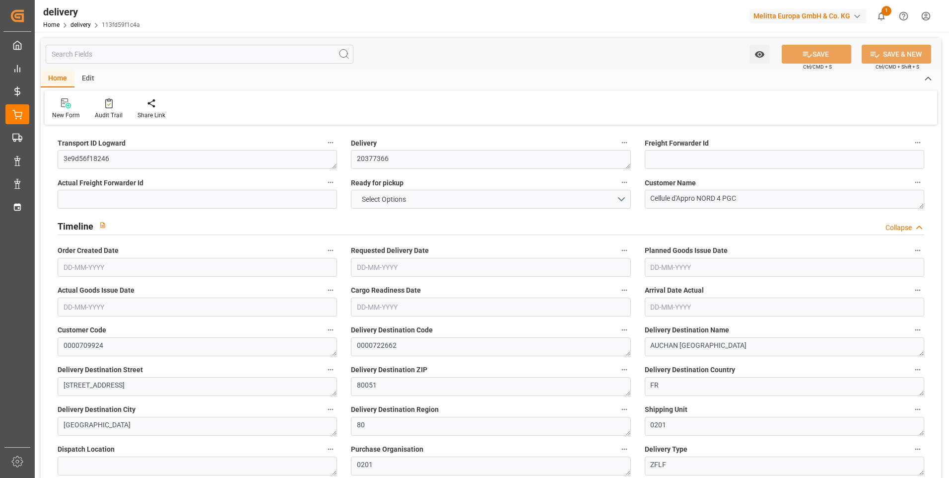
type input "-7.1274"
type input "210.87"
type input "203.7426"
type input "2.45"
type input "155.52"
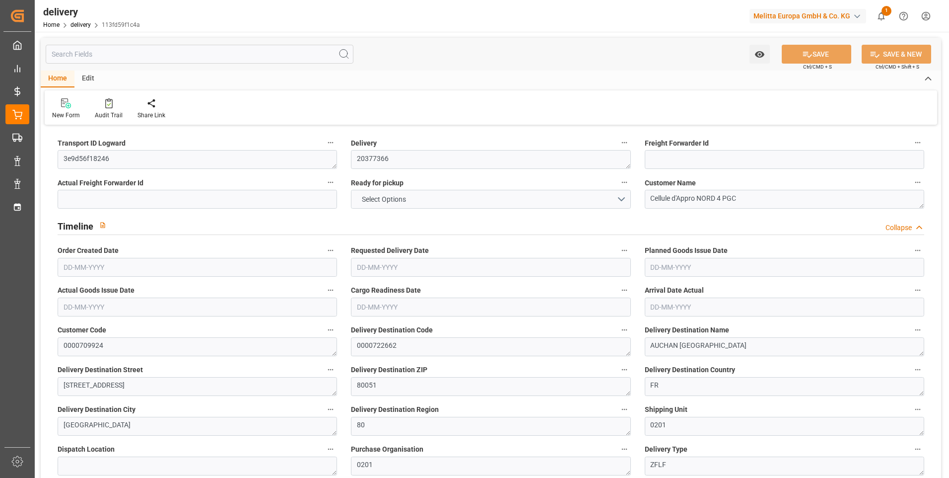
type input "1.5"
type input "1.3"
type input "0"
type input "36"
type input "2156.544"
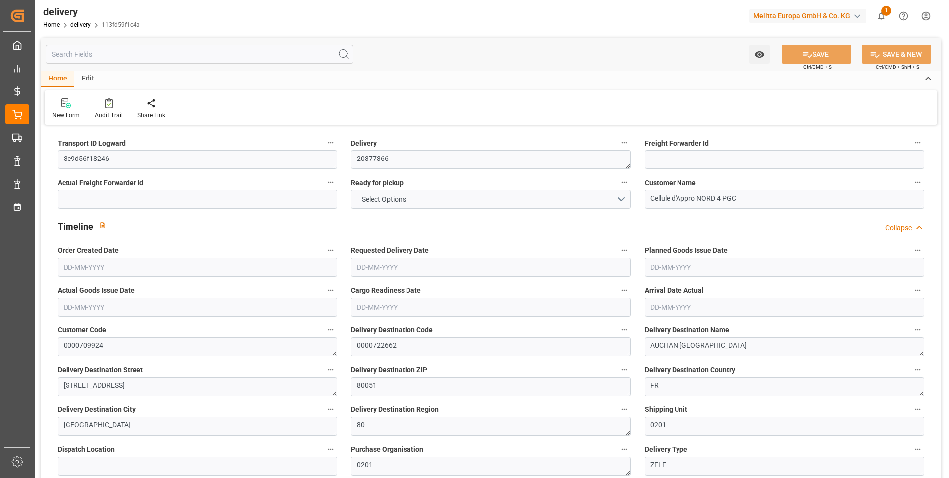
type input "101"
type input "2932.2326"
type input "0.1883"
type input "0"
type input "[DATE]"
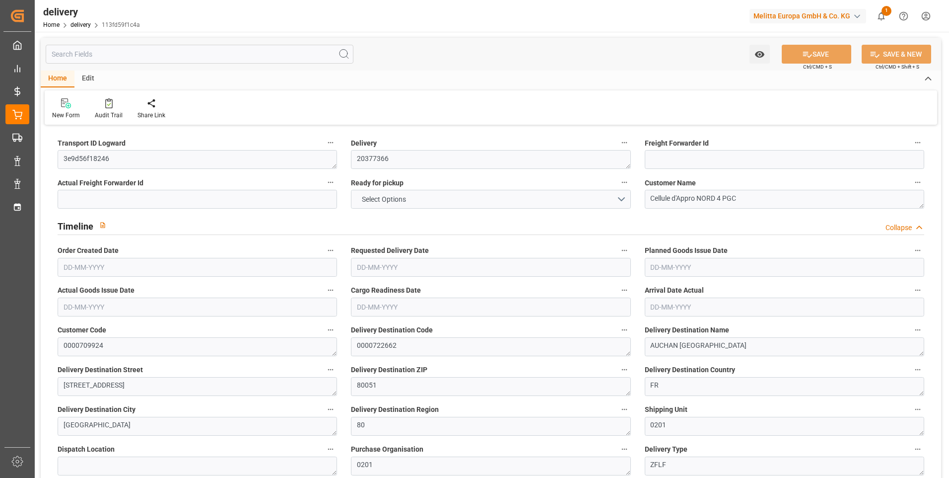
type input "[DATE]"
type input "[DATE] 11:01"
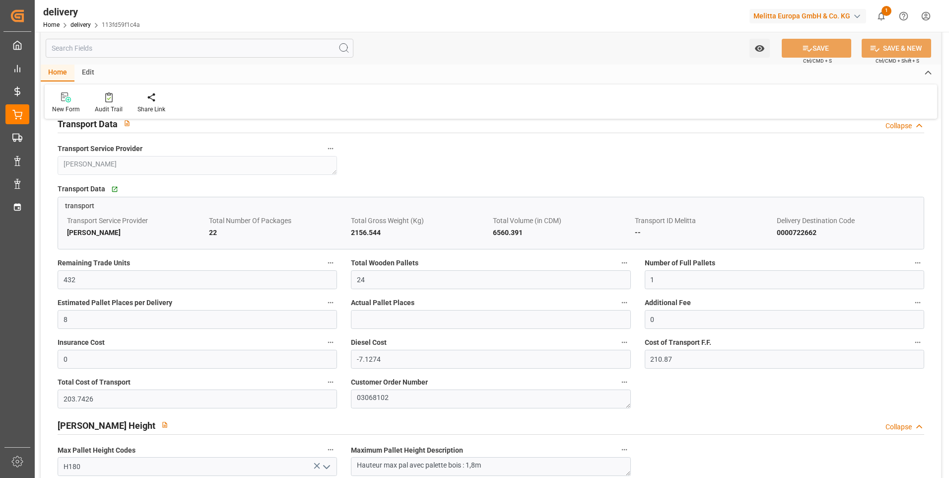
scroll to position [943, 0]
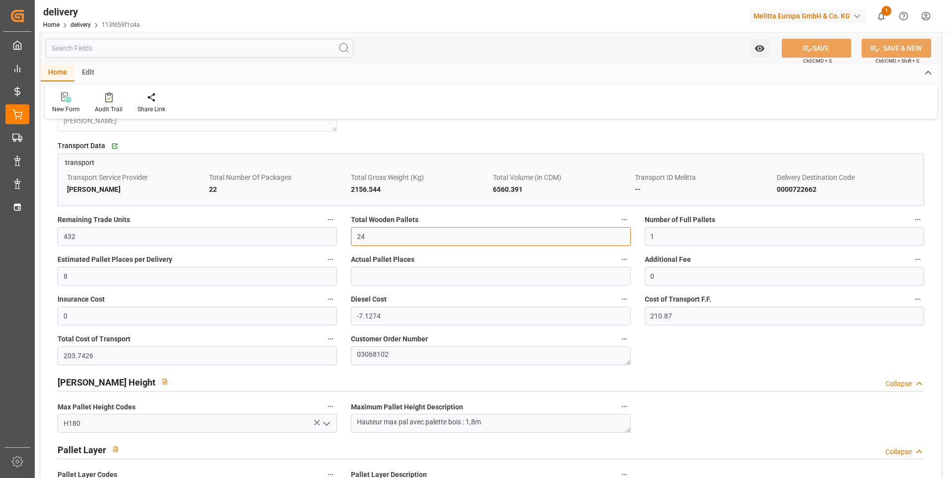
click at [378, 242] on input "24" at bounding box center [491, 236] width 280 height 19
type input "22"
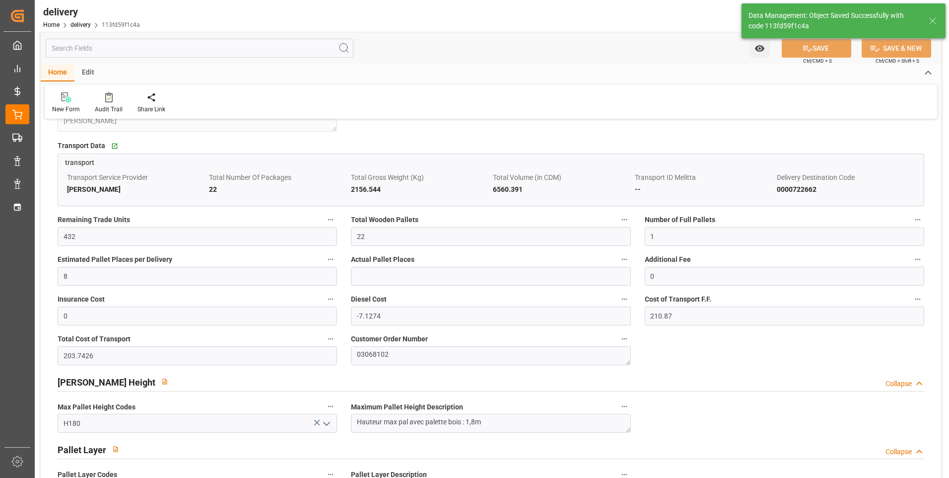
type input "33"
